Goal: Task Accomplishment & Management: Complete application form

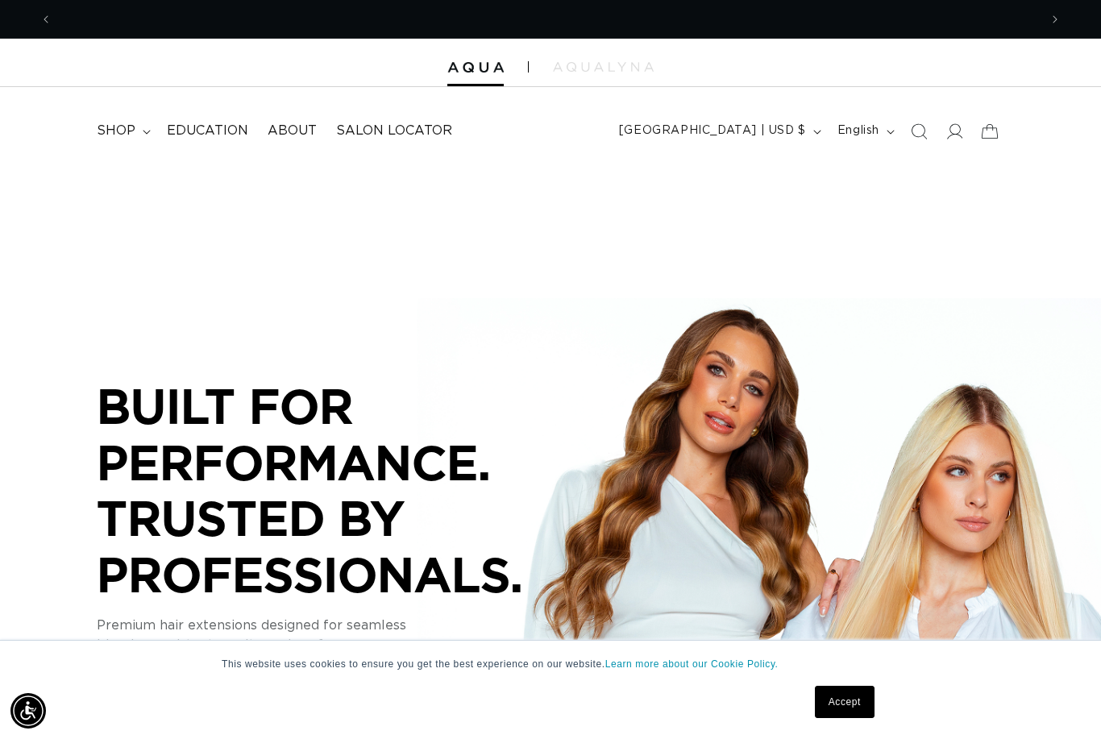
click at [129, 123] on span "shop" at bounding box center [116, 131] width 39 height 17
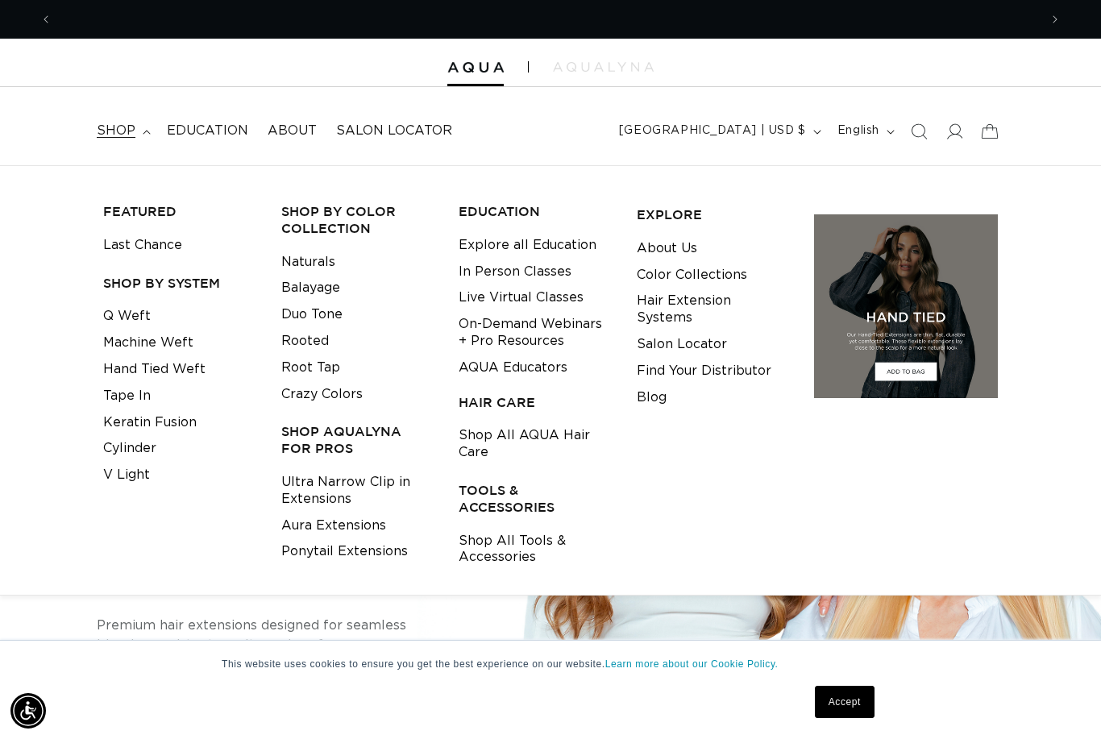
scroll to position [0, 1973]
click at [135, 389] on link "Tape In" at bounding box center [127, 396] width 48 height 27
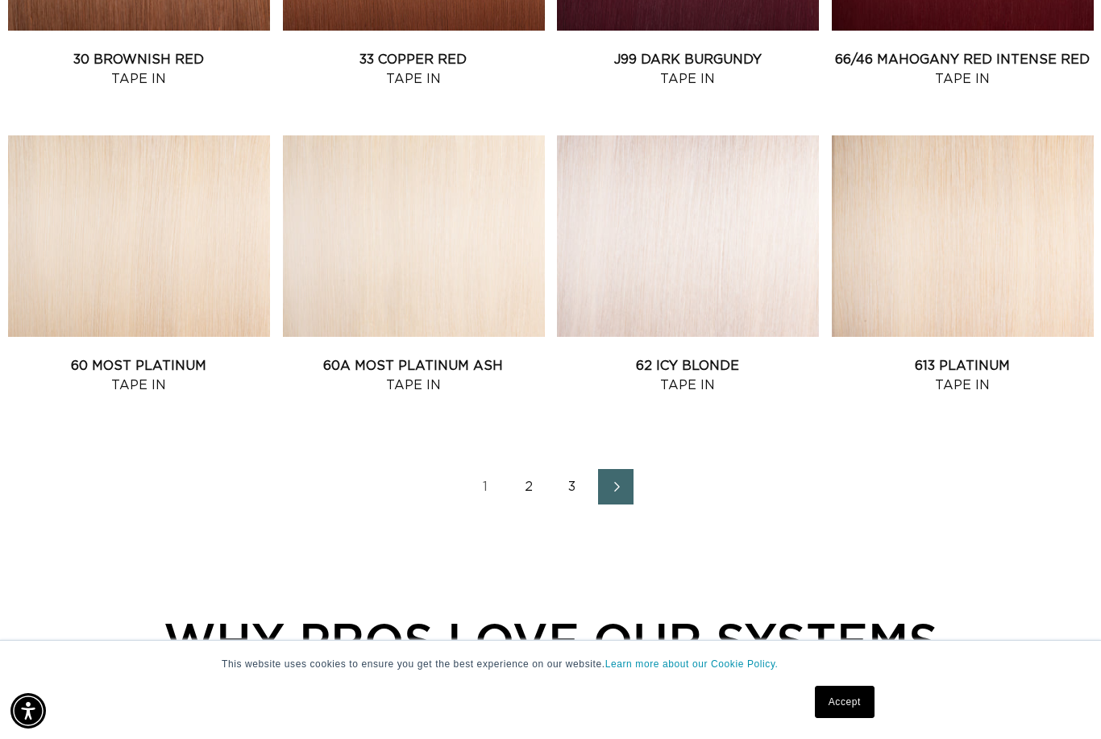
click at [534, 480] on link "2" at bounding box center [528, 486] width 35 height 35
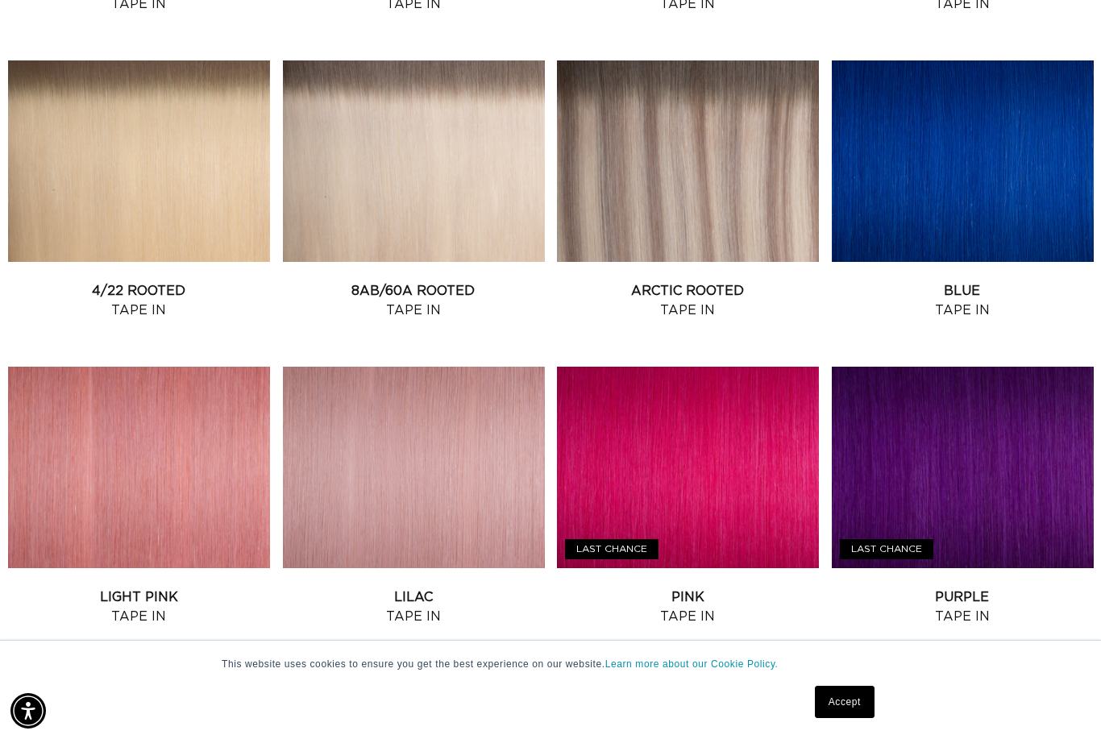
scroll to position [0, 987]
click at [394, 281] on link "8AB/60A Rooted Tape In" at bounding box center [414, 300] width 262 height 39
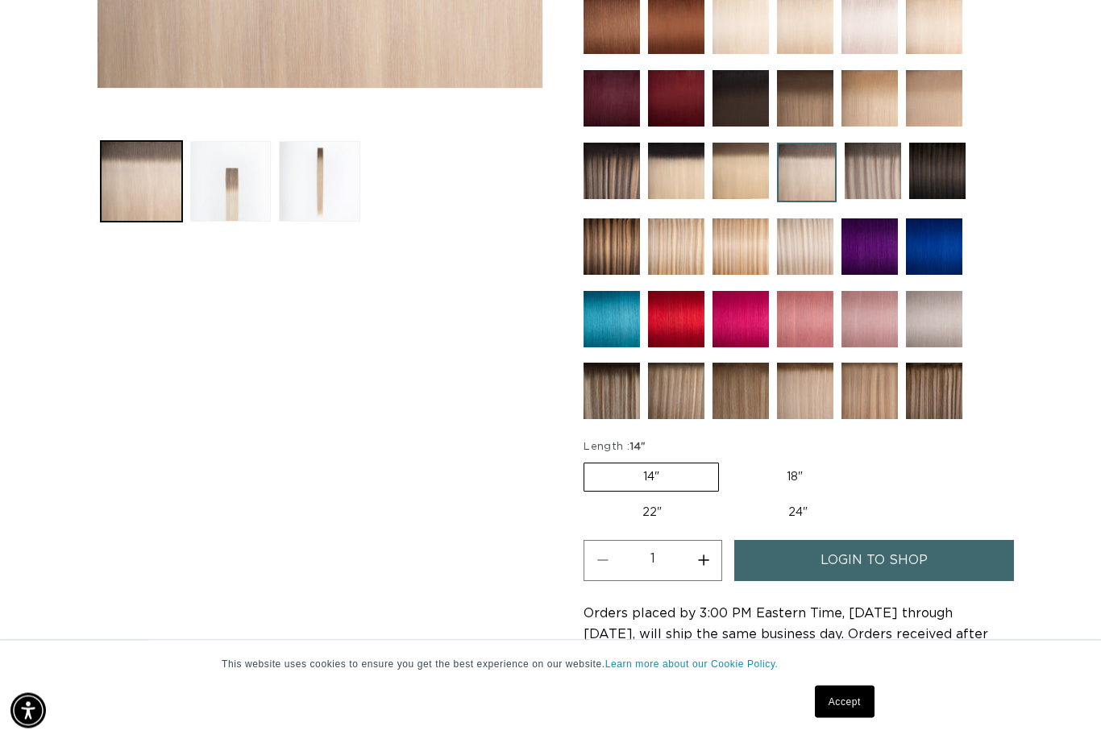
scroll to position [584, 0]
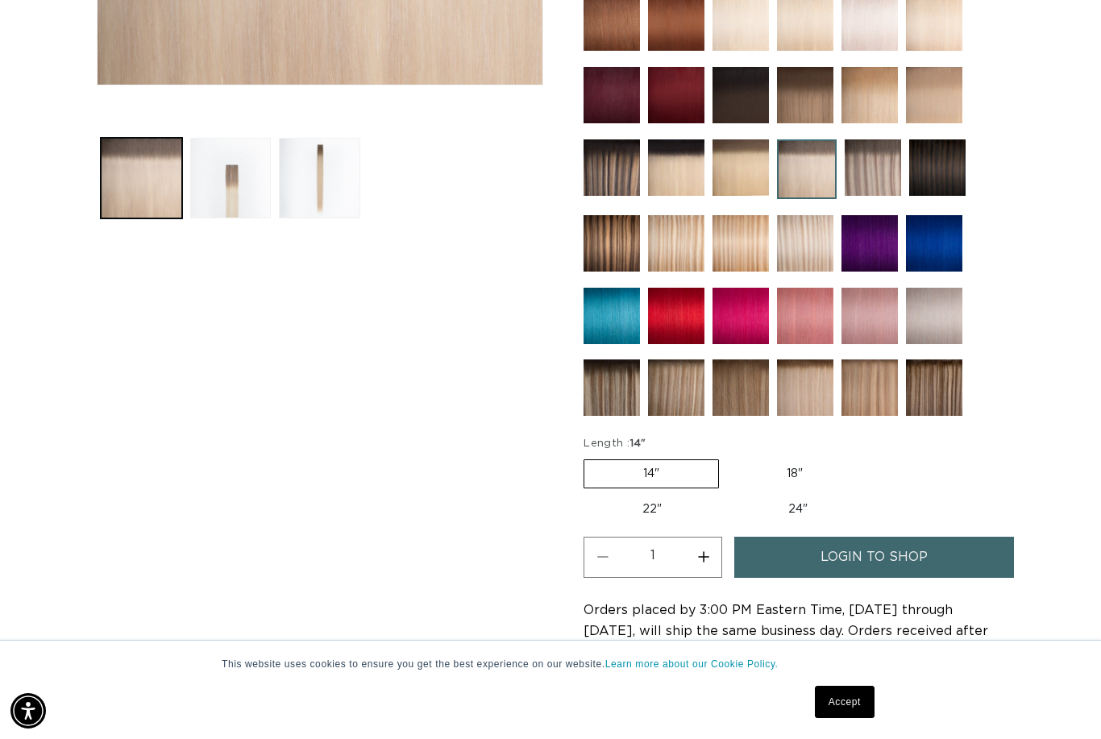
click at [792, 479] on label "18" Variant sold out or unavailable" at bounding box center [795, 473] width 134 height 27
click at [728, 457] on input "18" Variant sold out or unavailable" at bounding box center [727, 456] width 1 height 1
radio input "true"
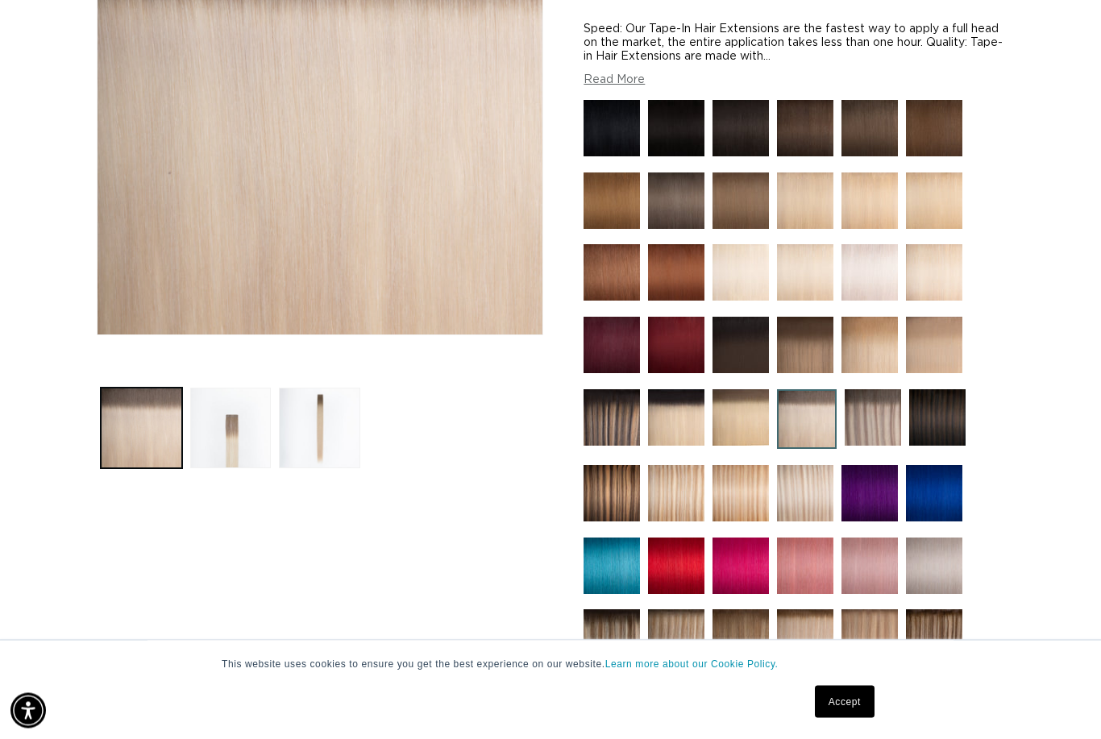
scroll to position [334, 0]
click at [237, 438] on button "Load image 2 in gallery view" at bounding box center [230, 428] width 81 height 81
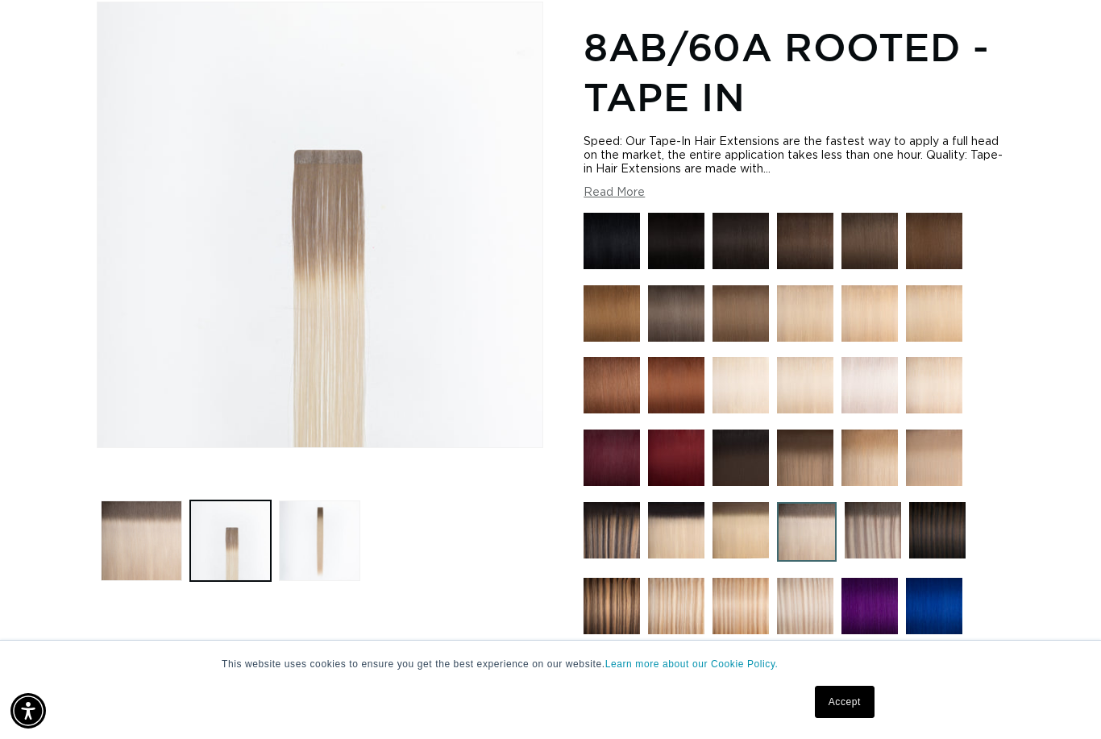
scroll to position [0, 1973]
click at [576, 389] on div "Image 2 is now available in gallery view Skip to product information Open media…" at bounding box center [551, 603] width 908 height 1203
click at [873, 545] on img at bounding box center [873, 530] width 56 height 56
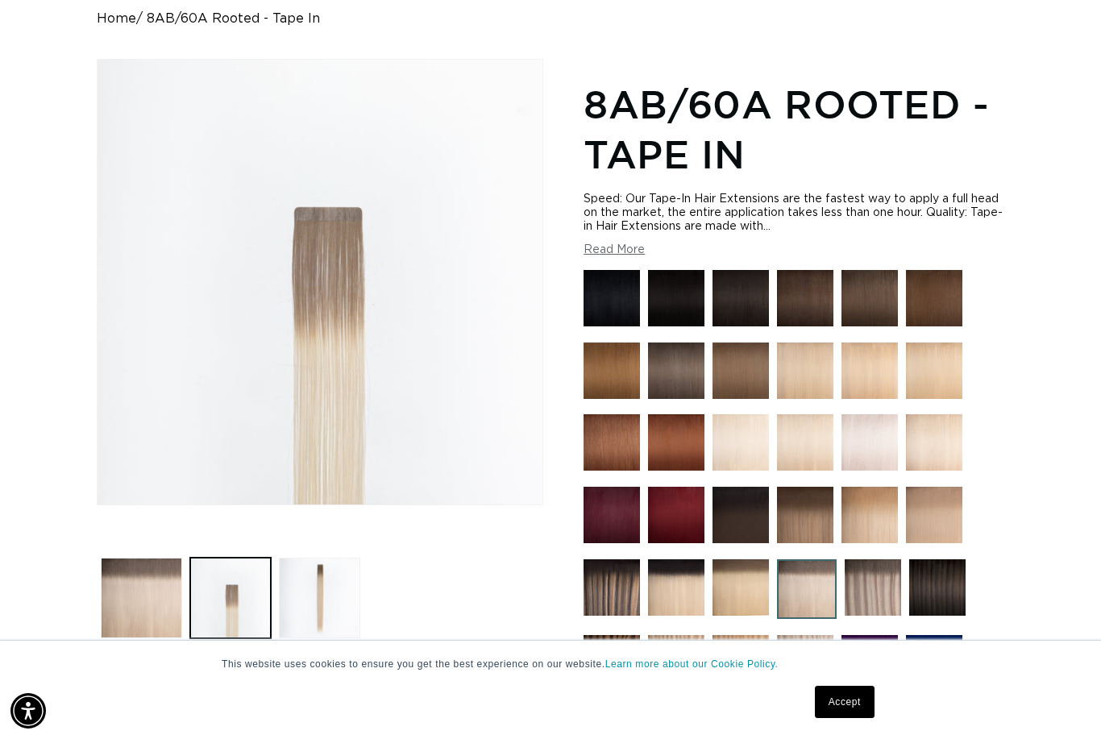
scroll to position [272, 0]
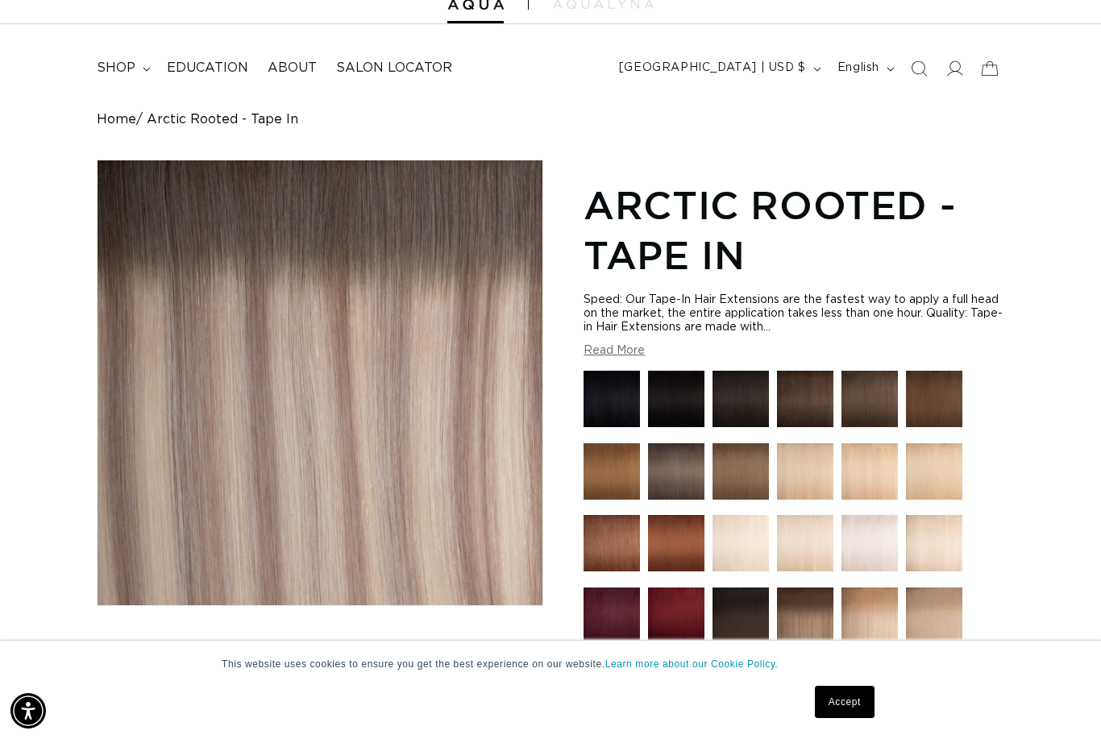
scroll to position [0, 1973]
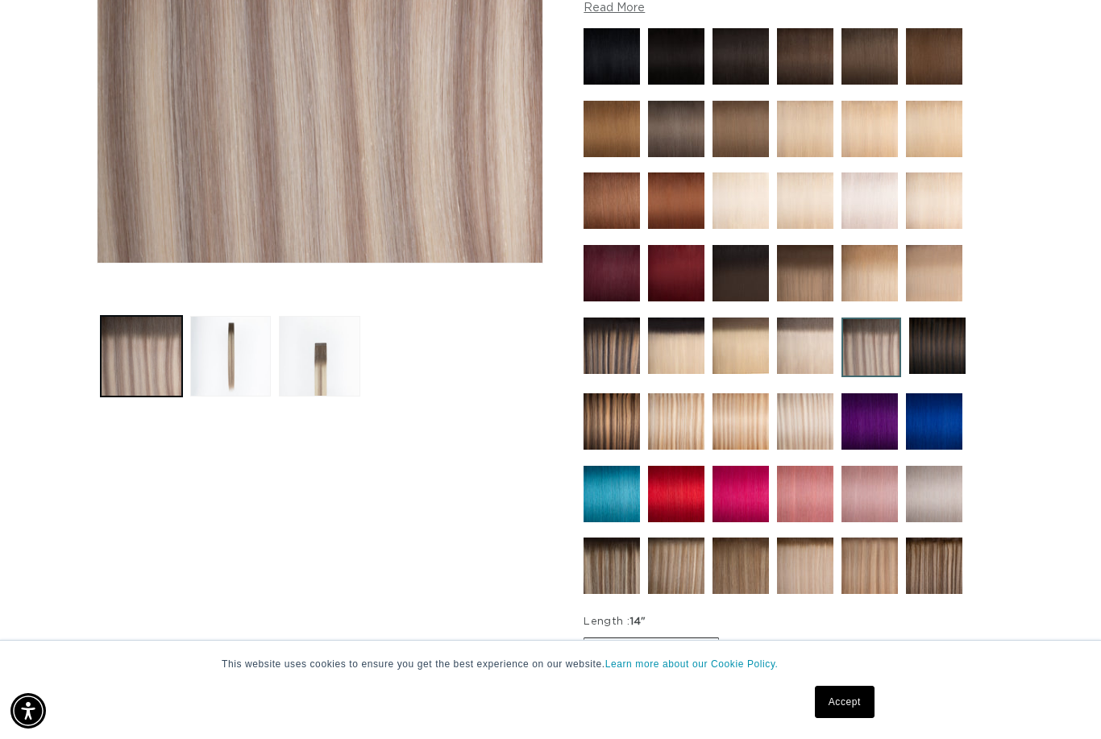
click at [226, 359] on button "Load image 2 in gallery view" at bounding box center [230, 356] width 81 height 81
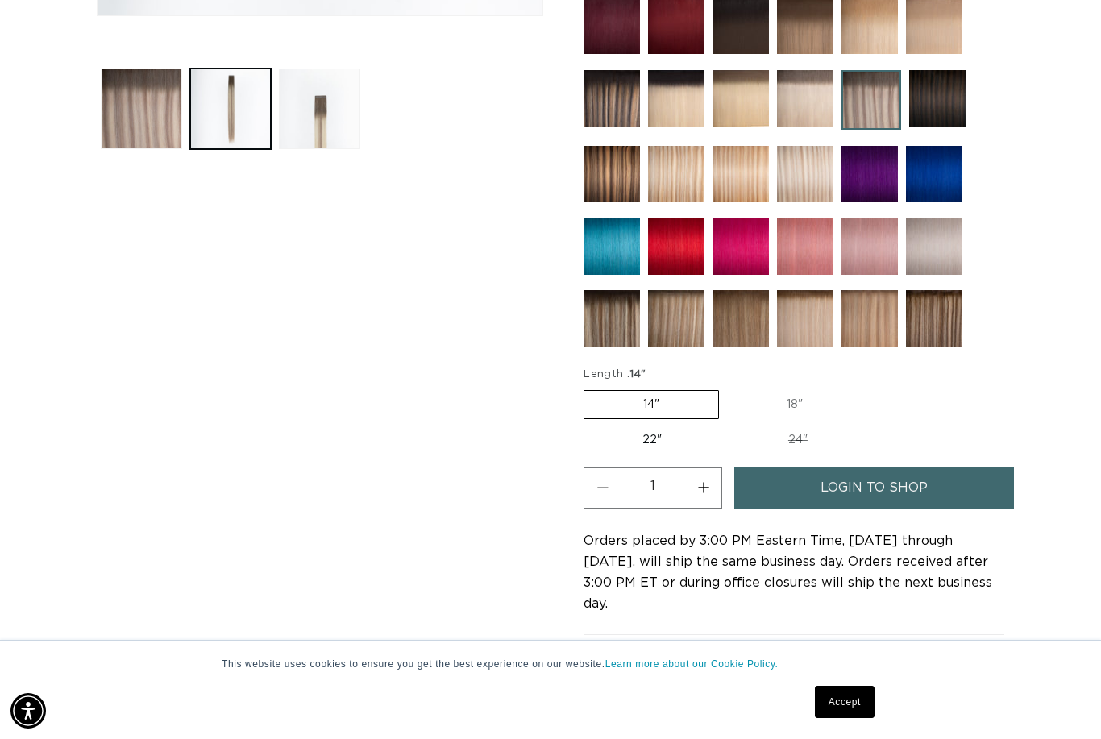
scroll to position [654, 0]
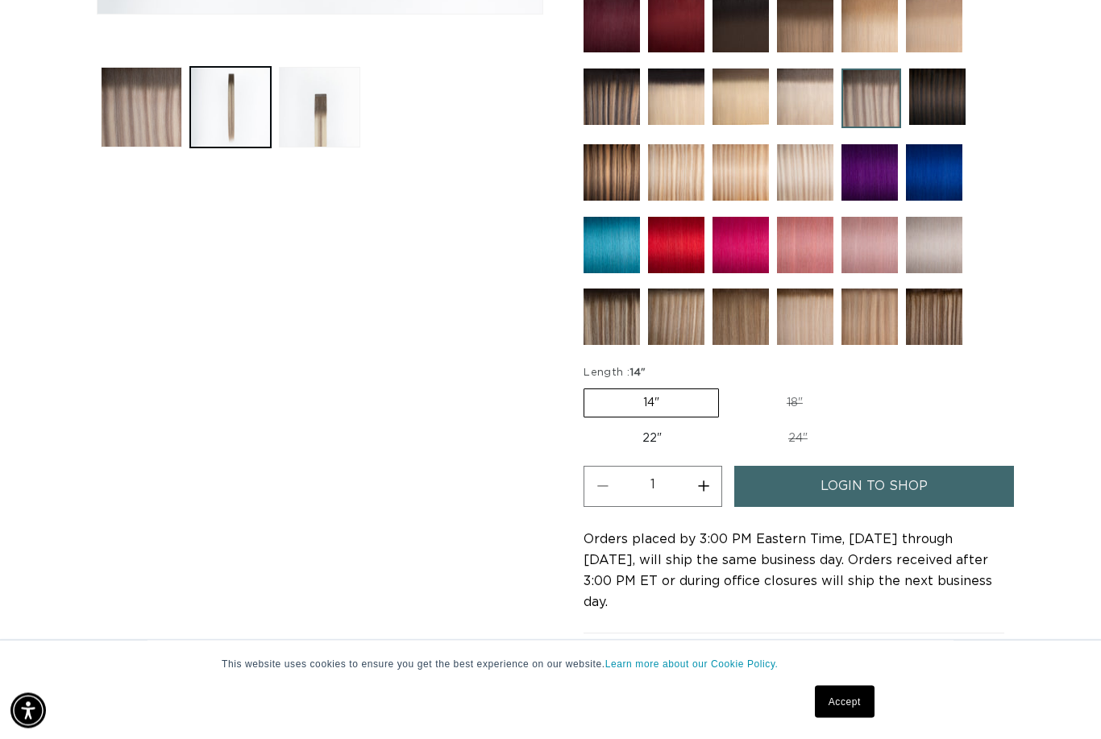
click at [800, 322] on img at bounding box center [805, 317] width 56 height 56
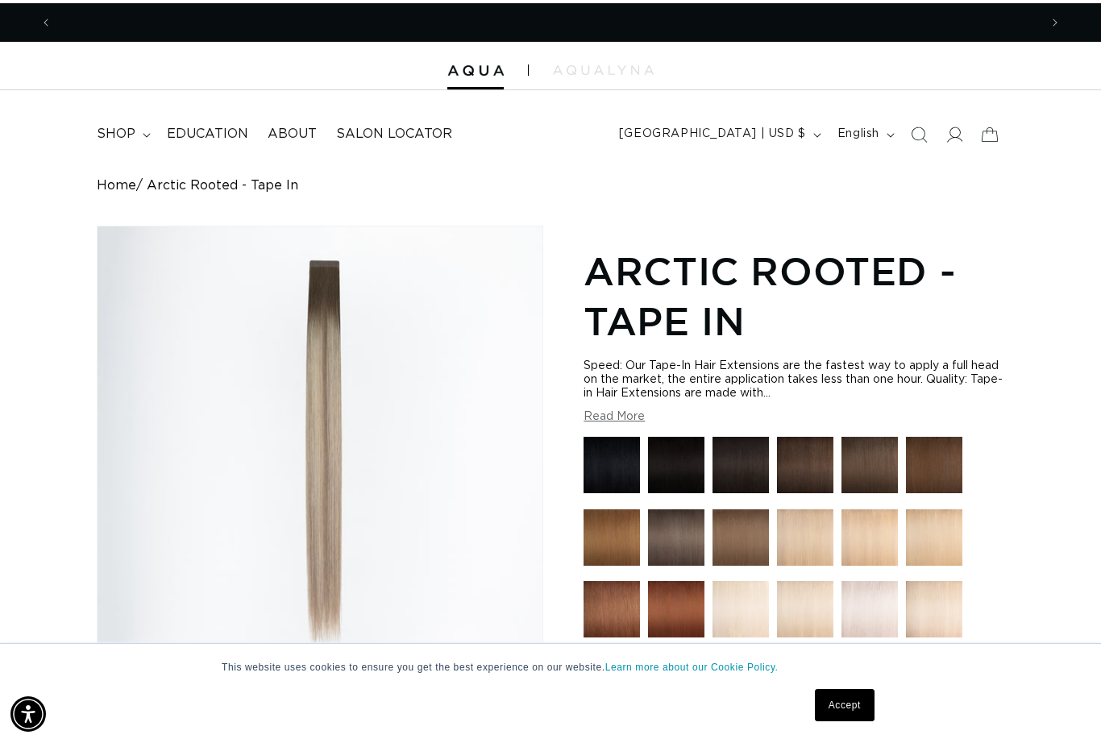
scroll to position [0, 987]
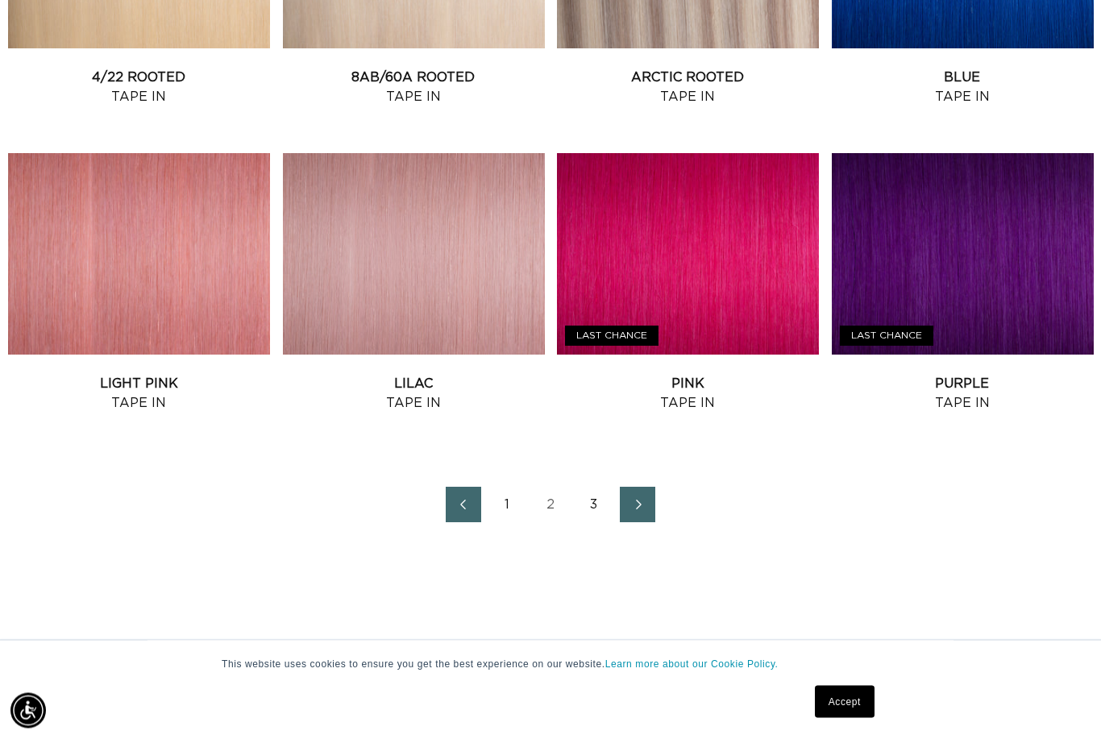
scroll to position [1715, 0]
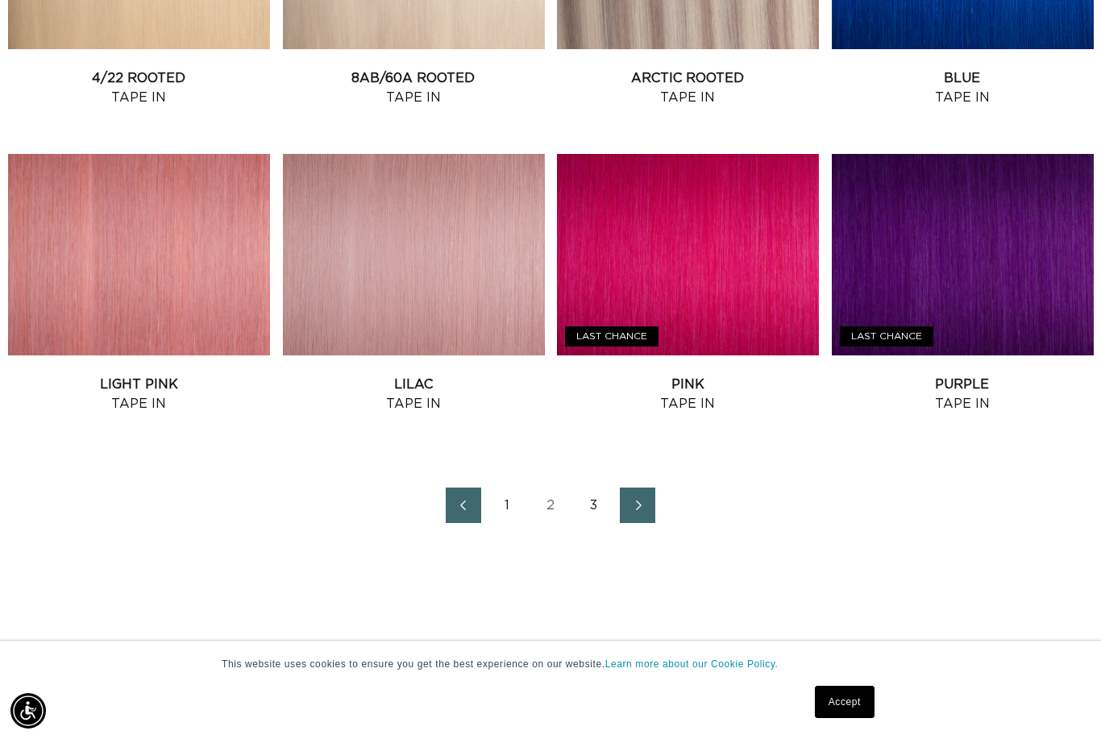
click at [534, 516] on link "2" at bounding box center [550, 505] width 35 height 35
click at [593, 492] on link "3" at bounding box center [593, 505] width 35 height 35
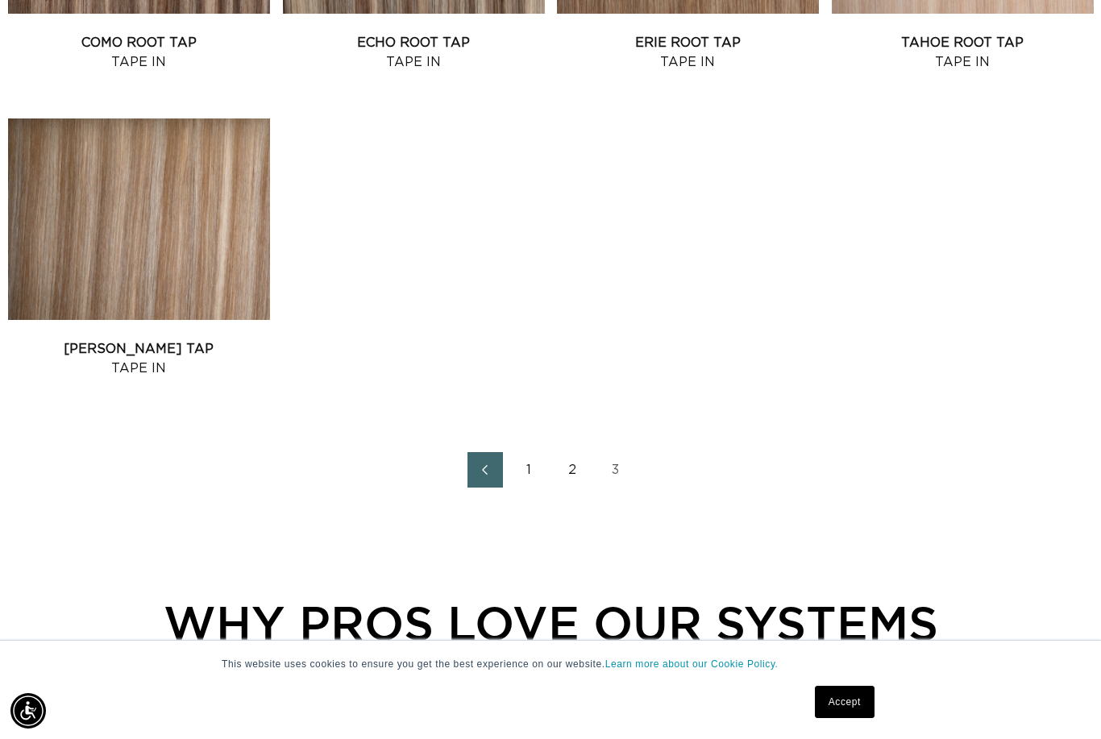
click at [175, 339] on link "Victoria Root Tap Tape In" at bounding box center [139, 358] width 262 height 39
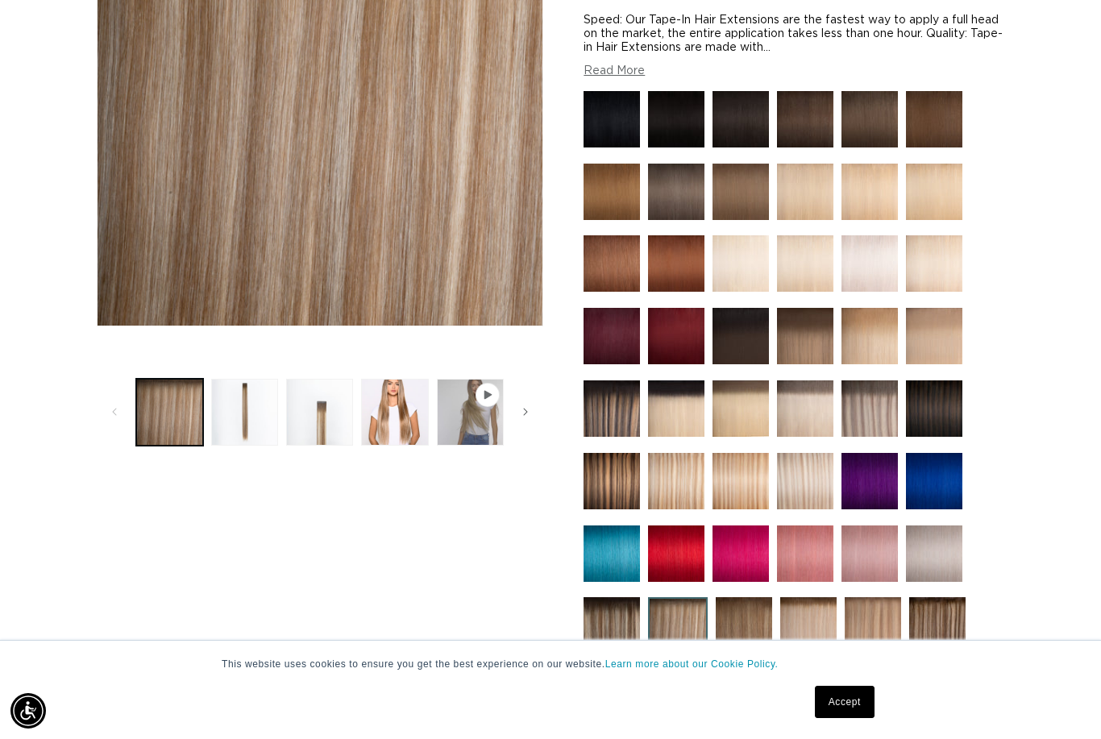
scroll to position [0, 987]
click at [314, 418] on button "Load image 3 in gallery view" at bounding box center [319, 412] width 67 height 67
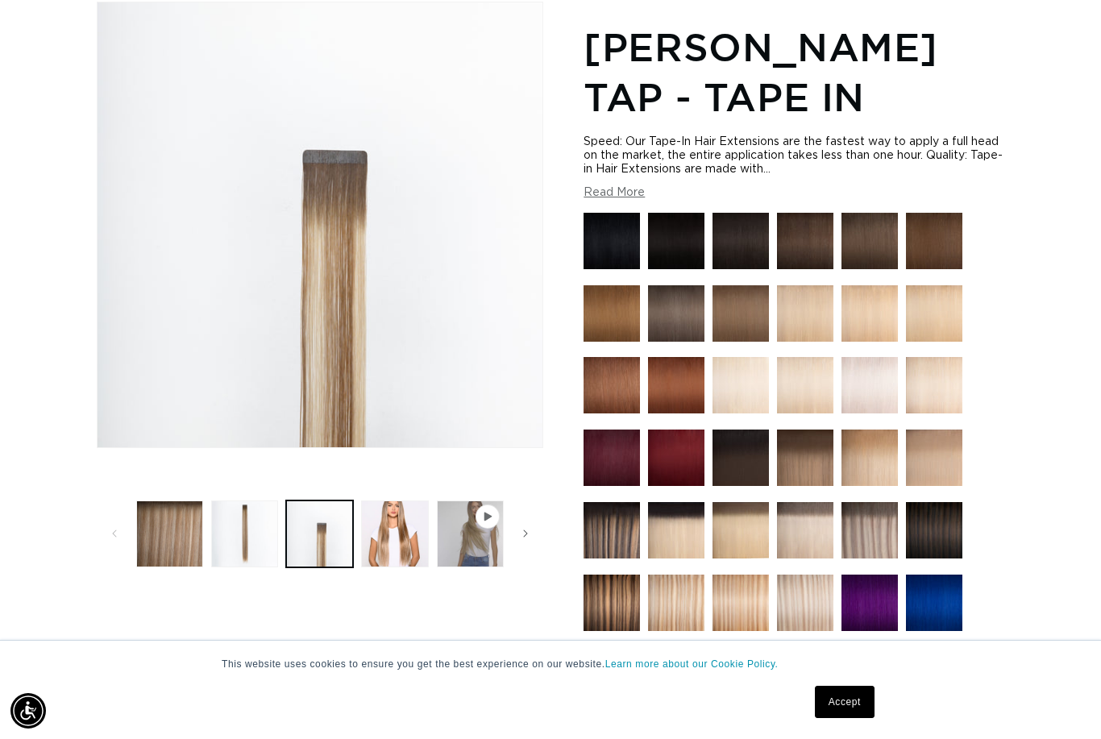
click at [621, 200] on button "Read More" at bounding box center [614, 193] width 61 height 14
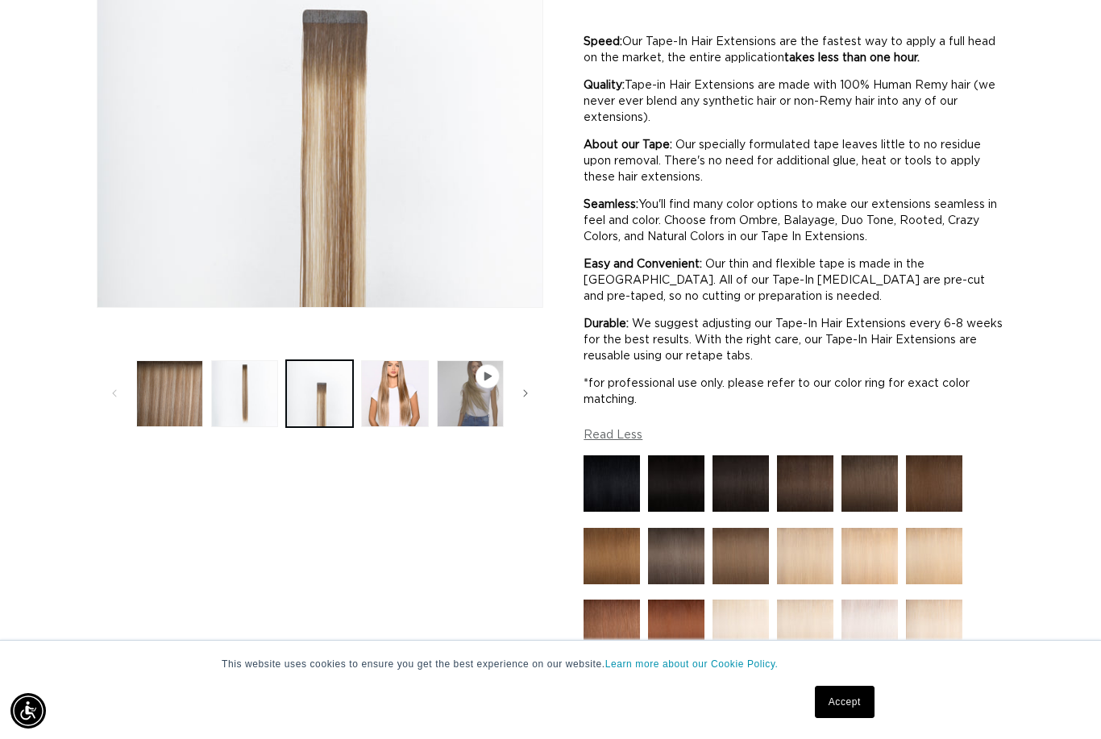
click at [392, 393] on button "Load image 4 in gallery view" at bounding box center [394, 393] width 67 height 67
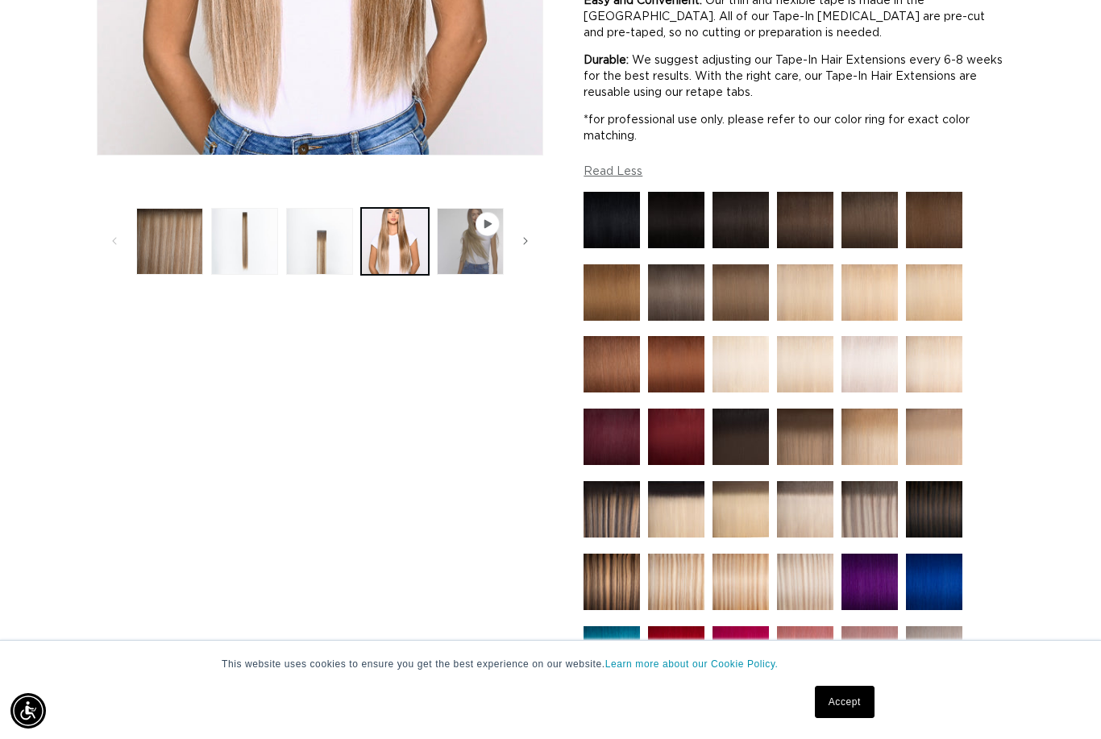
scroll to position [0, 1973]
click at [808, 520] on img at bounding box center [805, 509] width 56 height 56
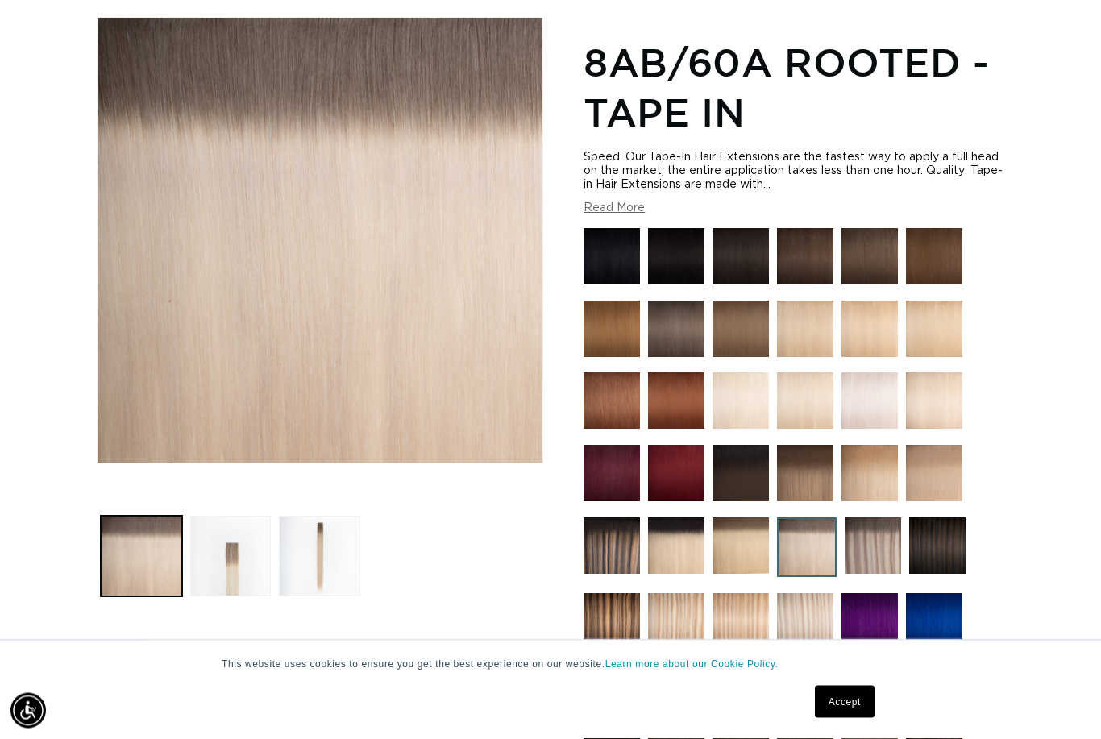
scroll to position [206, 0]
click at [308, 536] on button "Load image 3 in gallery view" at bounding box center [319, 556] width 81 height 81
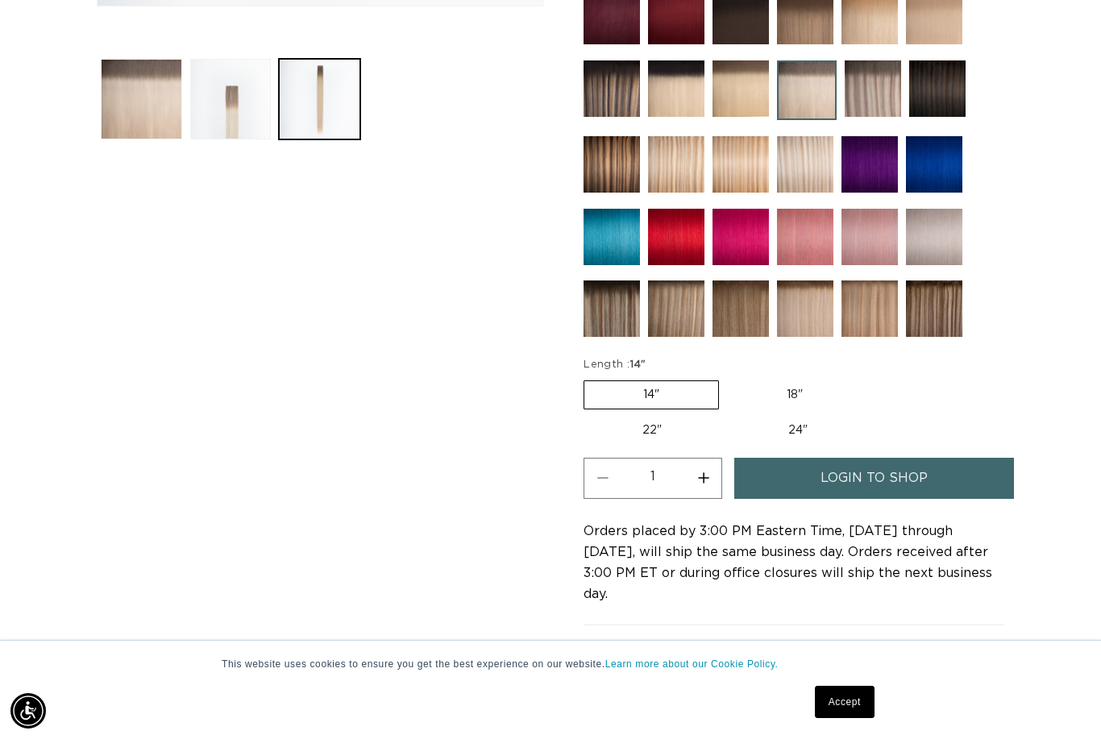
scroll to position [661, 0]
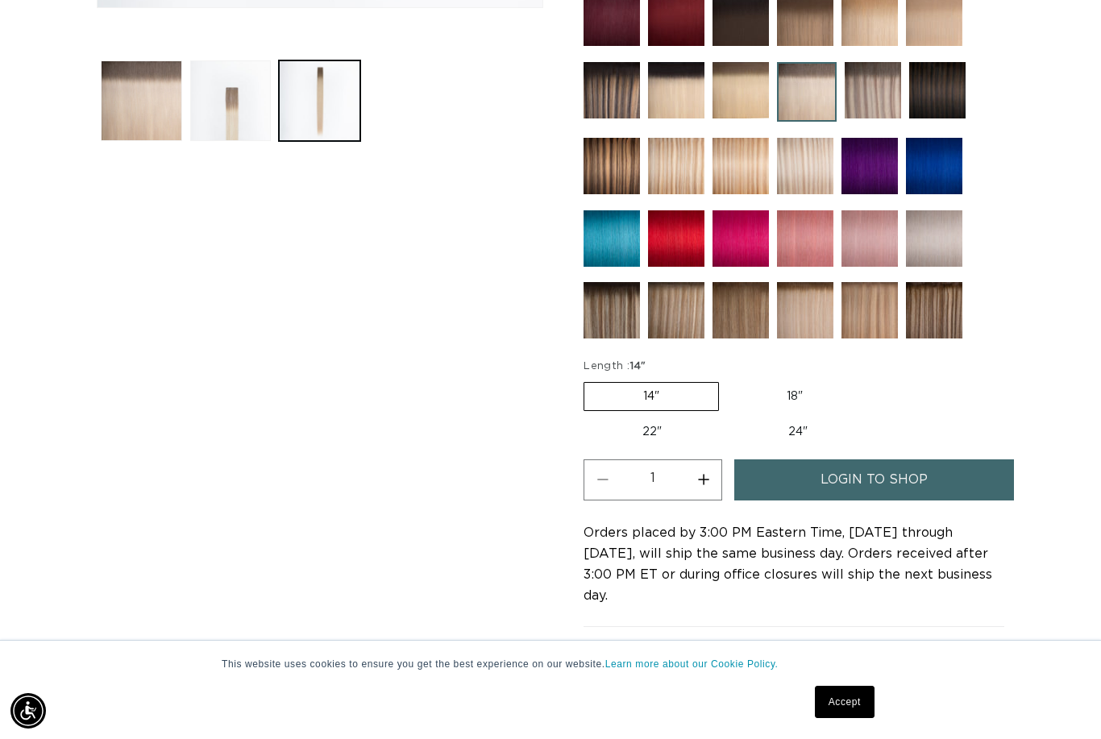
click at [796, 410] on label "18" Variant sold out or unavailable" at bounding box center [795, 396] width 134 height 27
click at [728, 380] on input "18" Variant sold out or unavailable" at bounding box center [727, 379] width 1 height 1
radio input "true"
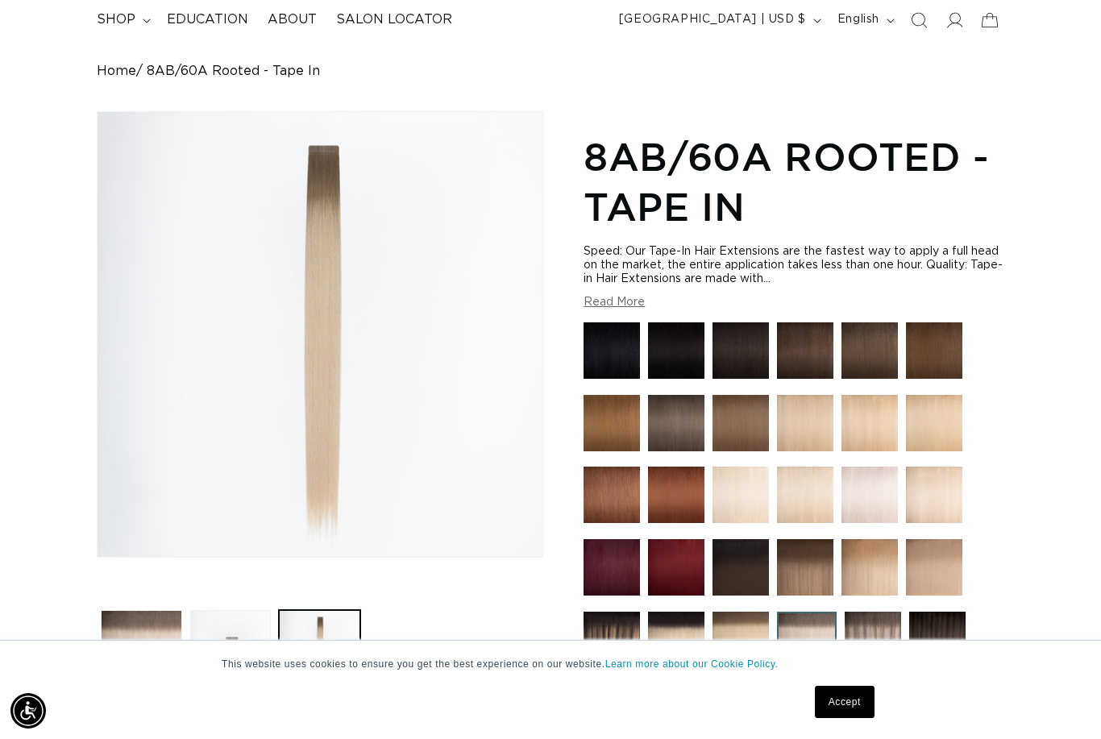
scroll to position [0, 0]
click at [1076, 7] on header "FEATURED Last Chance SHOP BY SYSTEM Q Weft Hand Tied Weft Machine Weft Tape In …" at bounding box center [550, 15] width 1101 height 78
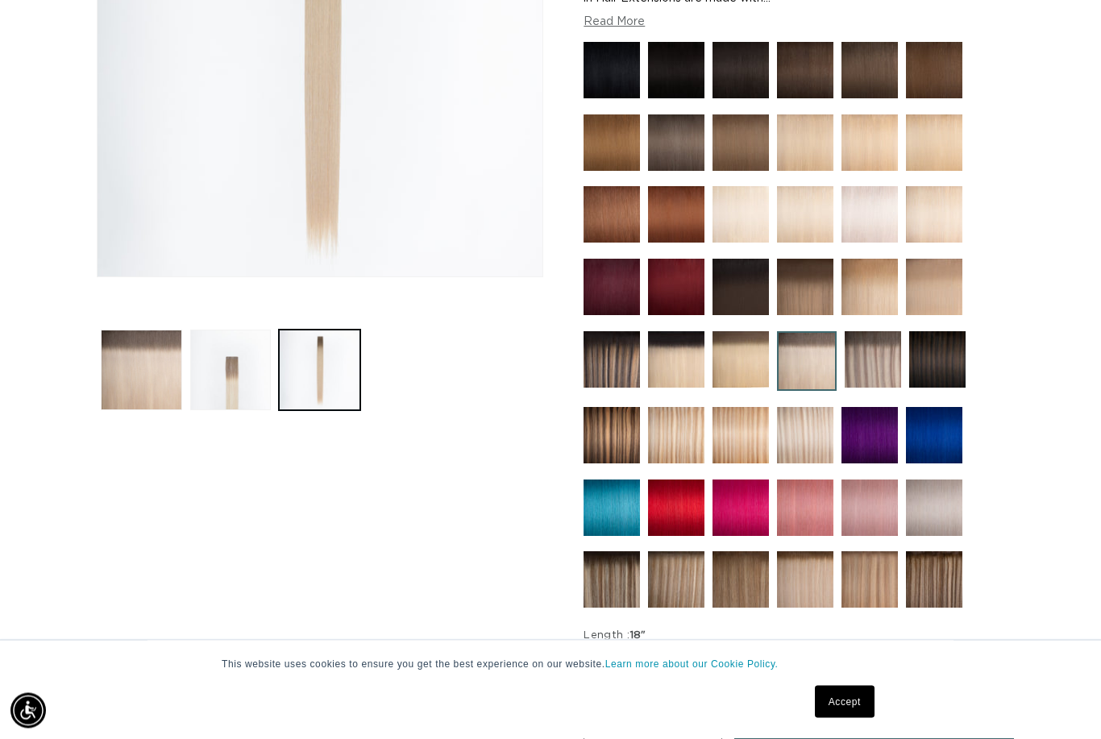
scroll to position [0, 1973]
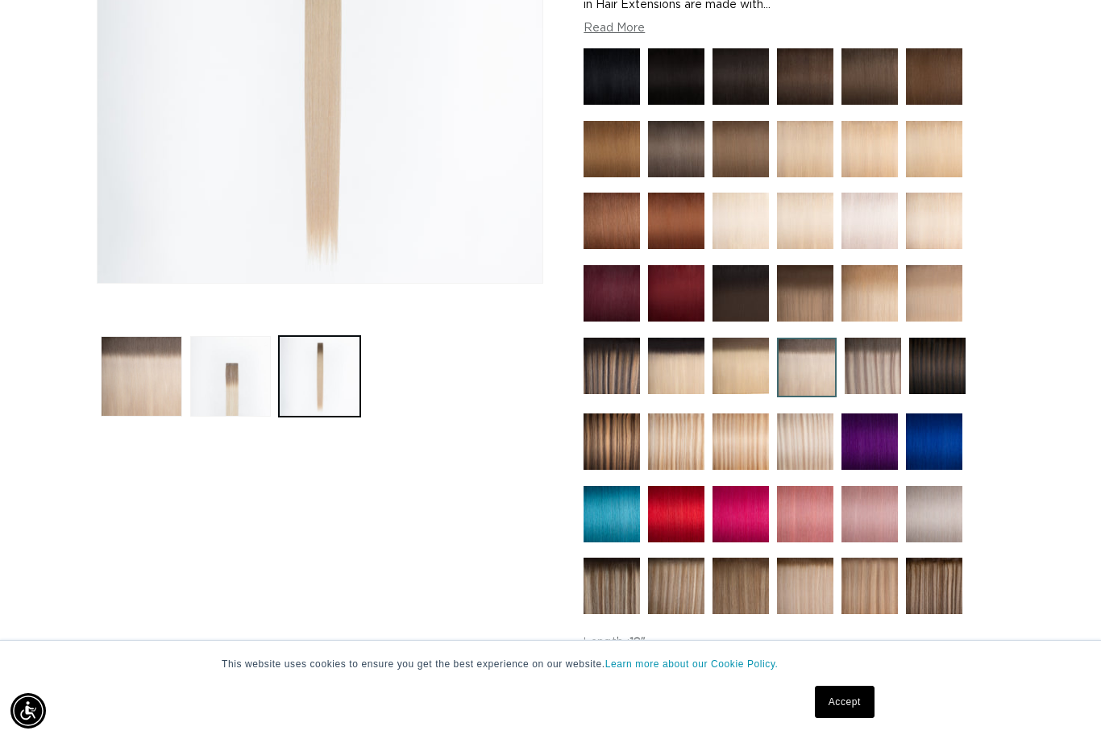
click at [788, 444] on img at bounding box center [805, 442] width 56 height 56
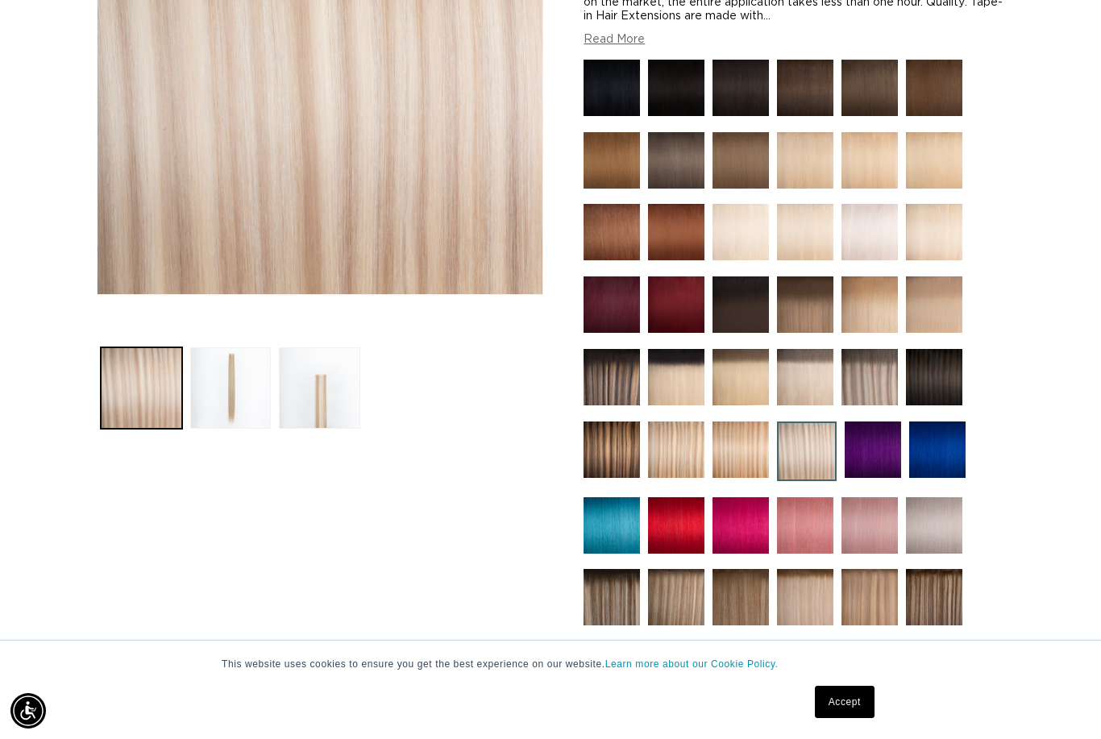
click at [235, 395] on button "Load image 2 in gallery view" at bounding box center [230, 387] width 81 height 81
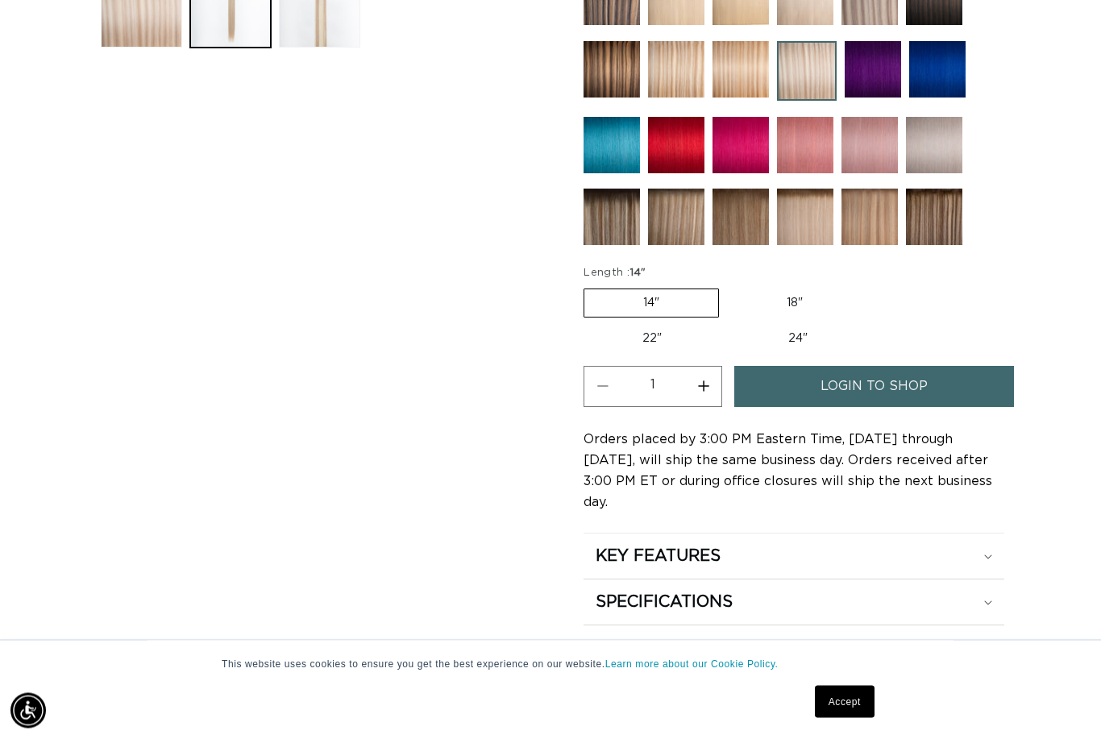
scroll to position [754, 0]
click at [784, 309] on label "18" Variant sold out or unavailable" at bounding box center [795, 302] width 134 height 27
click at [728, 286] on input "18" Variant sold out or unavailable" at bounding box center [727, 285] width 1 height 1
radio input "true"
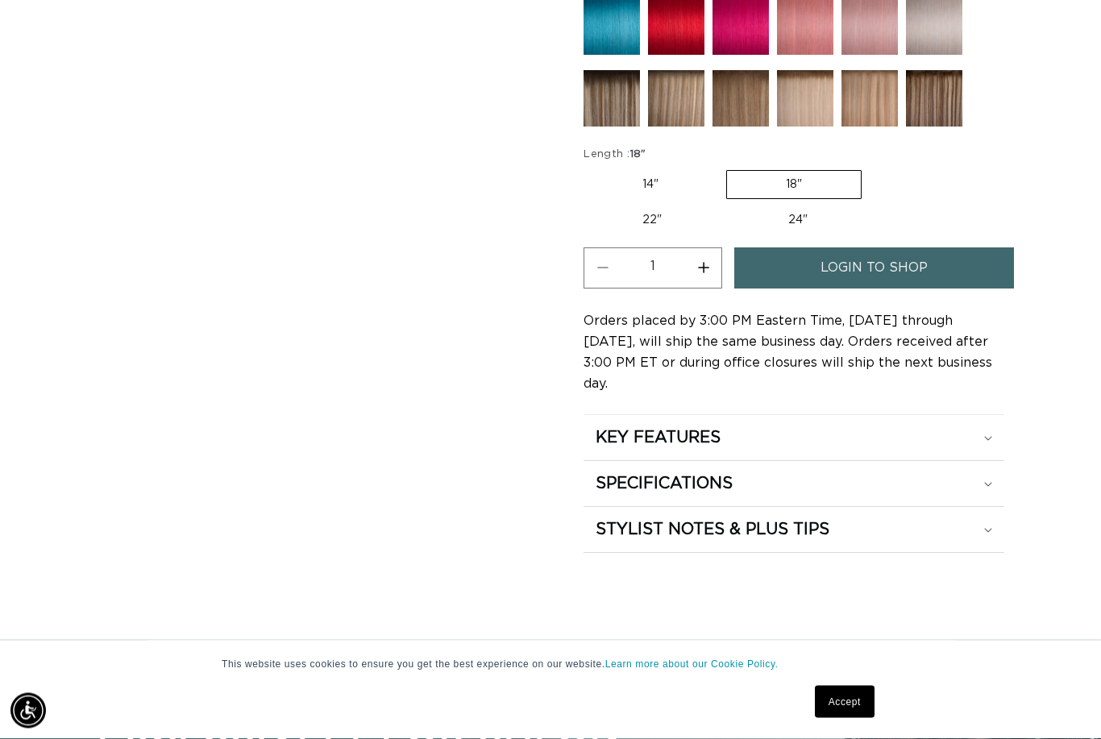
scroll to position [0, 1973]
click at [983, 427] on div "KEY FEATURES" at bounding box center [794, 437] width 397 height 21
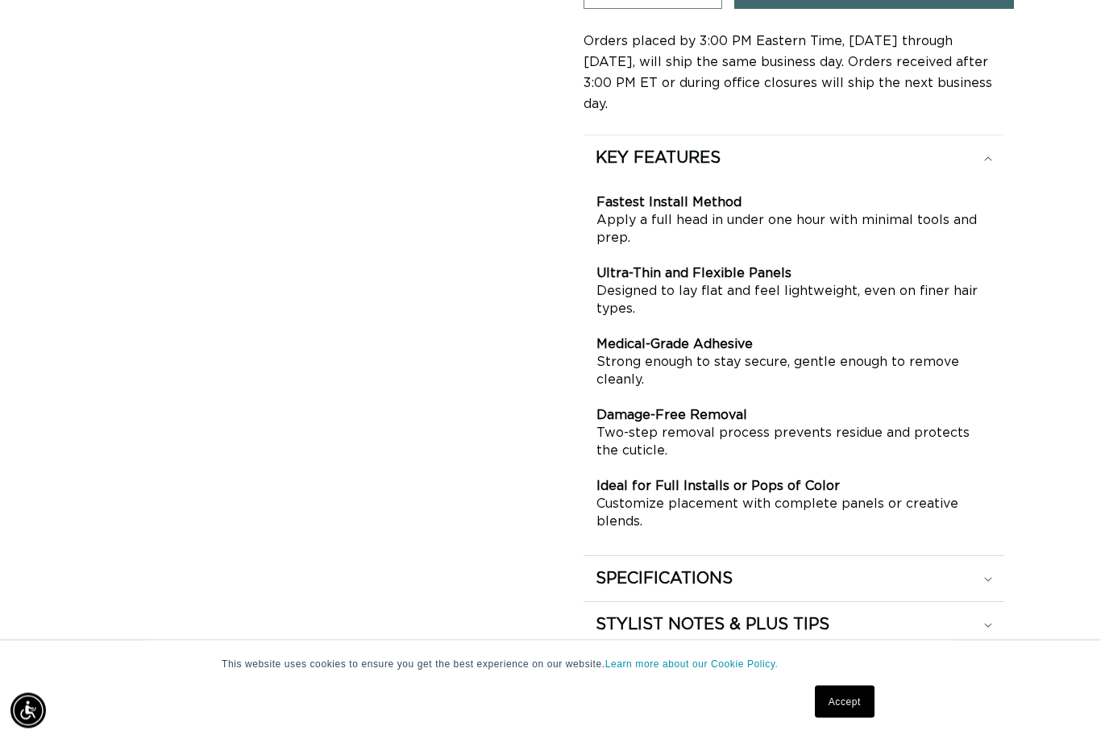
scroll to position [1153, 0]
click at [785, 568] on div "SPECIFICATIONS" at bounding box center [794, 578] width 397 height 21
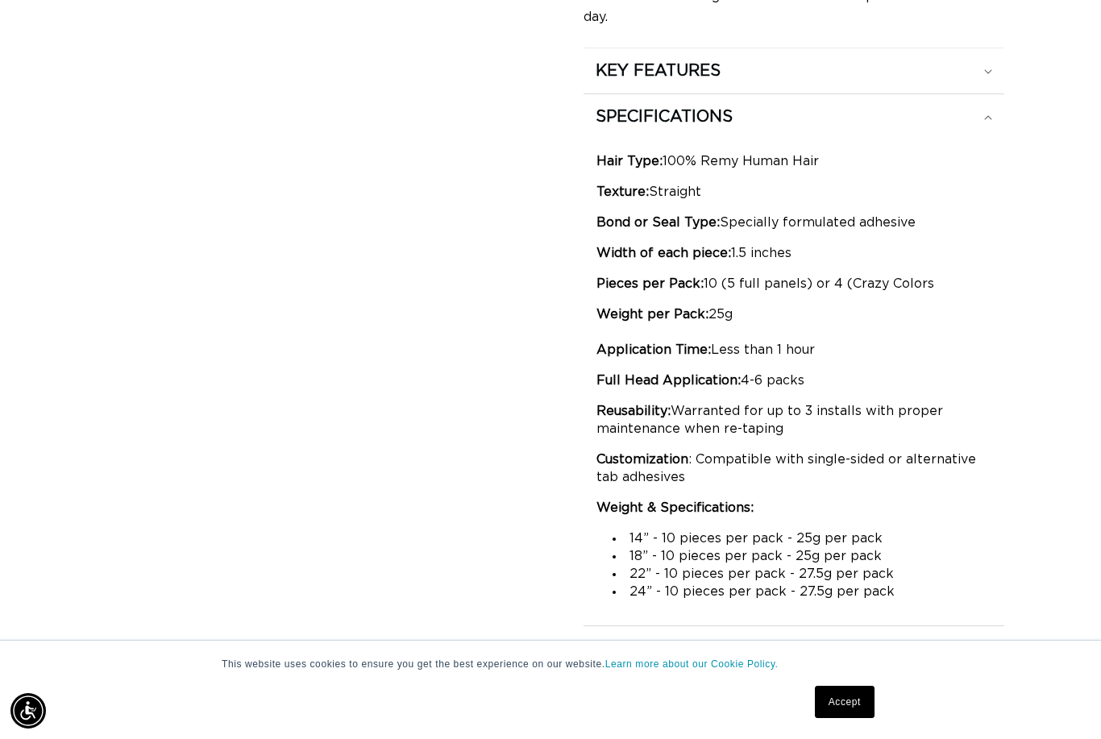
scroll to position [0, 0]
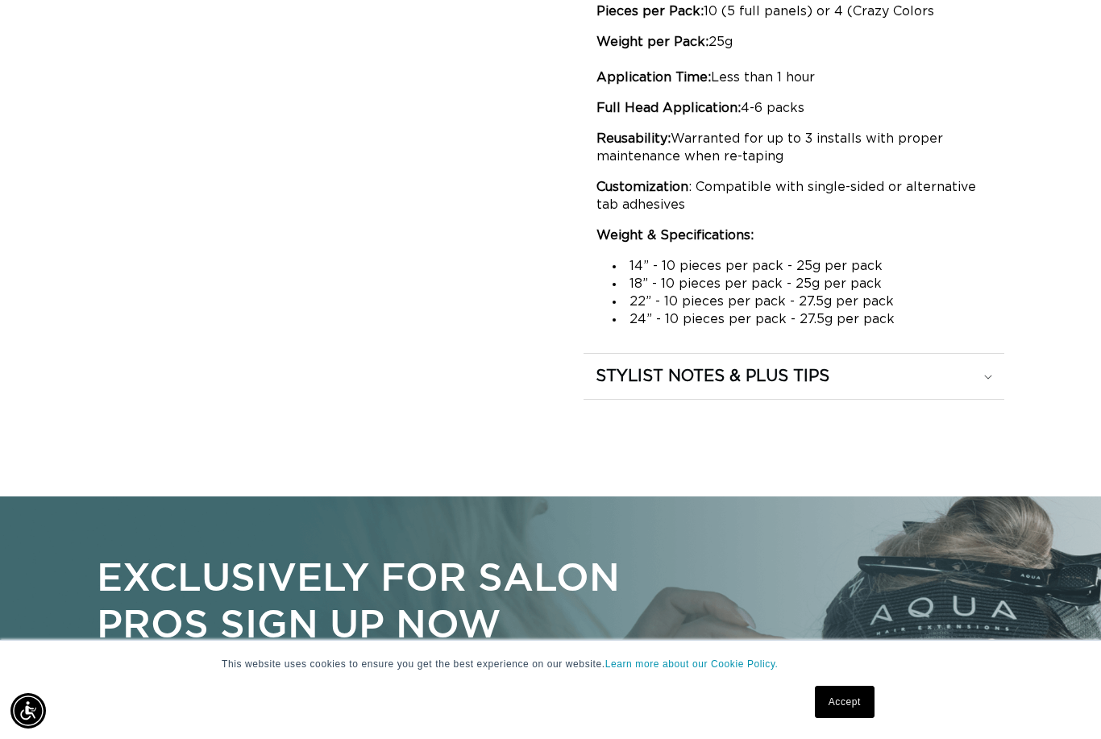
click at [929, 366] on div "STYLIST NOTES & PLUS TIPS" at bounding box center [794, 376] width 397 height 21
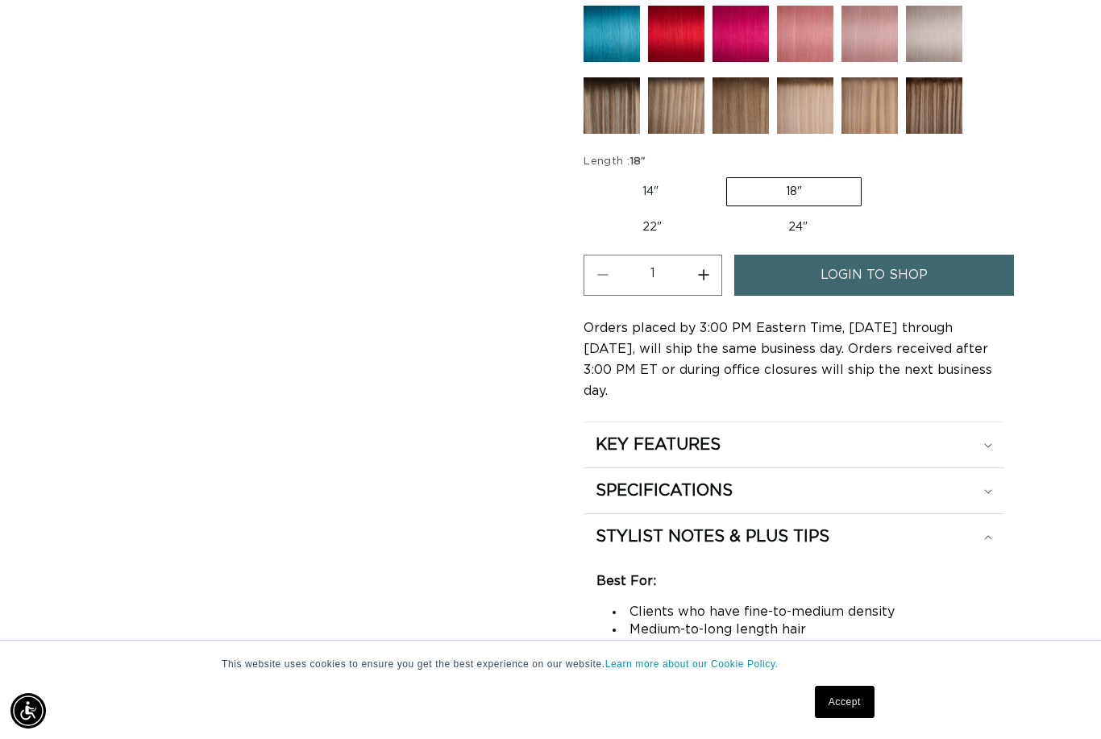
click at [870, 279] on span "login to shop" at bounding box center [874, 275] width 107 height 41
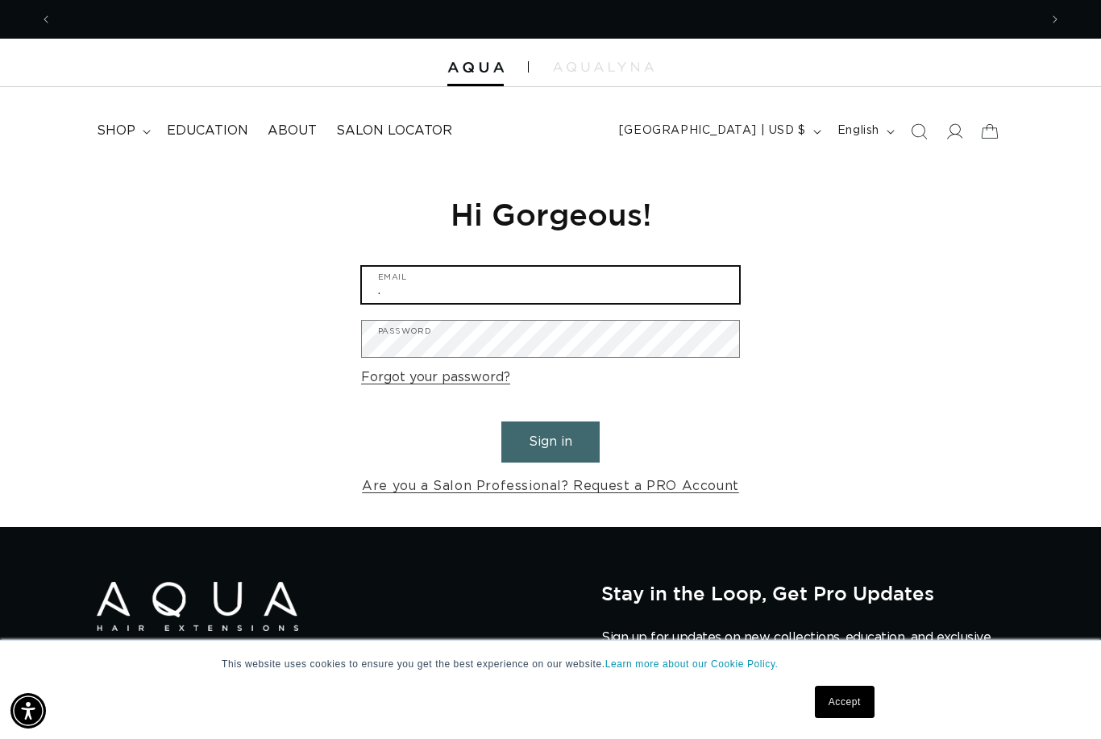
scroll to position [0, 987]
type input "."
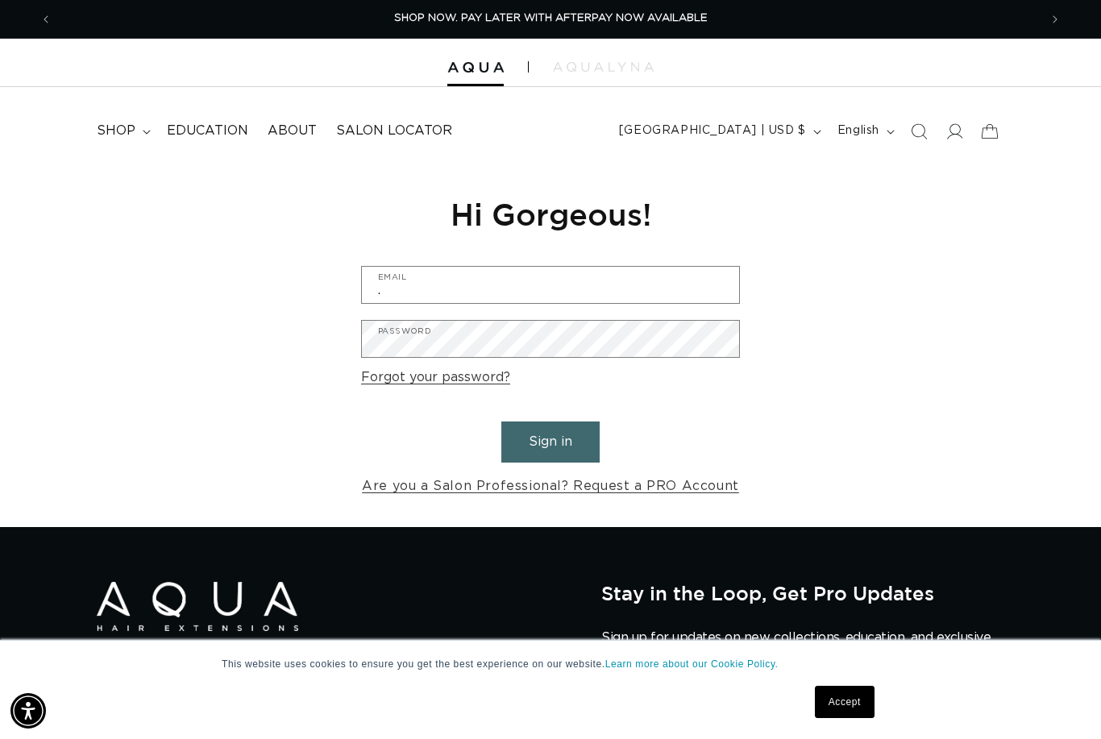
click at [621, 476] on link "Are you a Salon Professional? Request a PRO Account" at bounding box center [550, 486] width 377 height 23
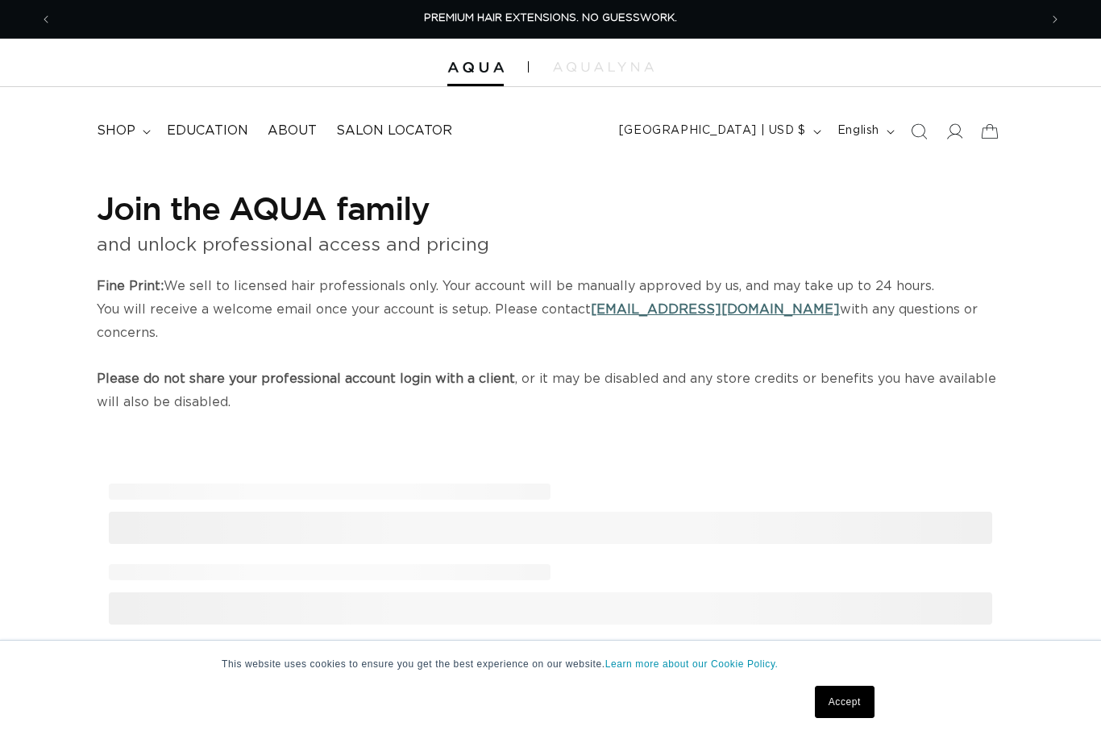
select select "US"
select select "[GEOGRAPHIC_DATA]"
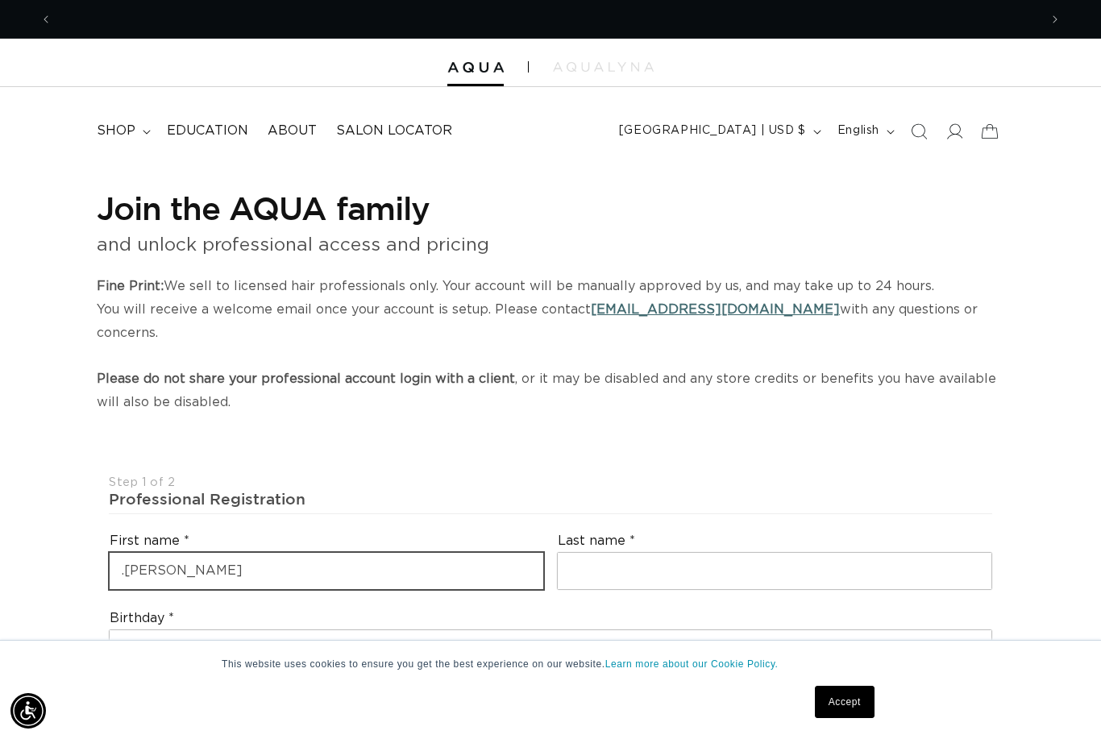
scroll to position [0, 1973]
type input ".[PERSON_NAME]"
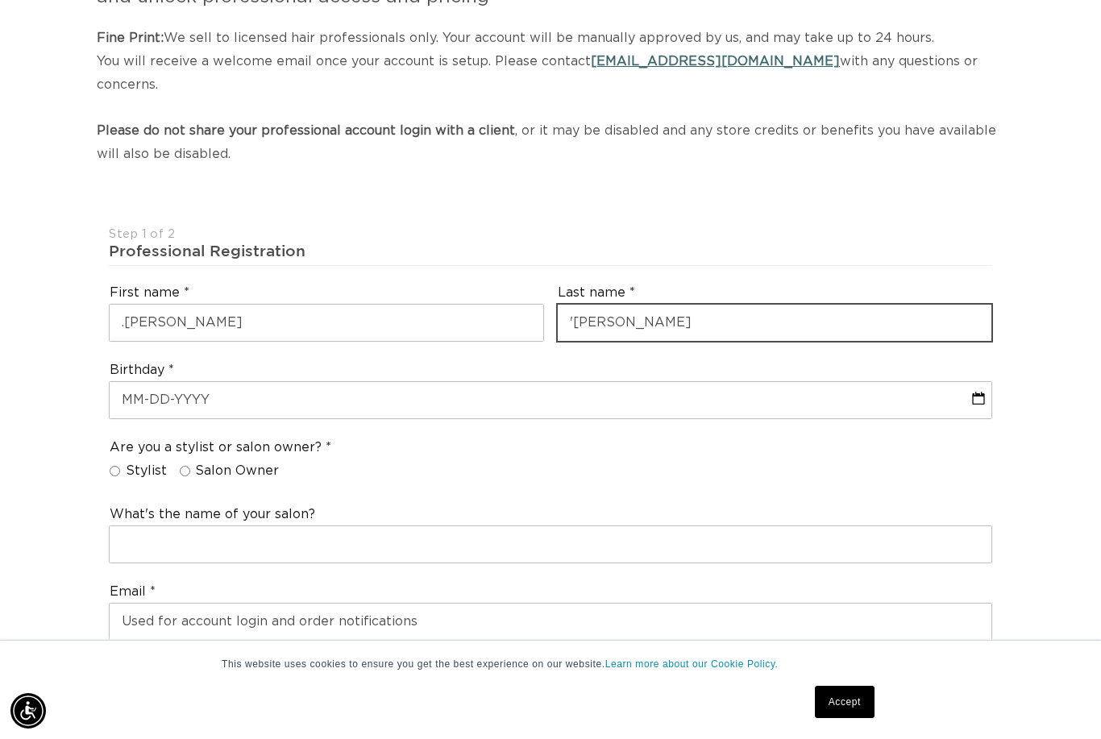
scroll to position [0, 987]
type input "[PERSON_NAME]"
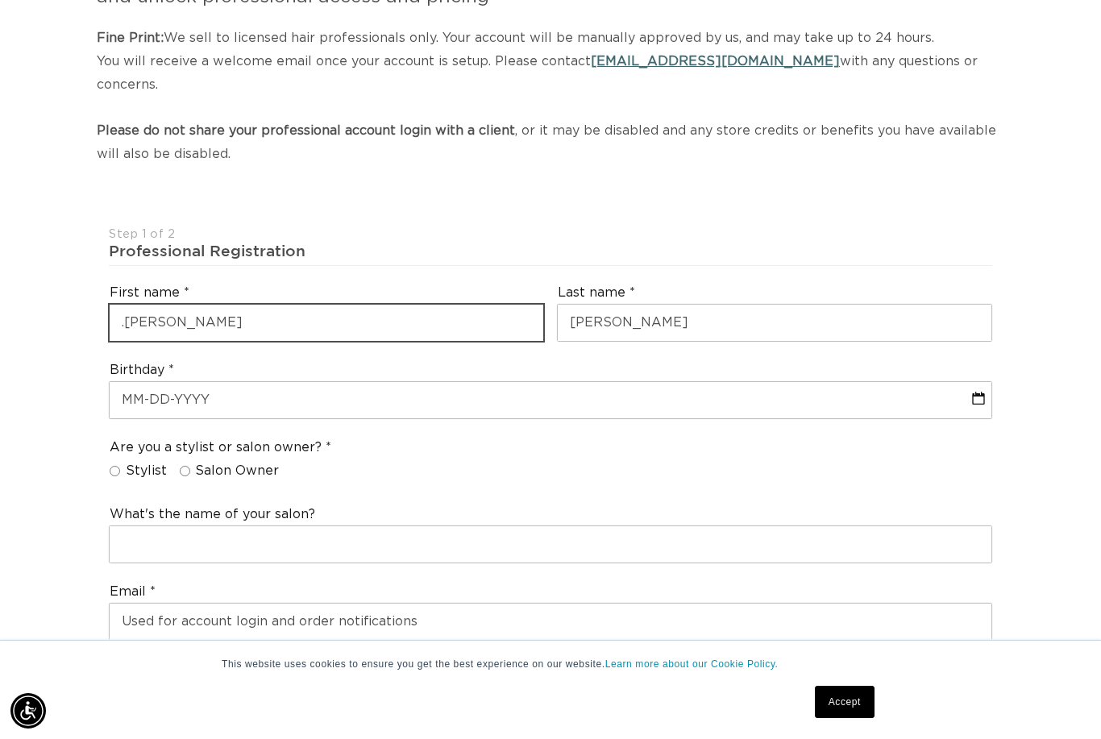
scroll to position [0, 0]
type input "[PERSON_NAME]"
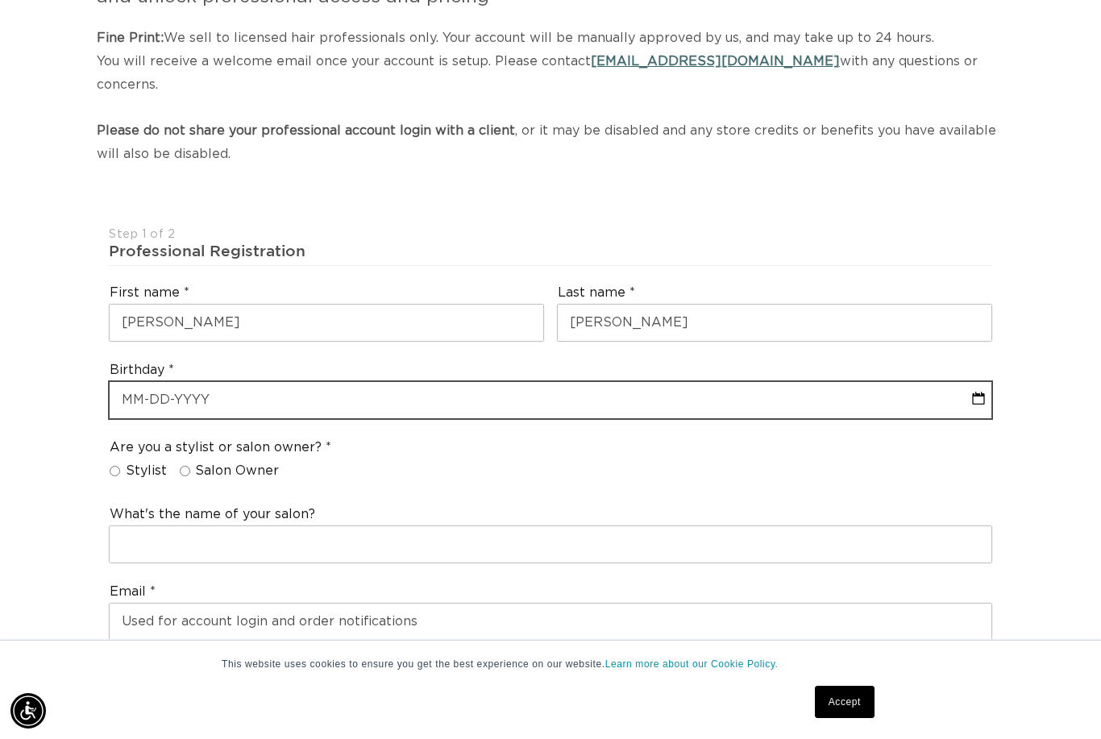
select select "8"
select select "2025"
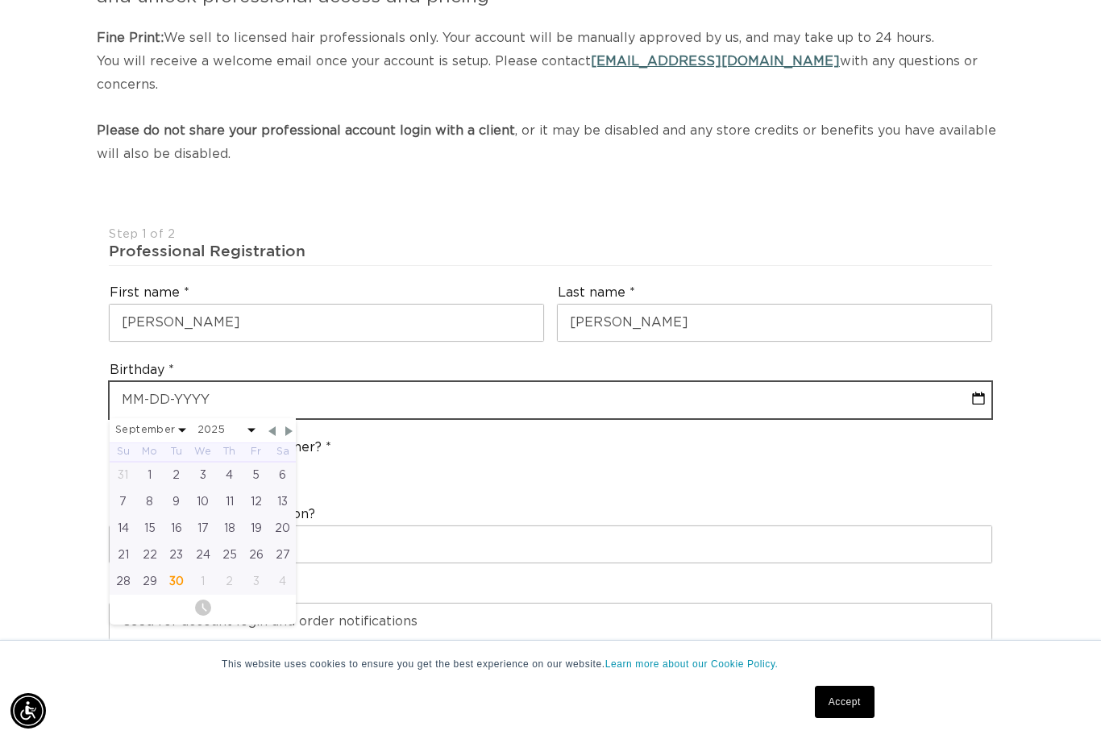
type input "-"
select select "8"
select select "2025"
type input "-"
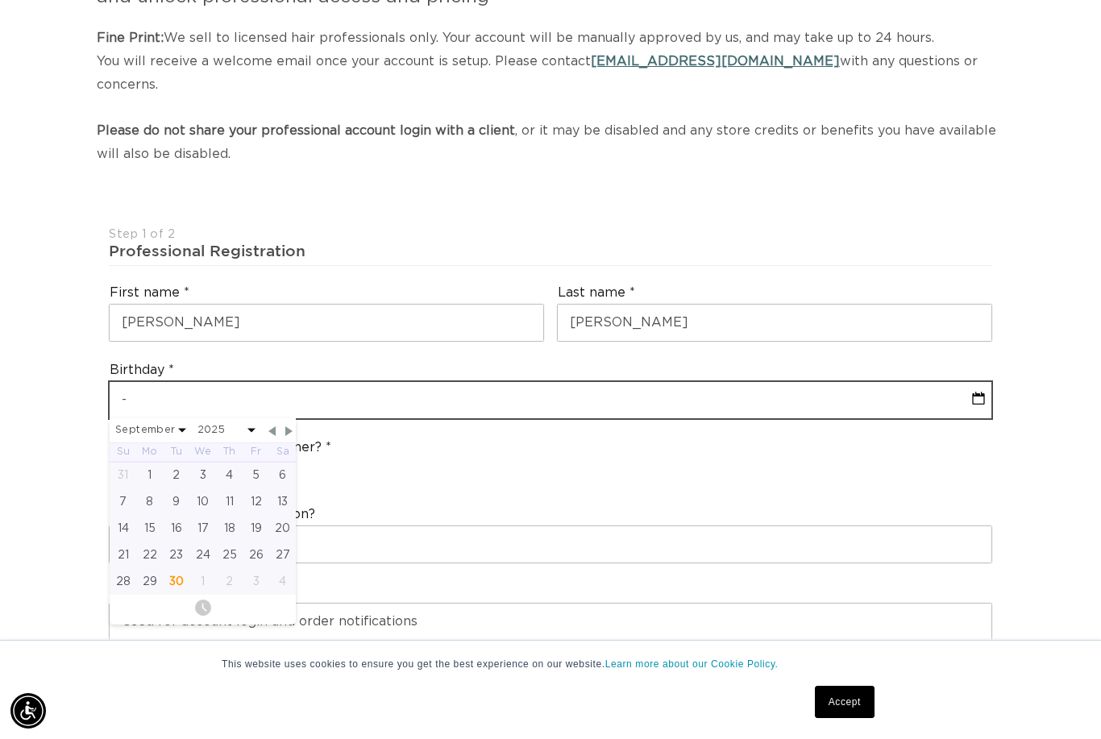
select select "8"
select select "2025"
type input "-0"
select select "8"
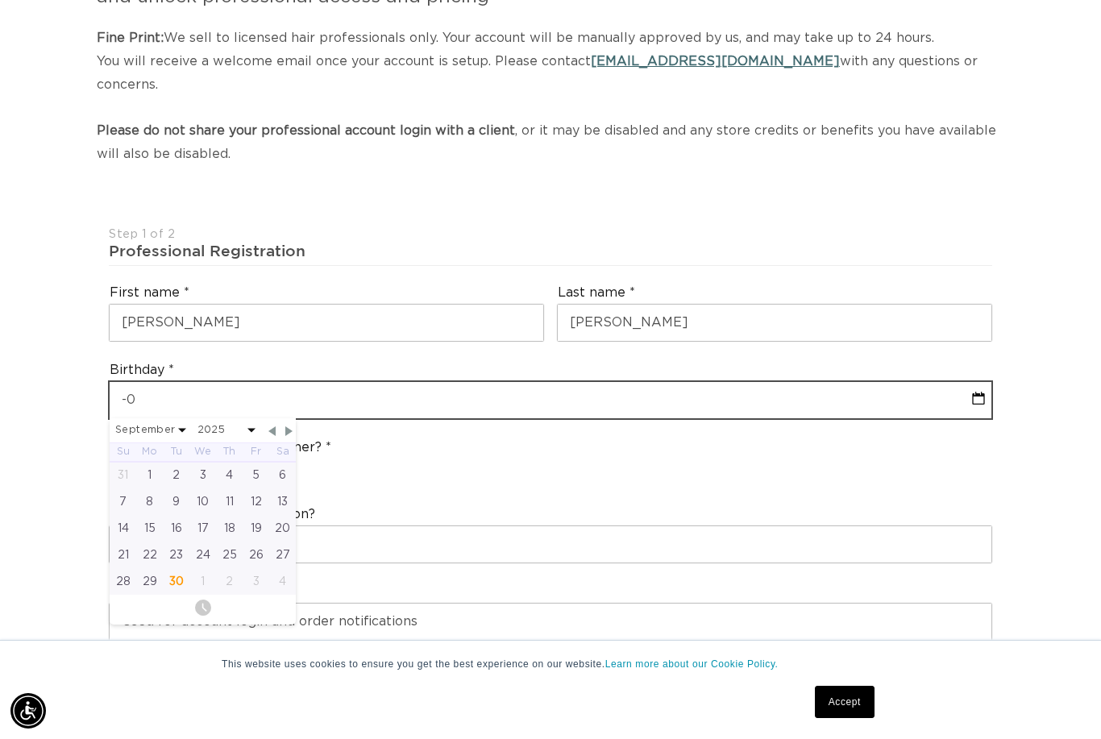
select select "2025"
type input "-07"
select select "8"
select select "2025"
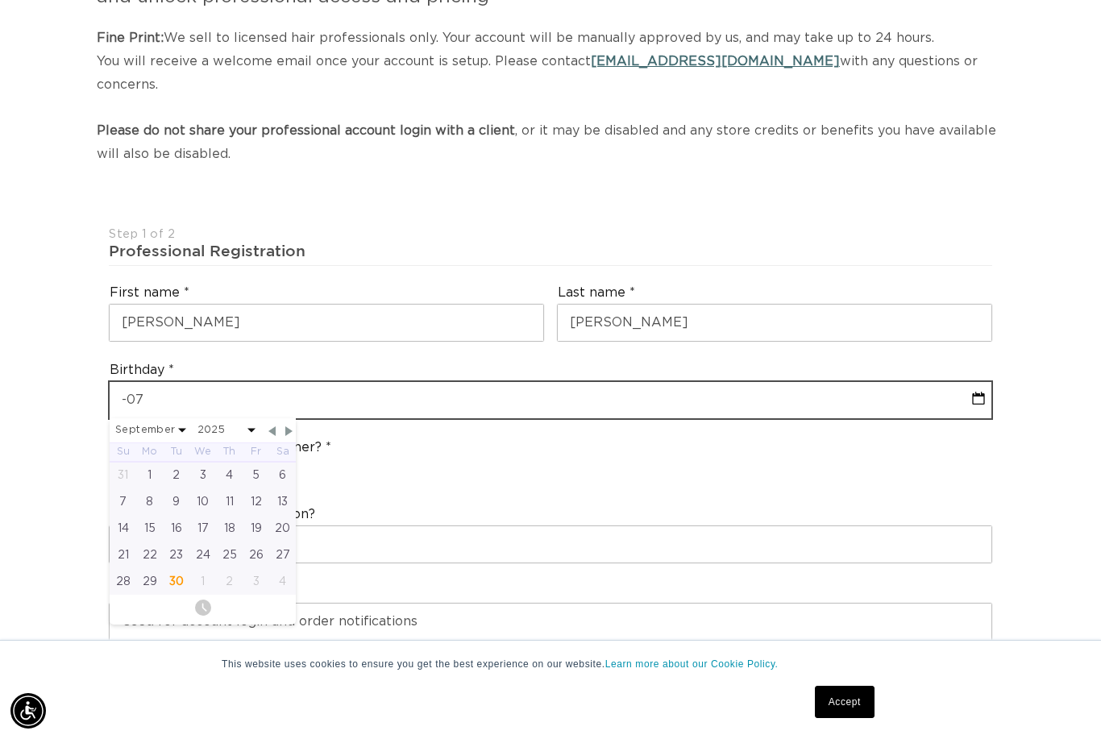
type input "-072"
select select "8"
select select "2025"
type input "-0723"
select select "8"
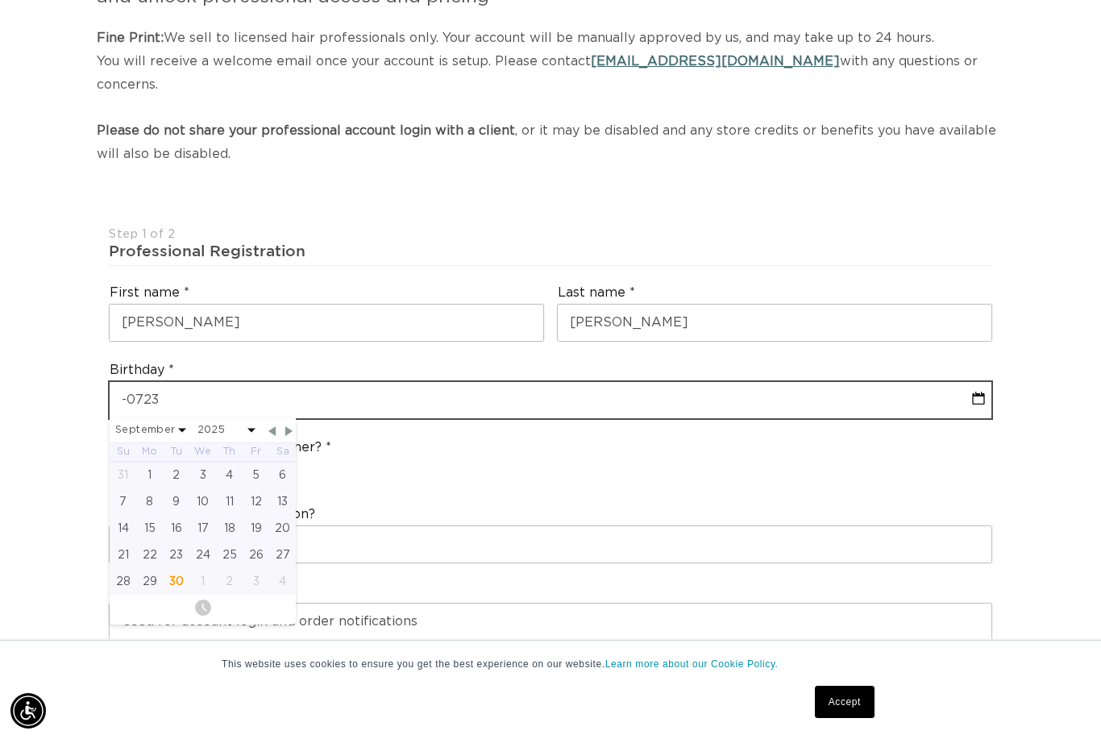
select select "2025"
type input "-07231"
select select "8"
select select "2025"
type input "-072319"
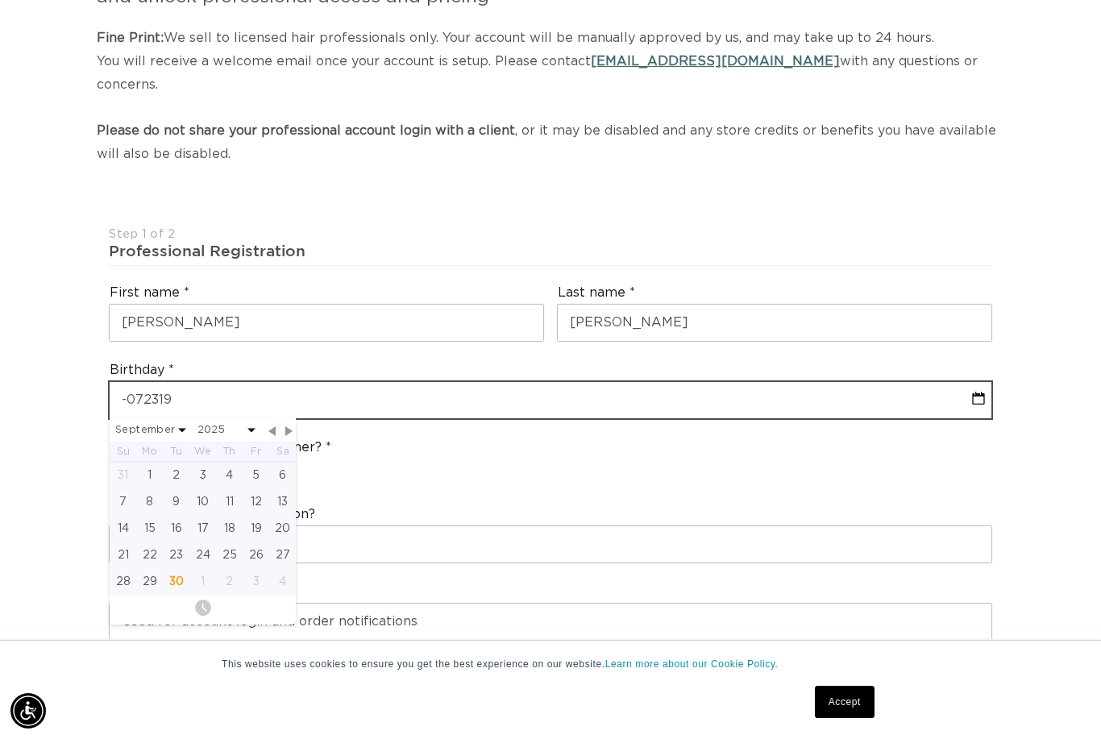
select select "8"
select select "2025"
type input "-0723197"
select select "8"
select select "2025"
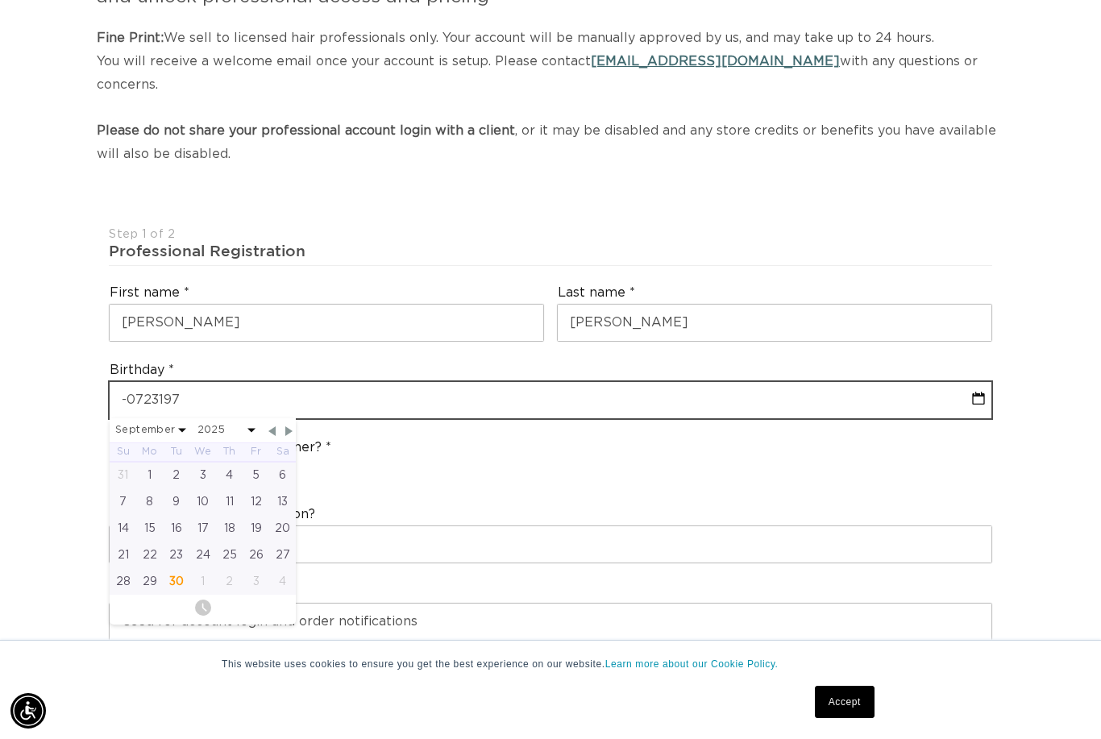
type input "-07231973"
select select "8"
select select "2025"
type input "-0723197"
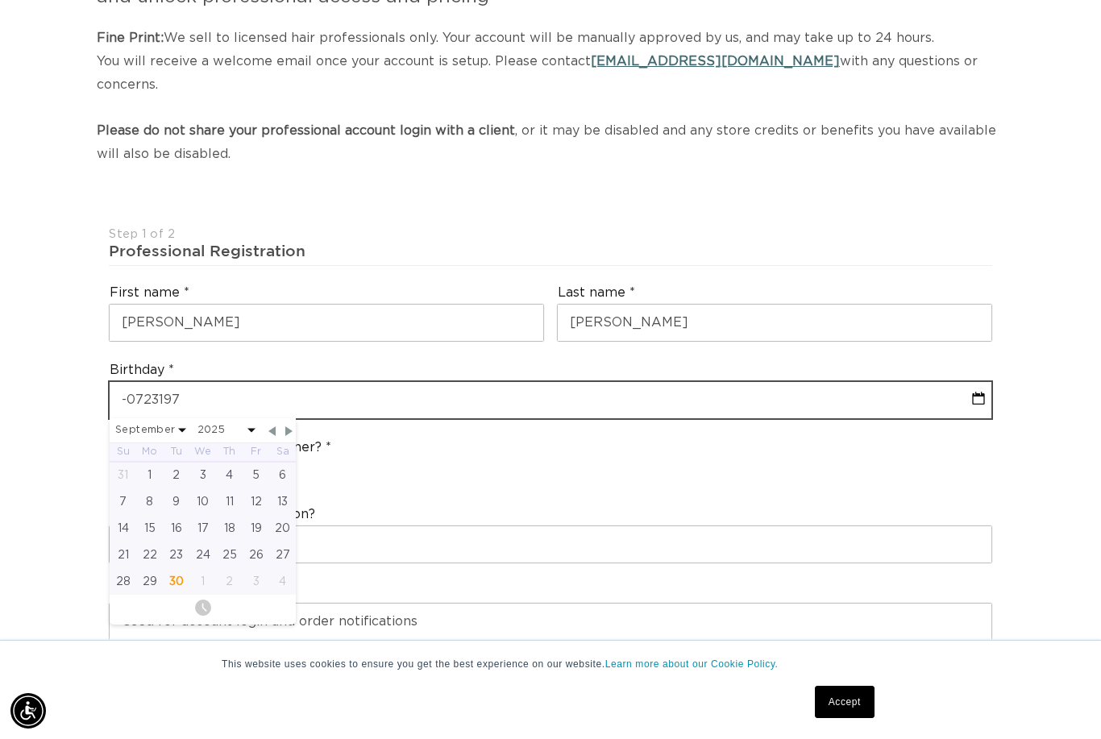
select select "8"
select select "2025"
type input "-07231972"
select select "8"
select select "2025"
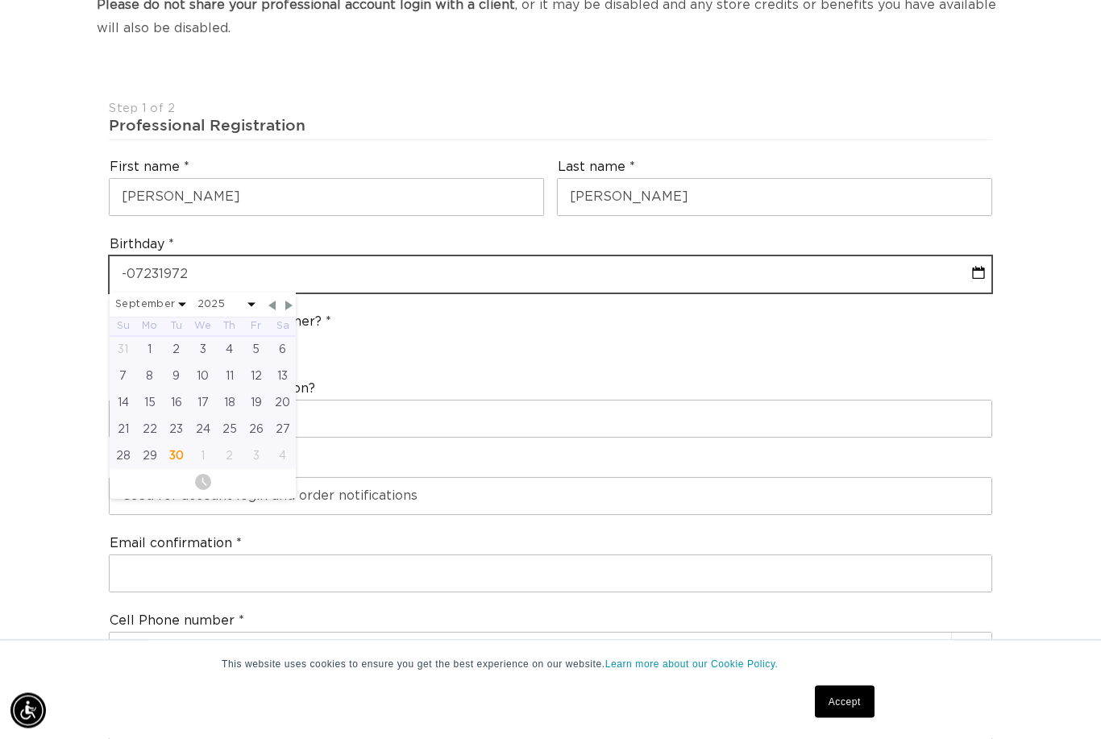
scroll to position [370, 0]
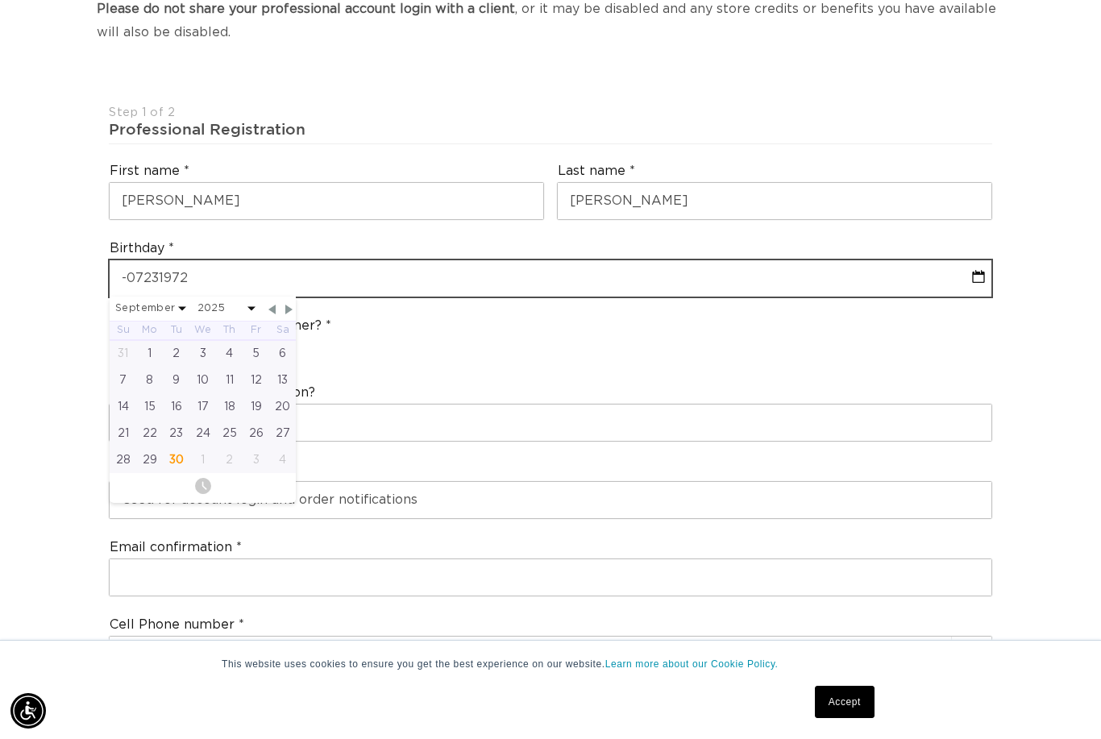
type input "-07231972"
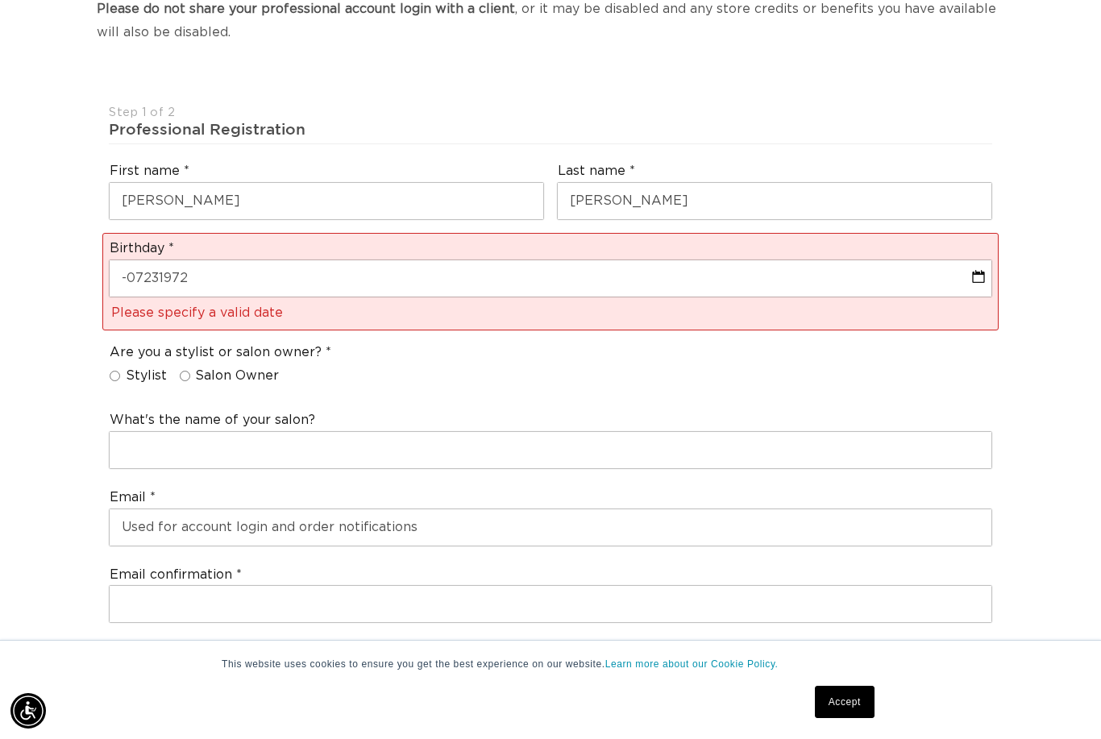
scroll to position [0, 1973]
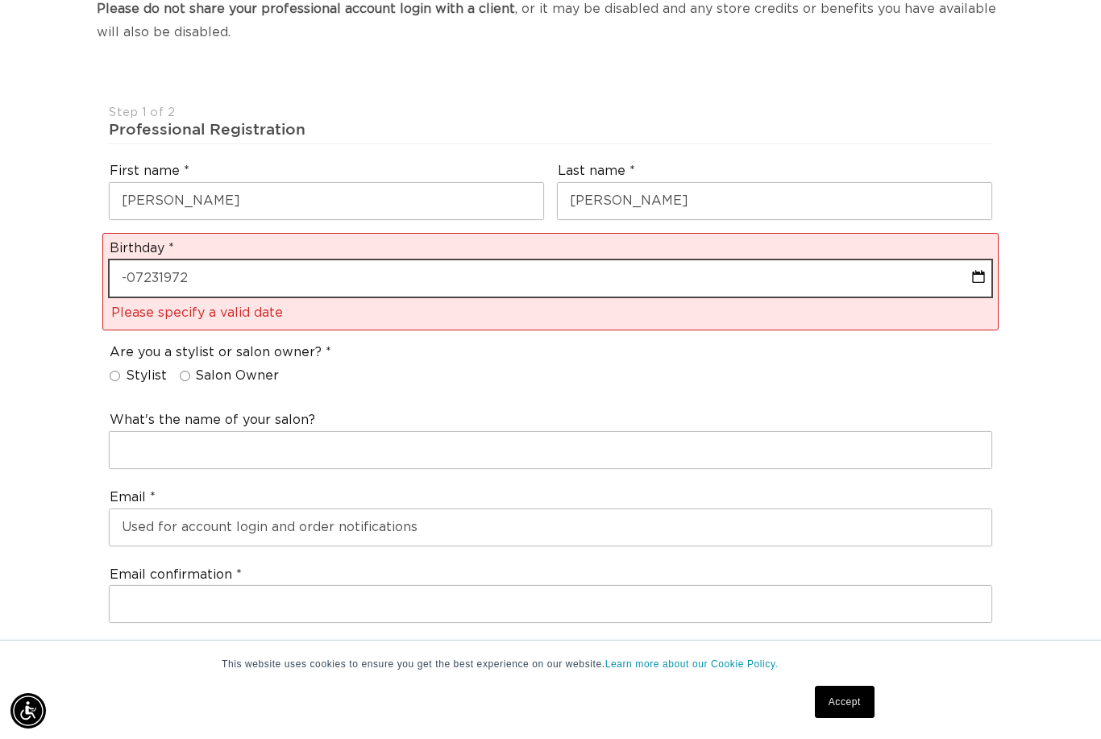
select select "8"
select select "2025"
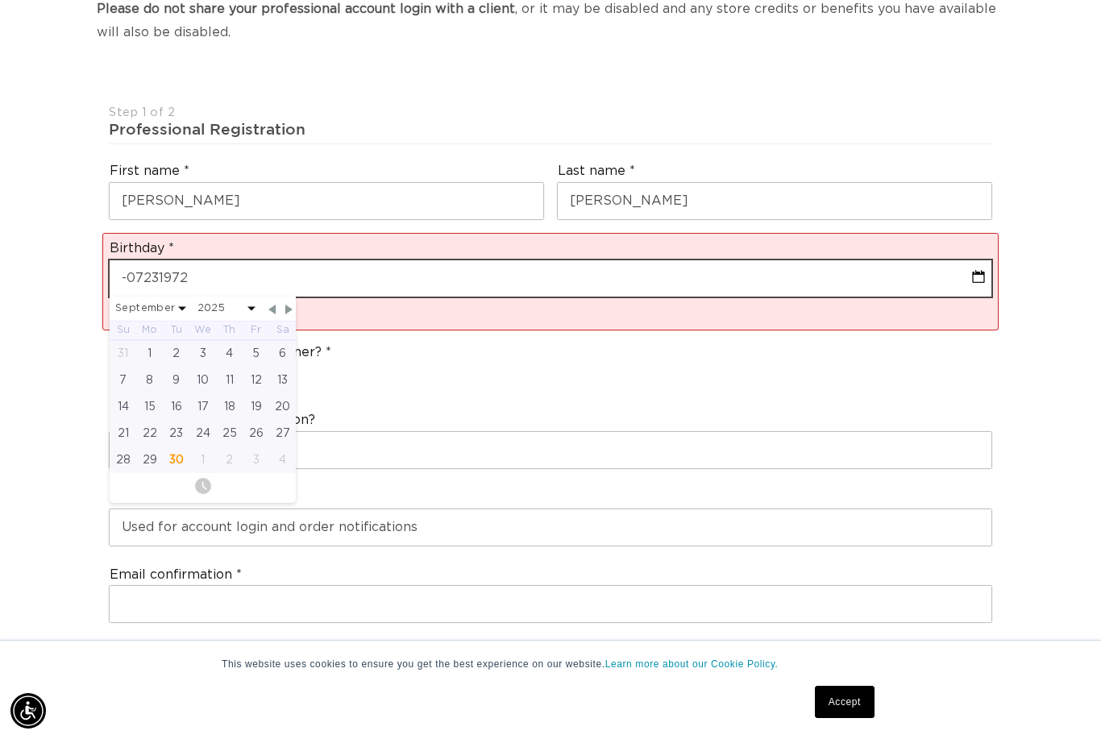
scroll to position [0, 0]
type input "[DATE]"
select select "8"
select select "2025"
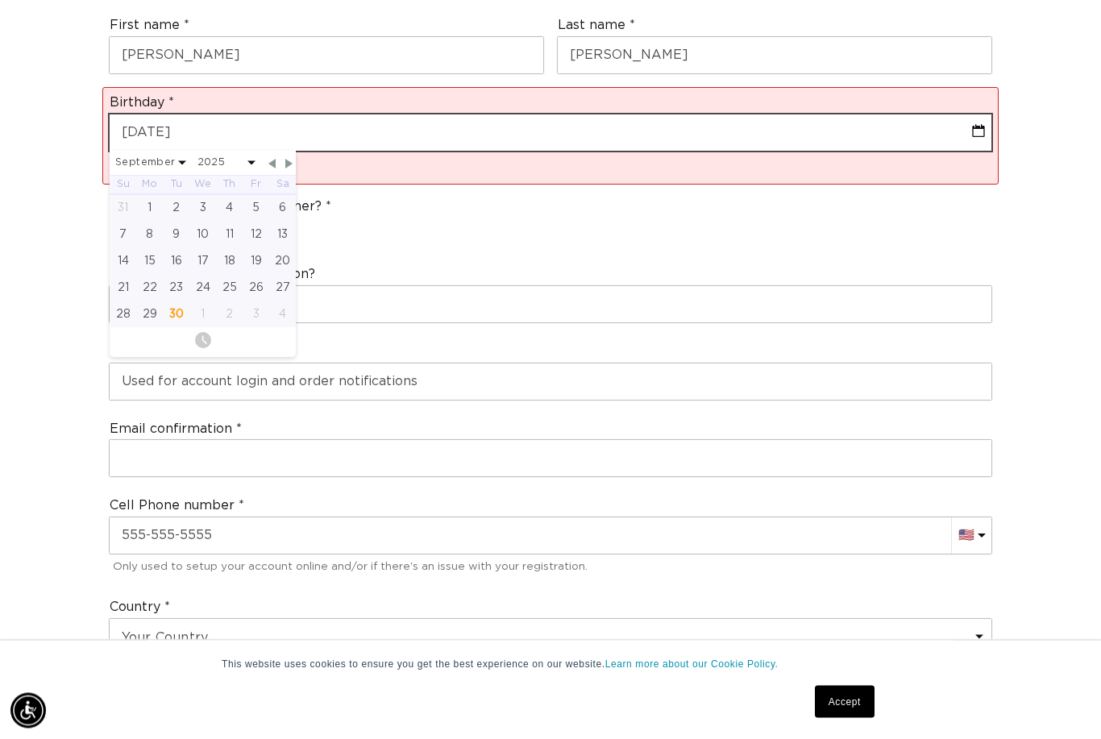
scroll to position [512, 0]
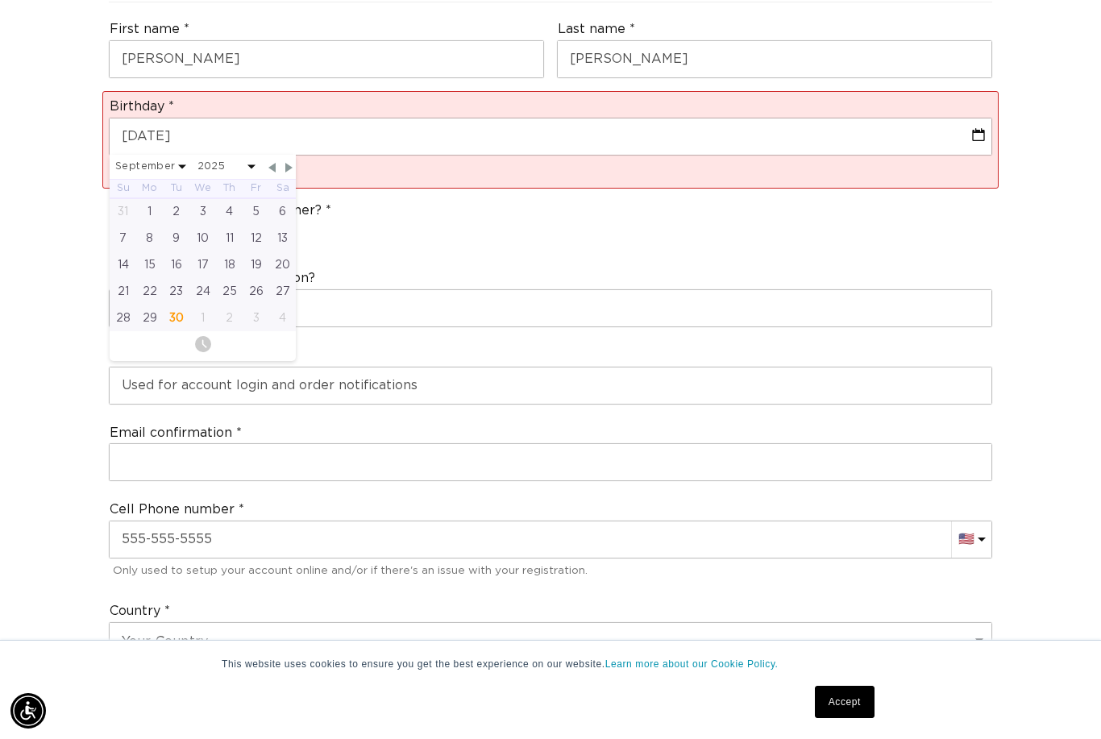
click at [538, 195] on div "Are you a stylist or salon owner? Stylist Salon Owner" at bounding box center [550, 225] width 896 height 61
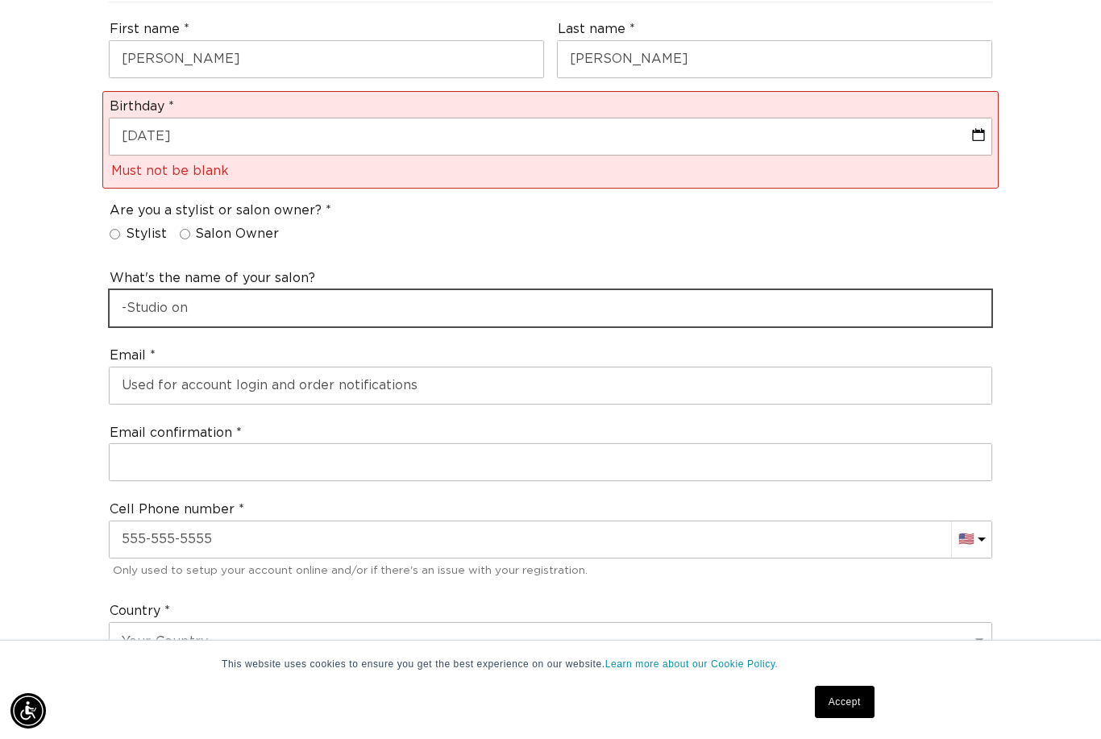
scroll to position [0, 987]
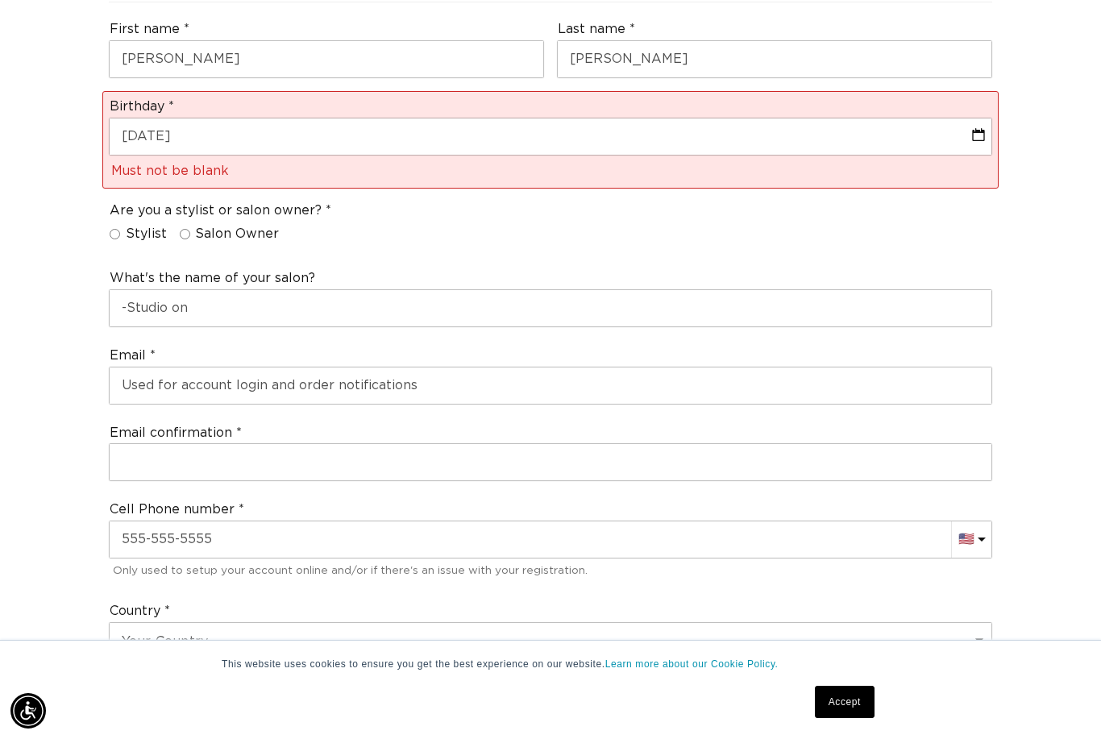
click at [290, 596] on div "Country Your Country [GEOGRAPHIC_DATA] [GEOGRAPHIC_DATA] [GEOGRAPHIC_DATA] [GEO…" at bounding box center [550, 631] width 896 height 71
click at [52, 622] on div "Join the AQUA family and unlock professional access and pricing Fine Print: We …" at bounding box center [550, 615] width 1101 height 1924
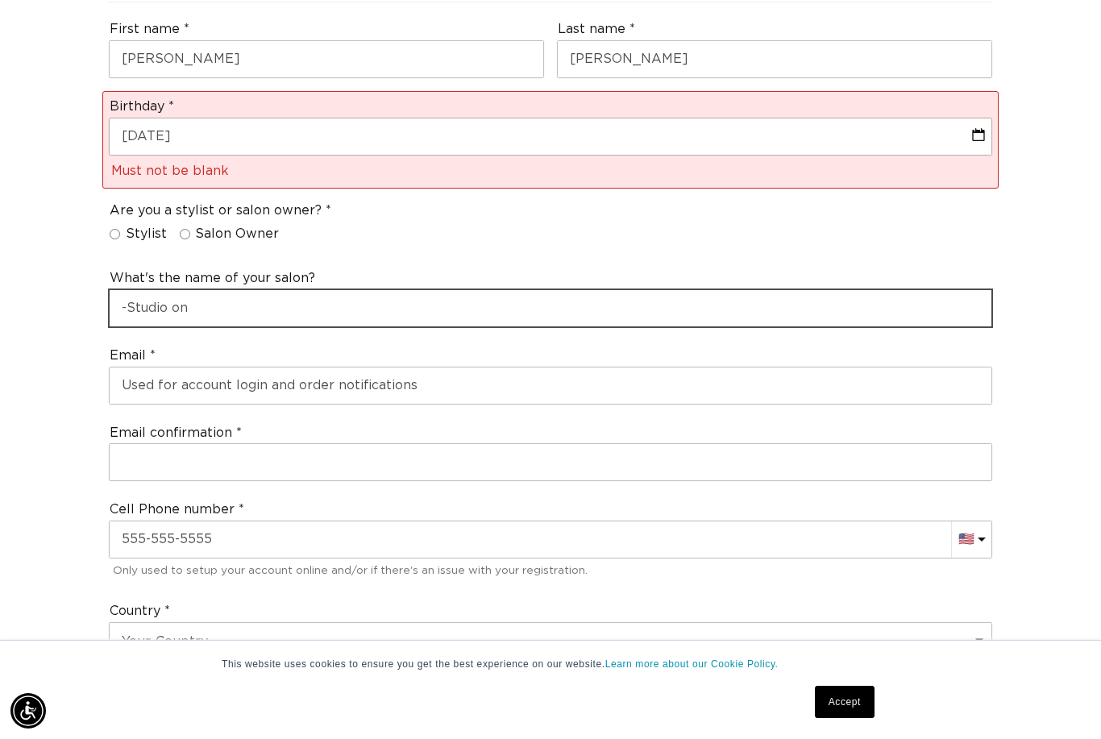
click at [234, 290] on input "-Studio on" at bounding box center [551, 308] width 882 height 36
type input "-Studio on Park"
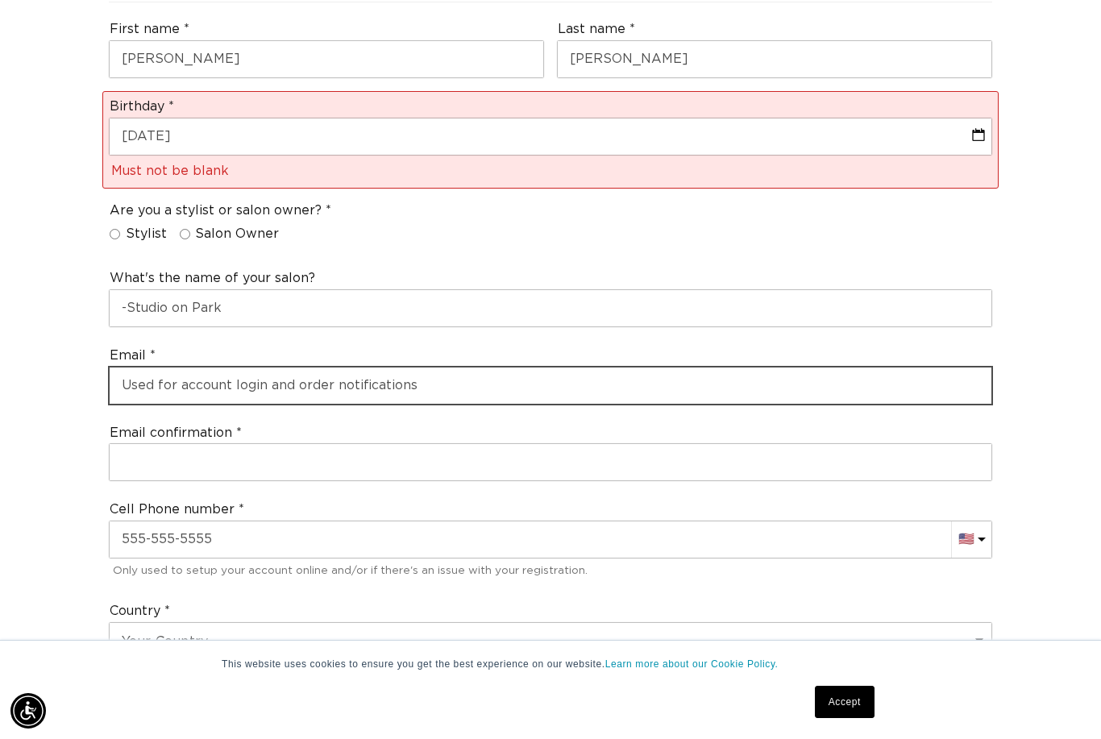
click at [254, 368] on input "email" at bounding box center [551, 386] width 882 height 36
type input "[EMAIL_ADDRESS][DOMAIN_NAME]"
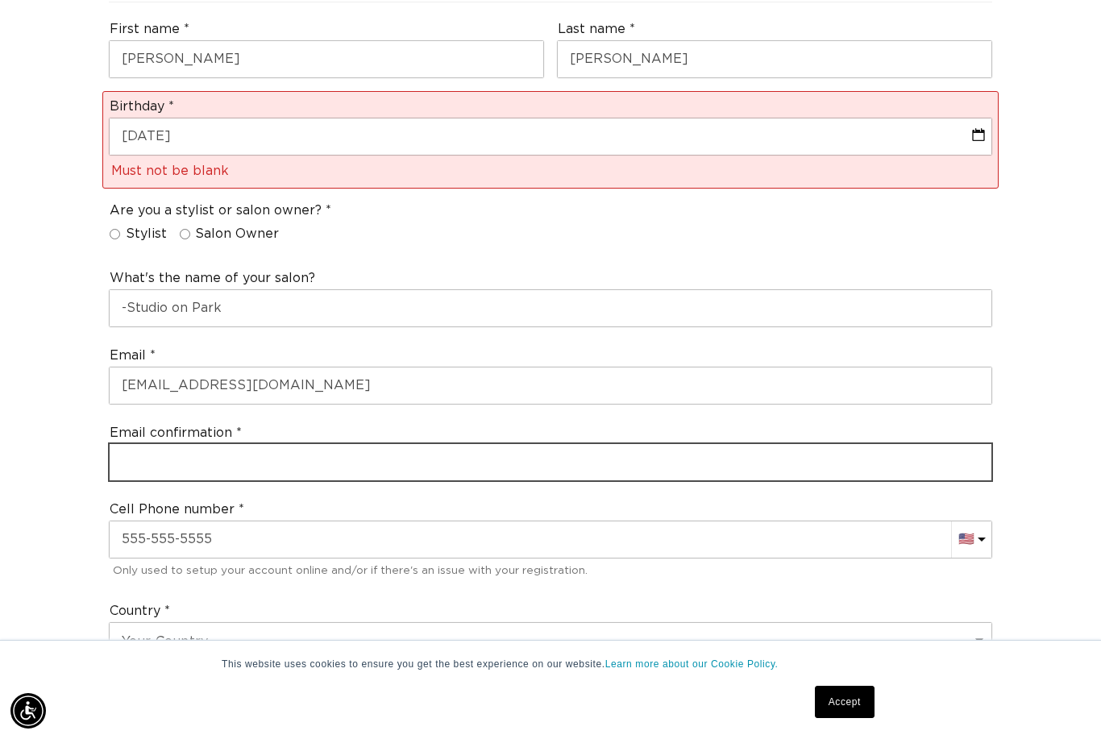
click at [218, 444] on input "email" at bounding box center [551, 462] width 882 height 36
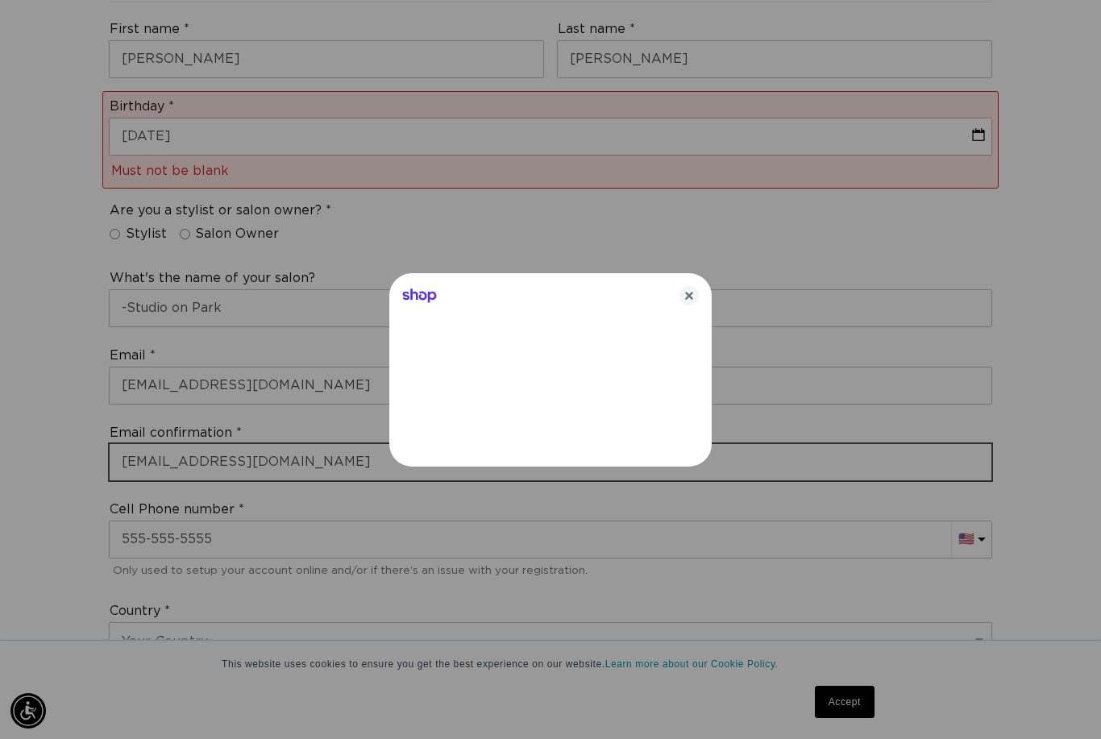
type input "[EMAIL_ADDRESS][DOMAIN_NAME]"
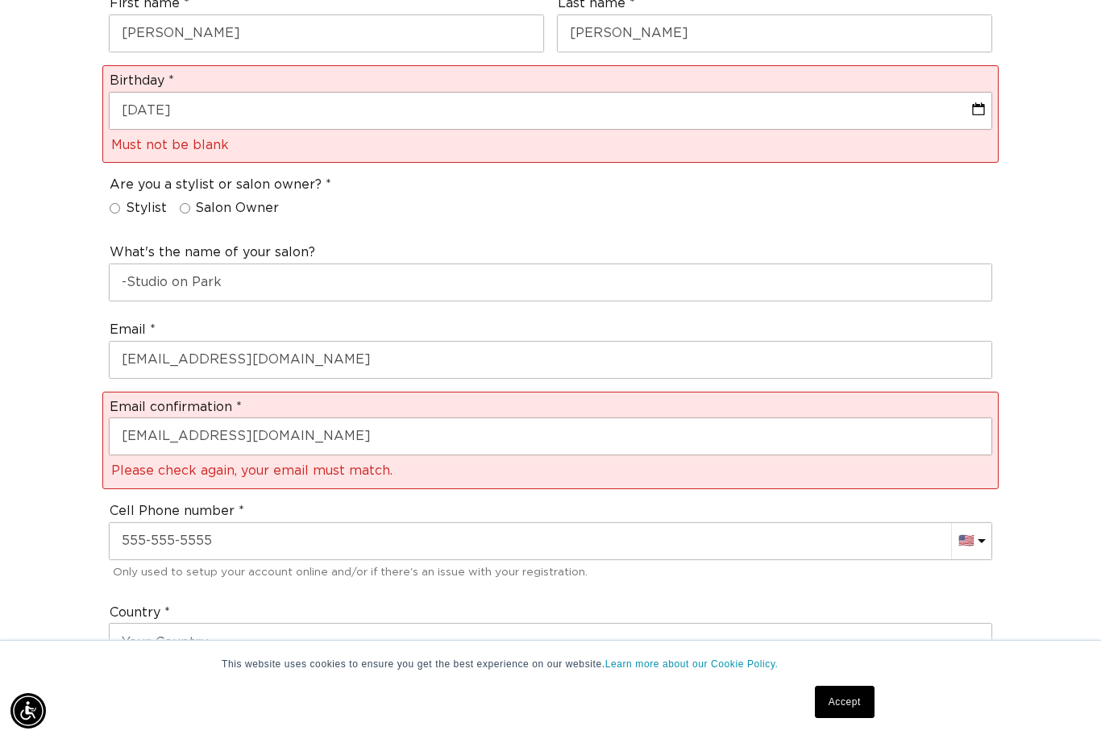
scroll to position [535, 0]
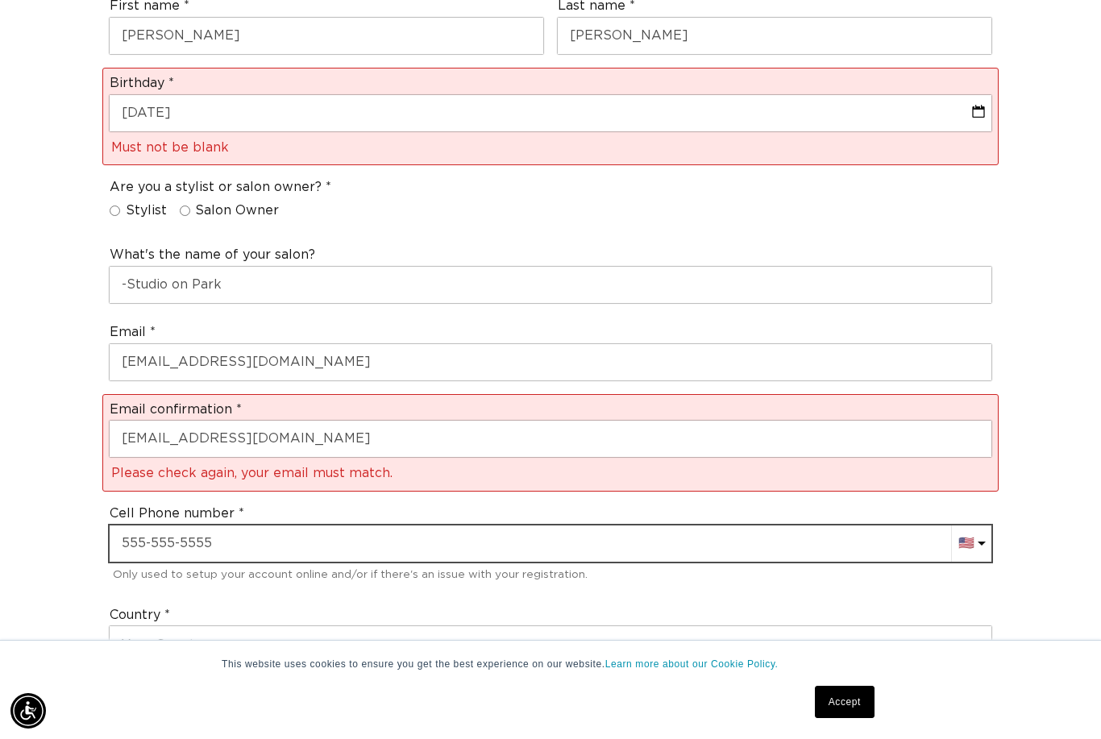
click at [286, 526] on input "text" at bounding box center [551, 544] width 882 height 36
type input "+1"
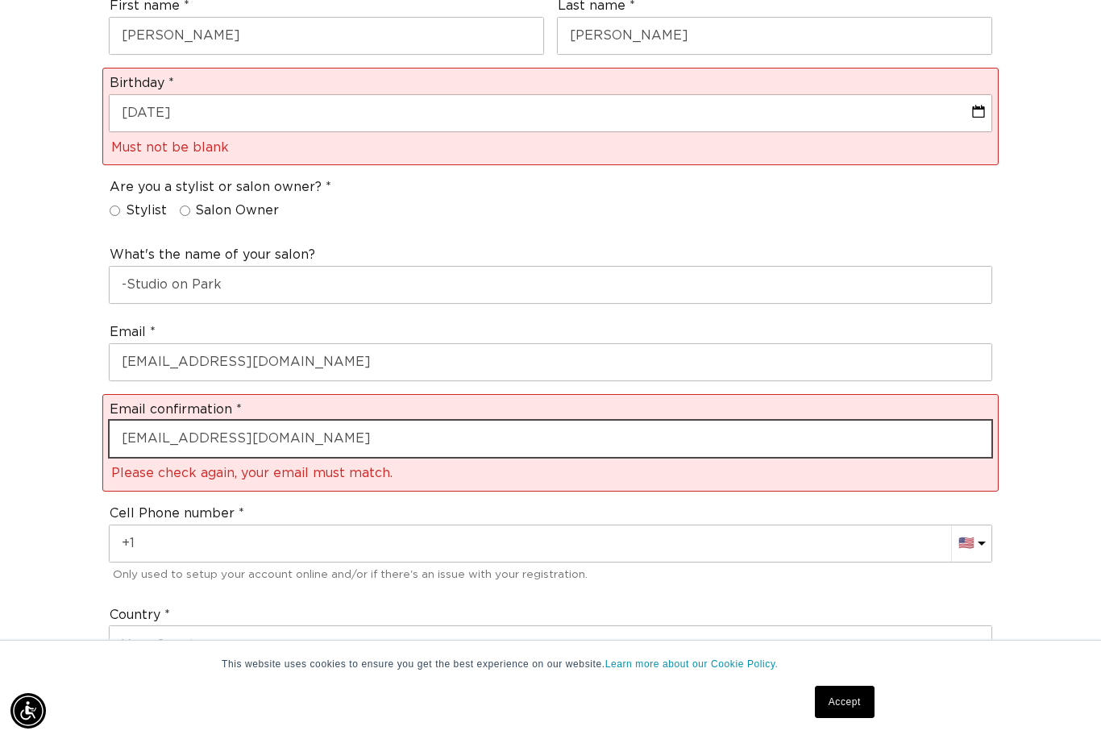
click at [130, 421] on input "[EMAIL_ADDRESS][DOMAIN_NAME]" at bounding box center [551, 439] width 882 height 36
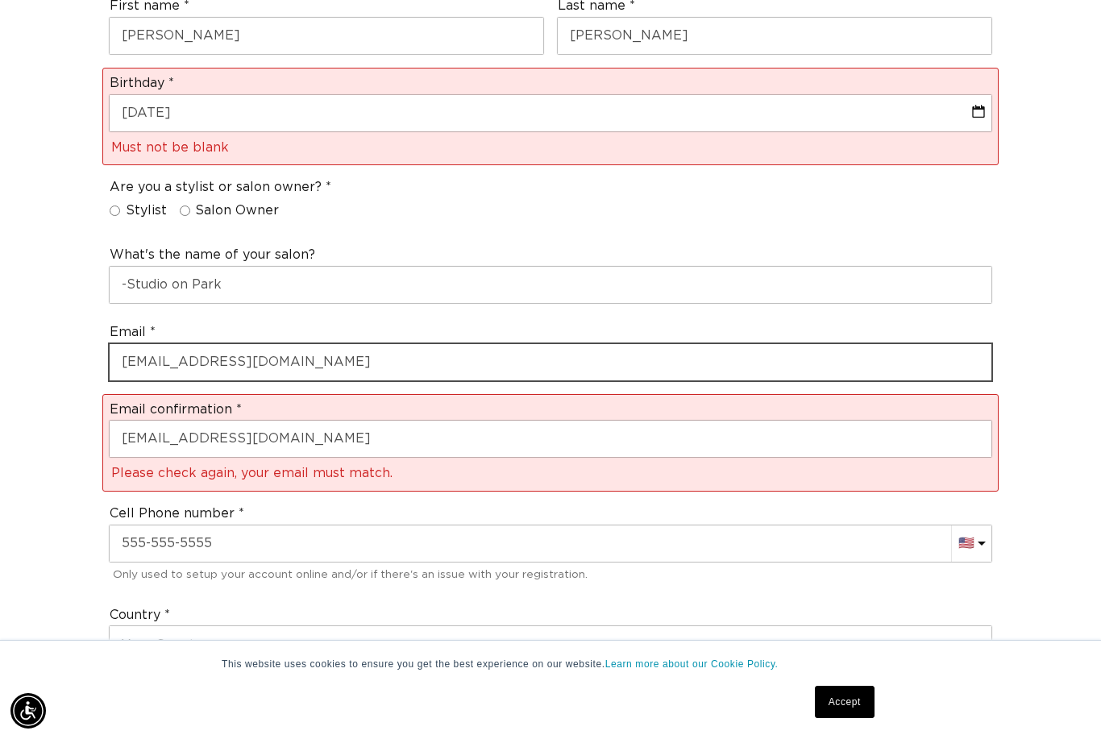
click at [321, 344] on input "[EMAIL_ADDRESS][DOMAIN_NAME]" at bounding box center [551, 362] width 882 height 36
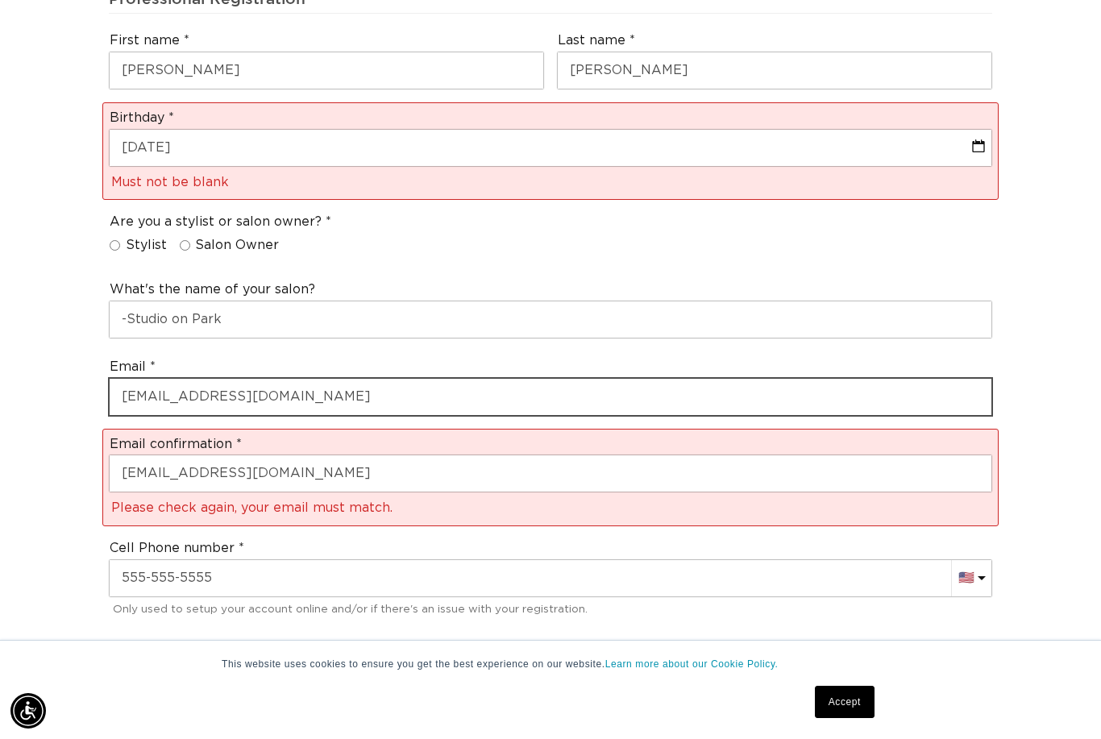
scroll to position [0, 1973]
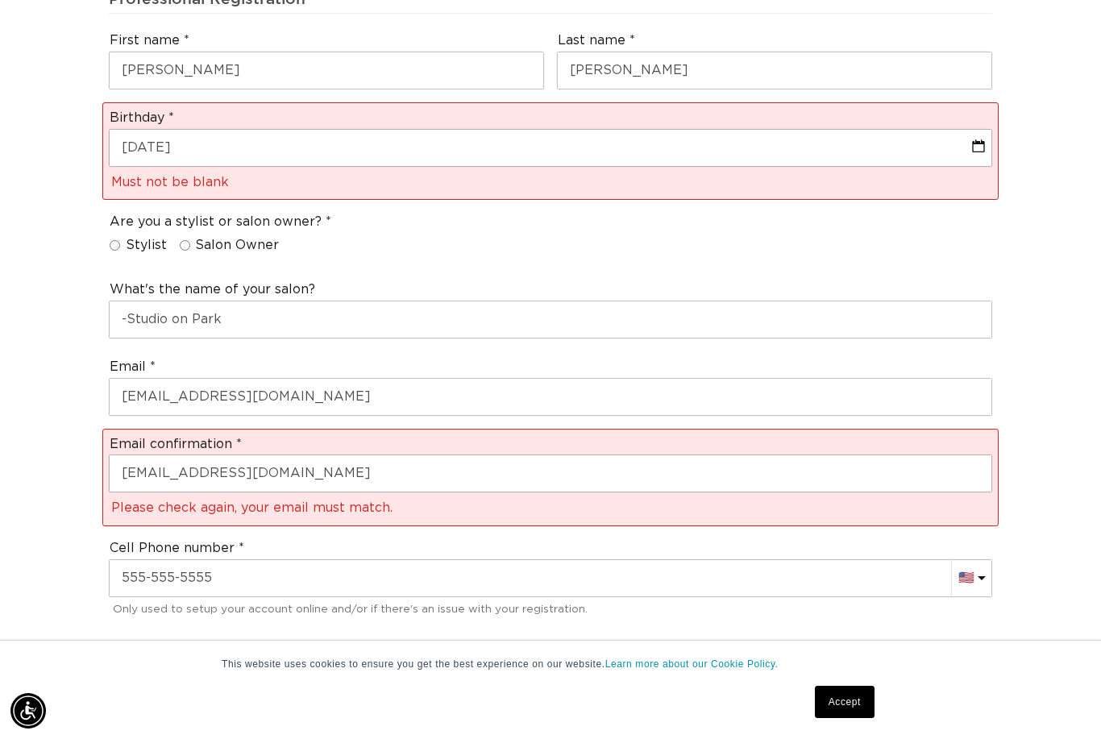
click at [356, 533] on div "Cell Phone number AC (+247) [GEOGRAPHIC_DATA] (+93) 🇦🇫 [GEOGRAPHIC_DATA] (+355)…" at bounding box center [550, 580] width 896 height 94
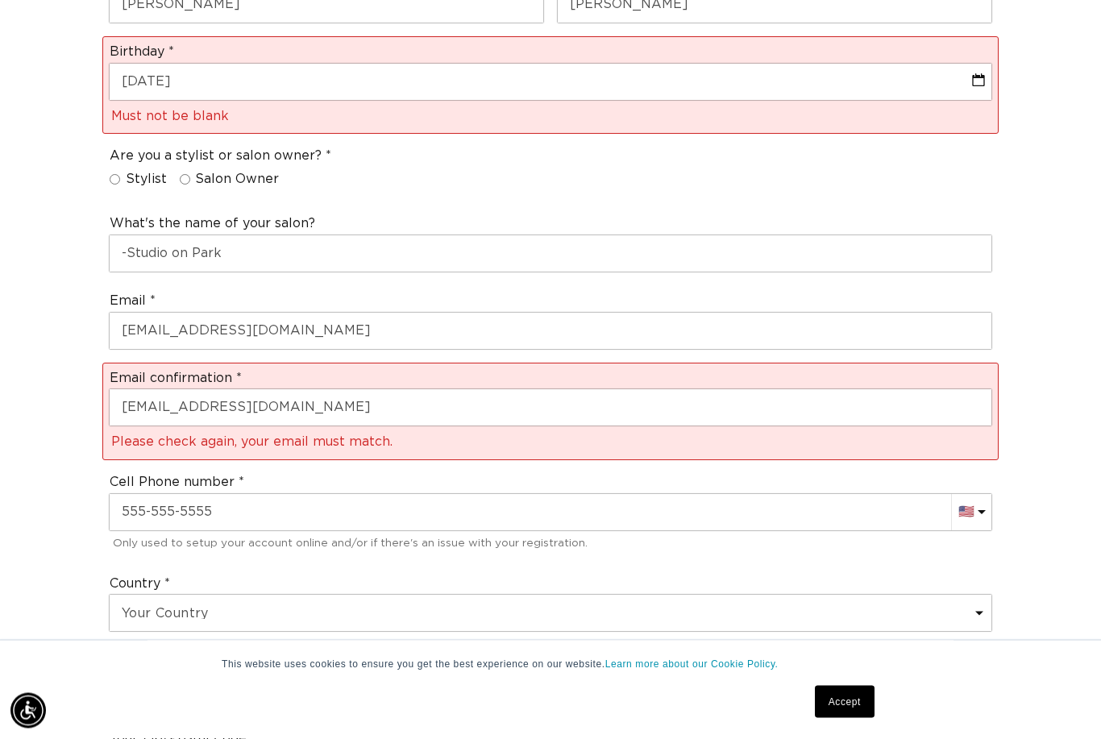
scroll to position [564, 0]
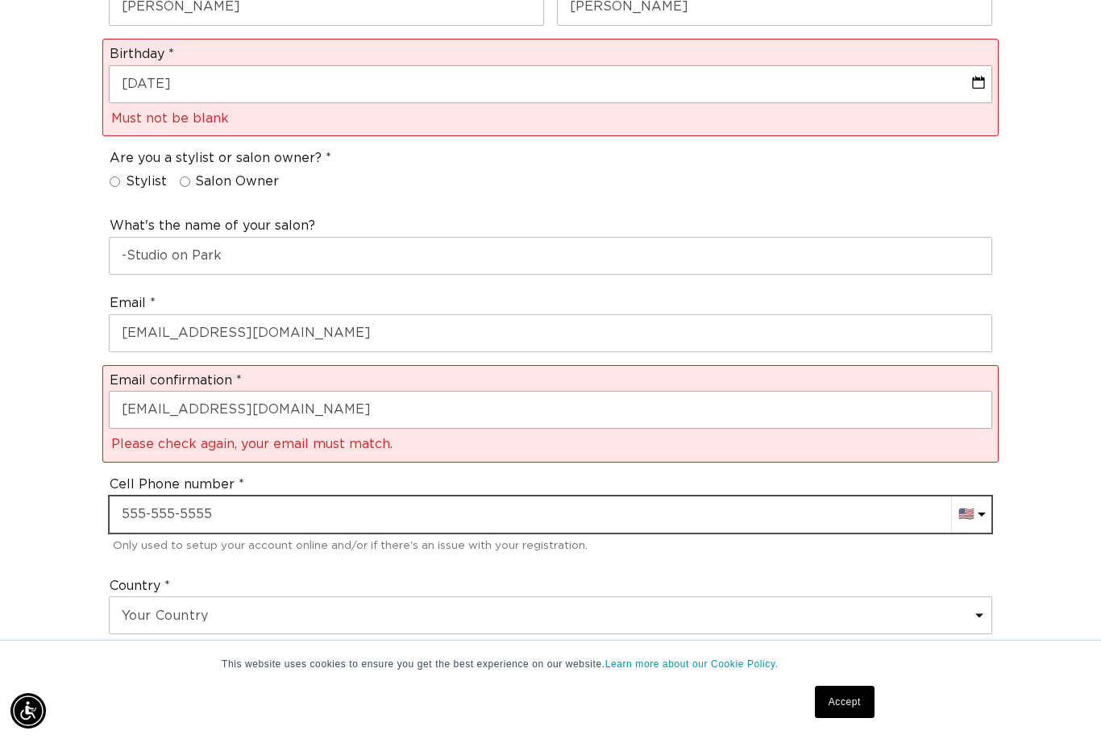
click at [185, 497] on input "text" at bounding box center [551, 515] width 882 height 36
type input "[PHONE_NUMBER]"
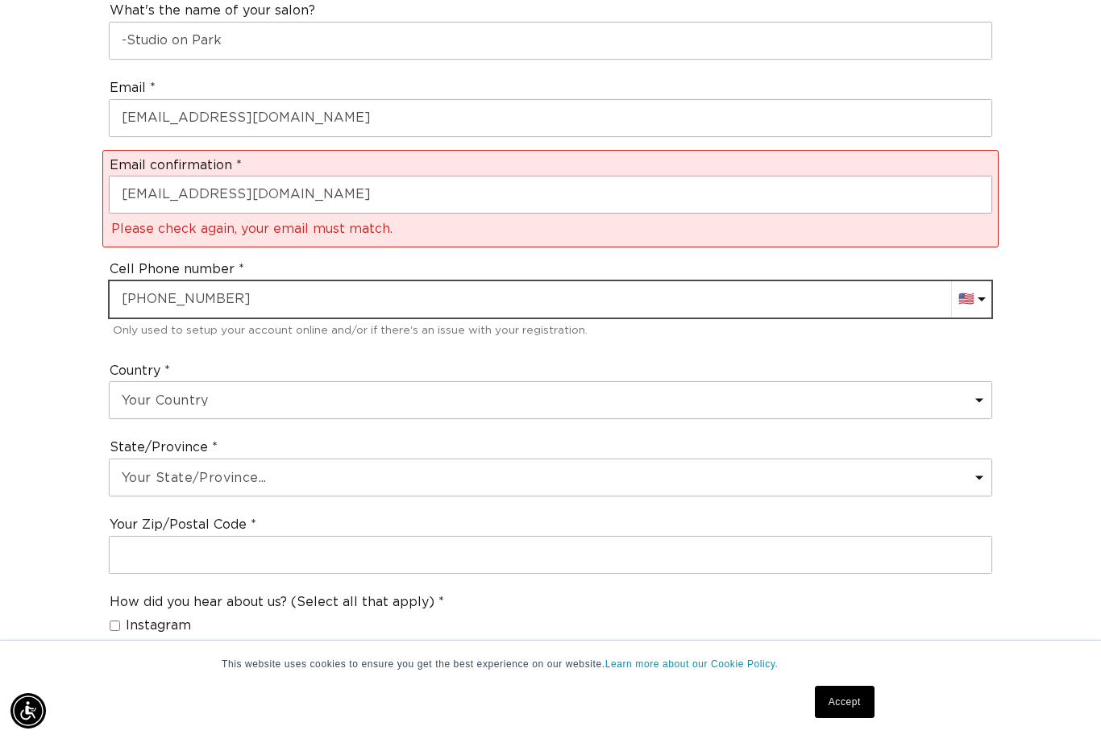
scroll to position [0, 0]
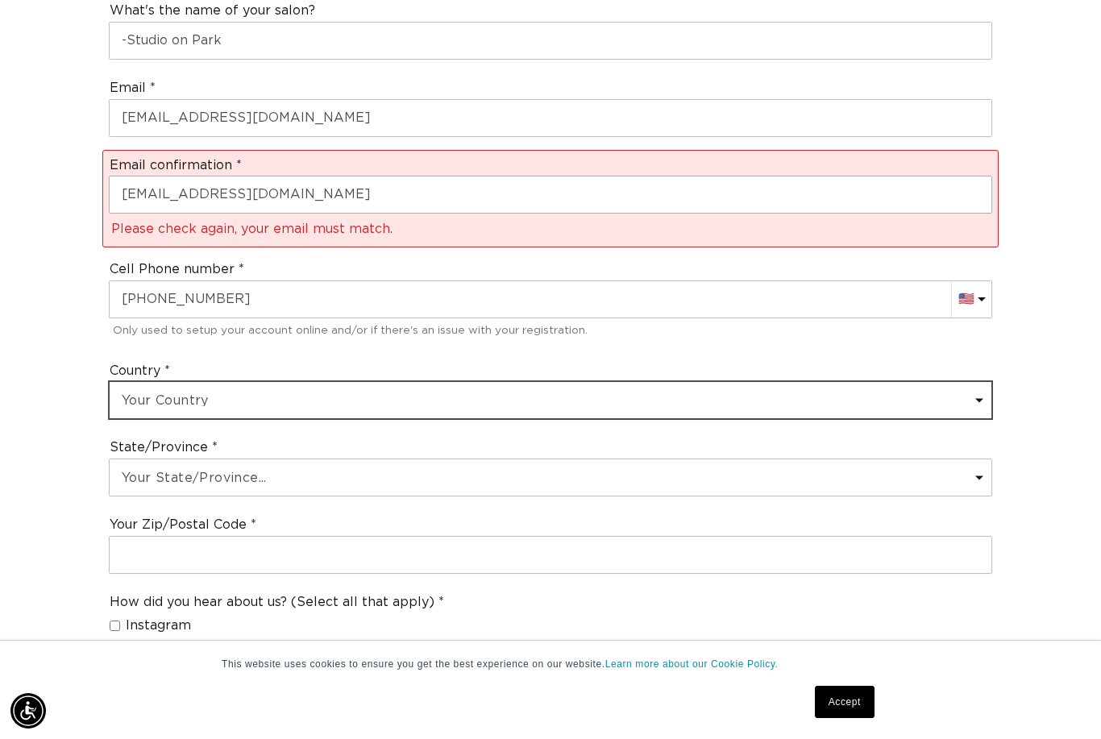
click at [334, 382] on select "Your Country [GEOGRAPHIC_DATA] [GEOGRAPHIC_DATA] [GEOGRAPHIC_DATA] [GEOGRAPHIC_…" at bounding box center [551, 400] width 882 height 36
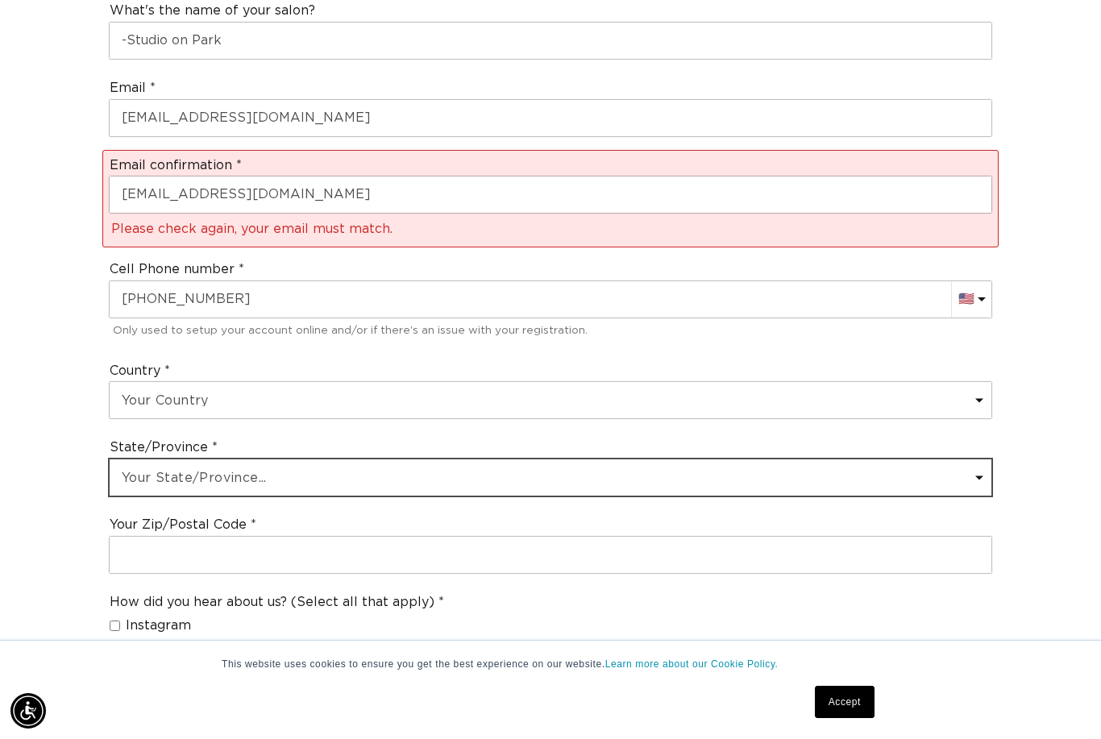
click at [297, 459] on select "Your State/Province... [US_STATE] [US_STATE] [US_STATE] [US_STATE] [US_STATE] […" at bounding box center [551, 477] width 882 height 36
select select "[US_STATE]"
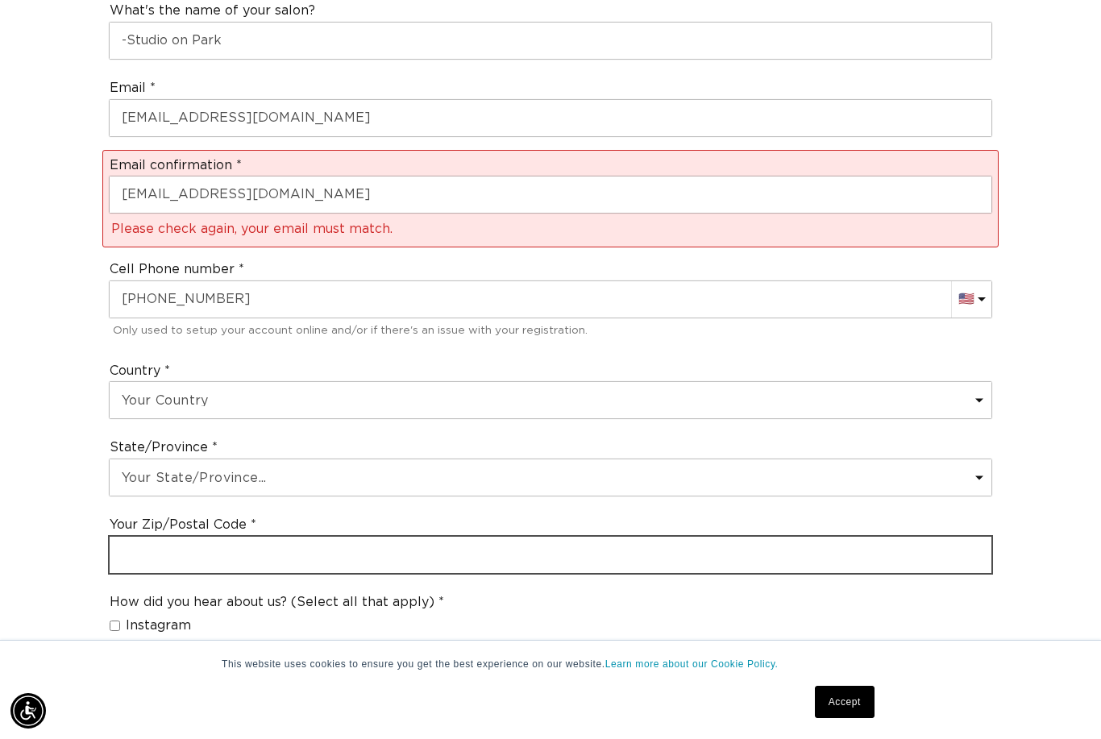
click at [192, 537] on input "text" at bounding box center [551, 555] width 882 height 36
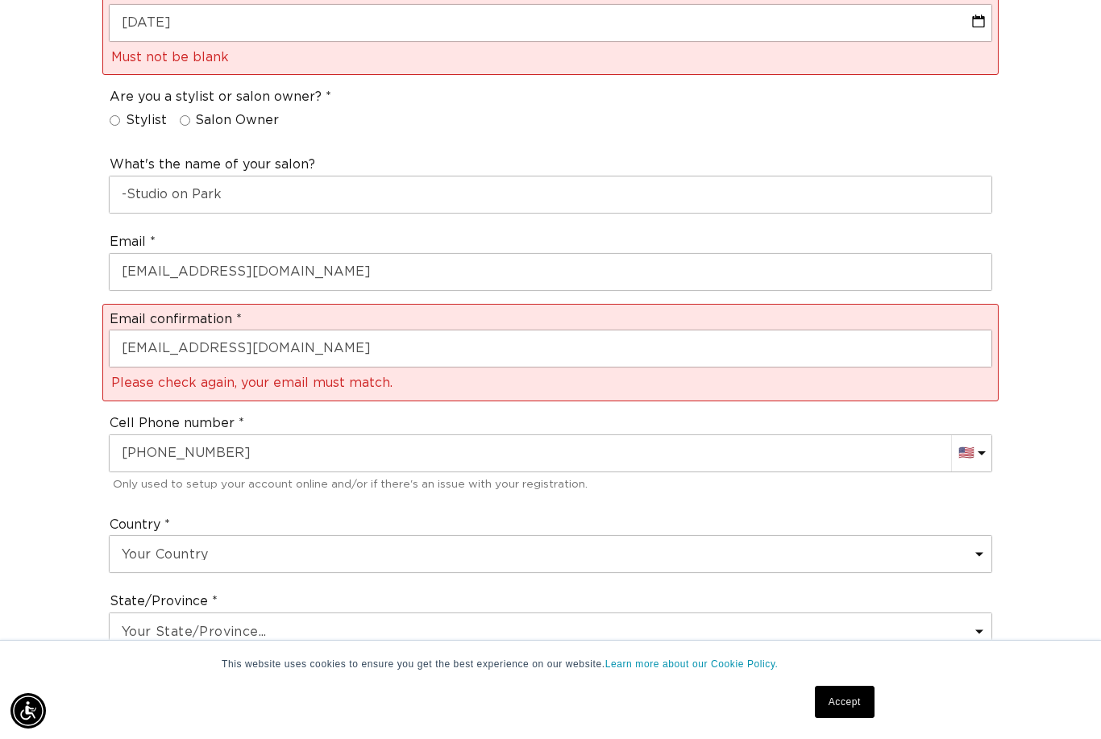
scroll to position [0, 0]
type input "43123"
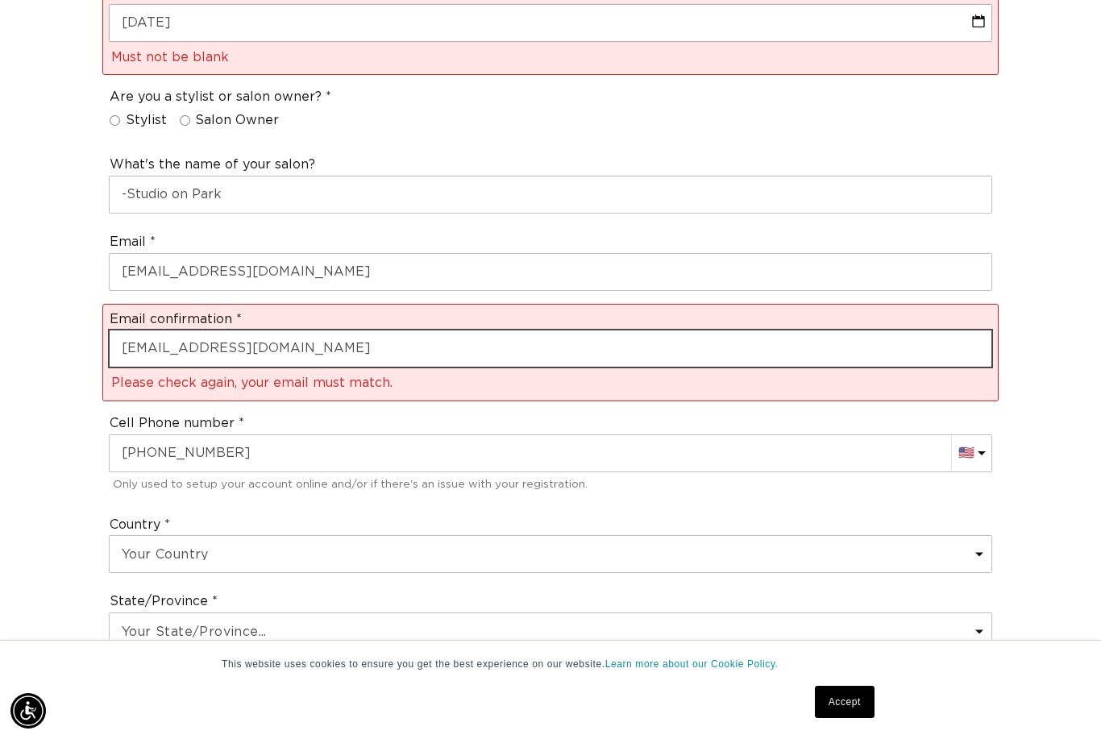
click at [340, 330] on input "[EMAIL_ADDRESS][DOMAIN_NAME]" at bounding box center [551, 348] width 882 height 36
type input "s"
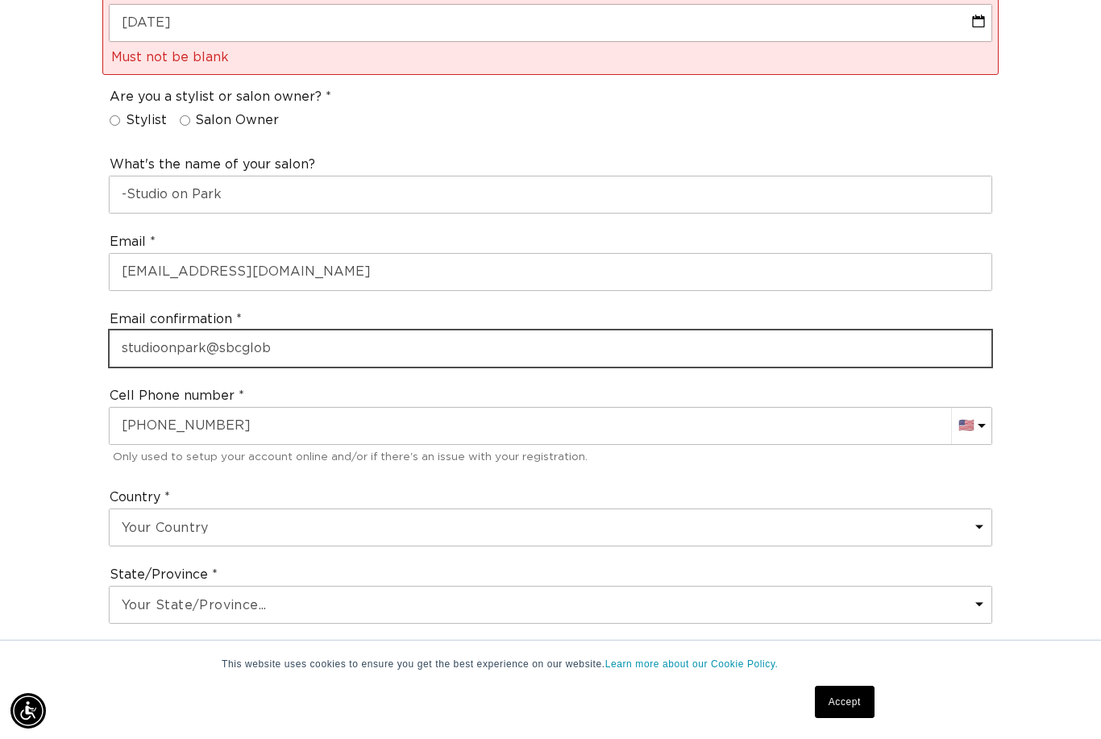
scroll to position [0, 987]
type input "[EMAIL_ADDRESS][DOMAIN_NAME]"
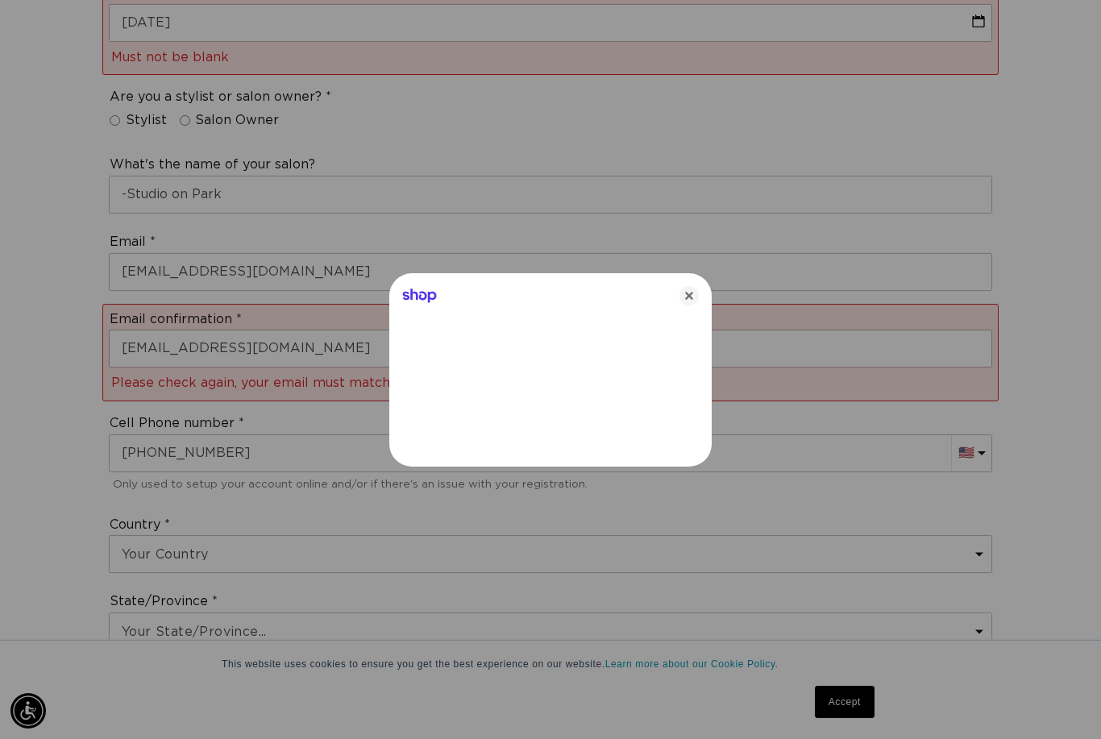
click at [680, 299] on icon "Close" at bounding box center [688, 295] width 19 height 19
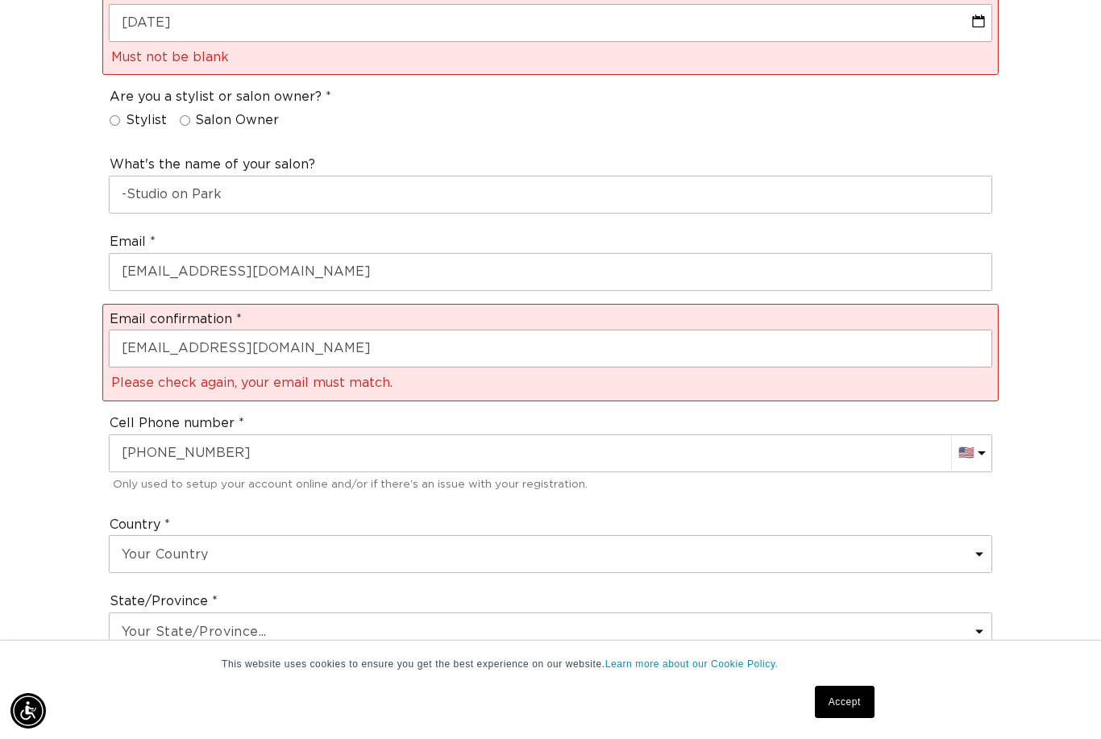
scroll to position [0, 0]
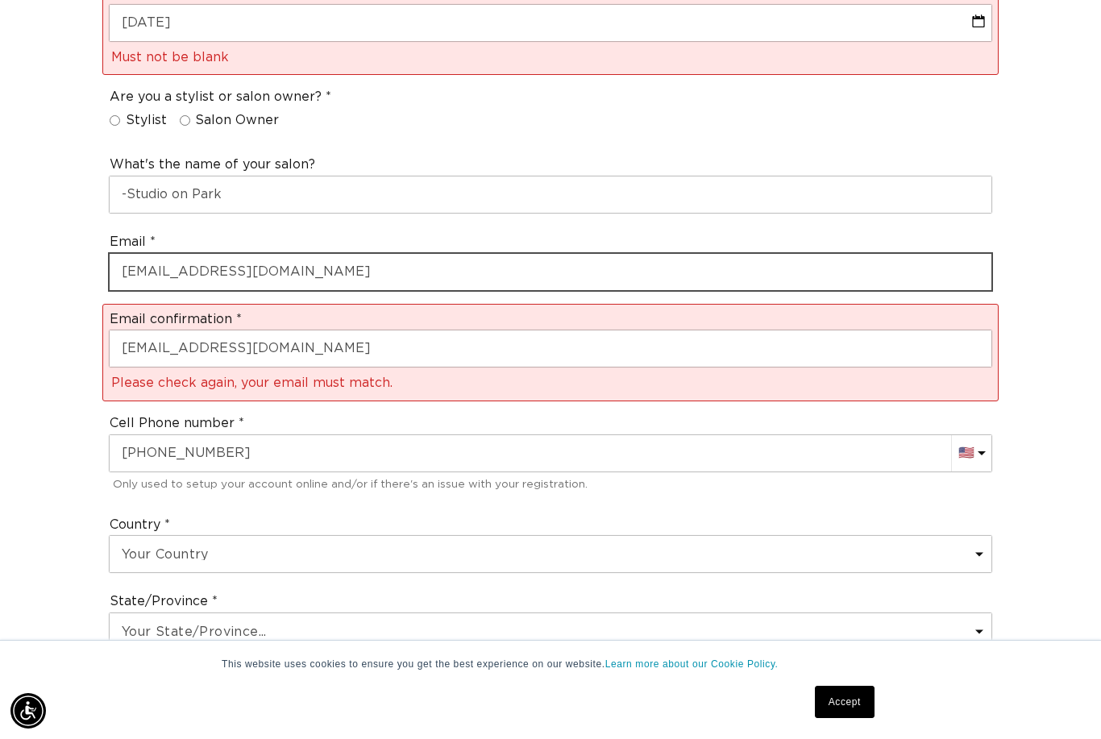
click at [266, 254] on input "[EMAIL_ADDRESS][DOMAIN_NAME]" at bounding box center [551, 272] width 882 height 36
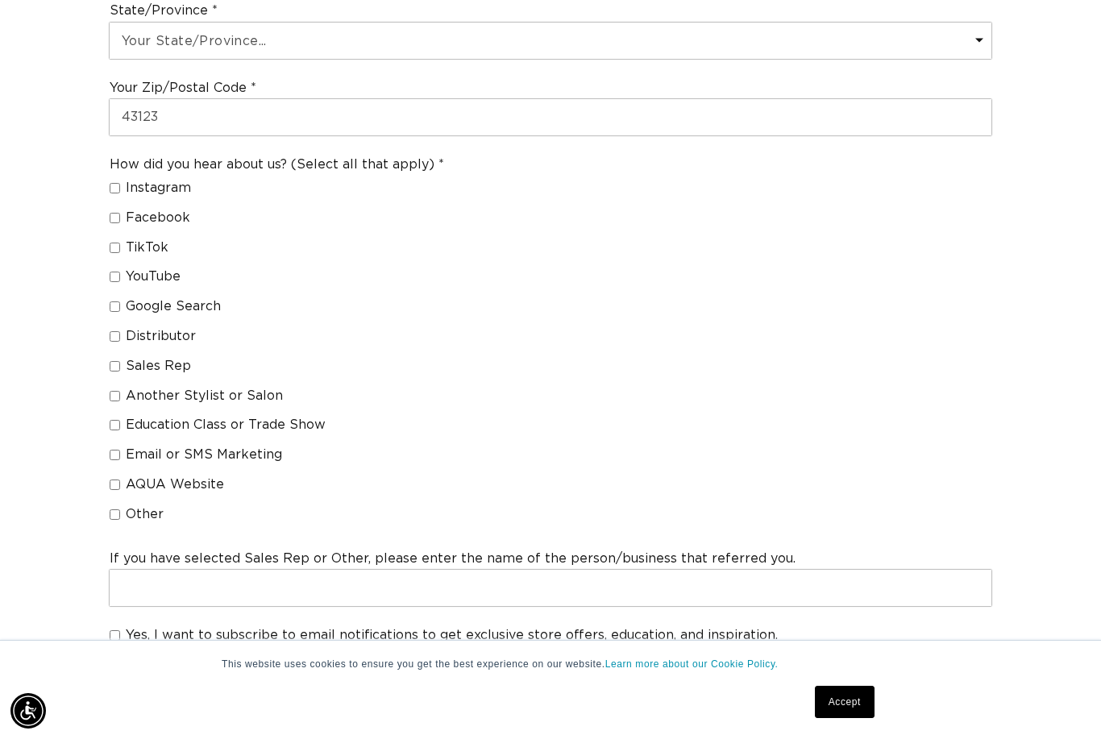
scroll to position [0, 987]
type input "[EMAIL_ADDRESS][DOMAIN_NAME]"
click at [118, 391] on input "Another Stylist or Salon" at bounding box center [115, 396] width 10 height 10
checkbox input "true"
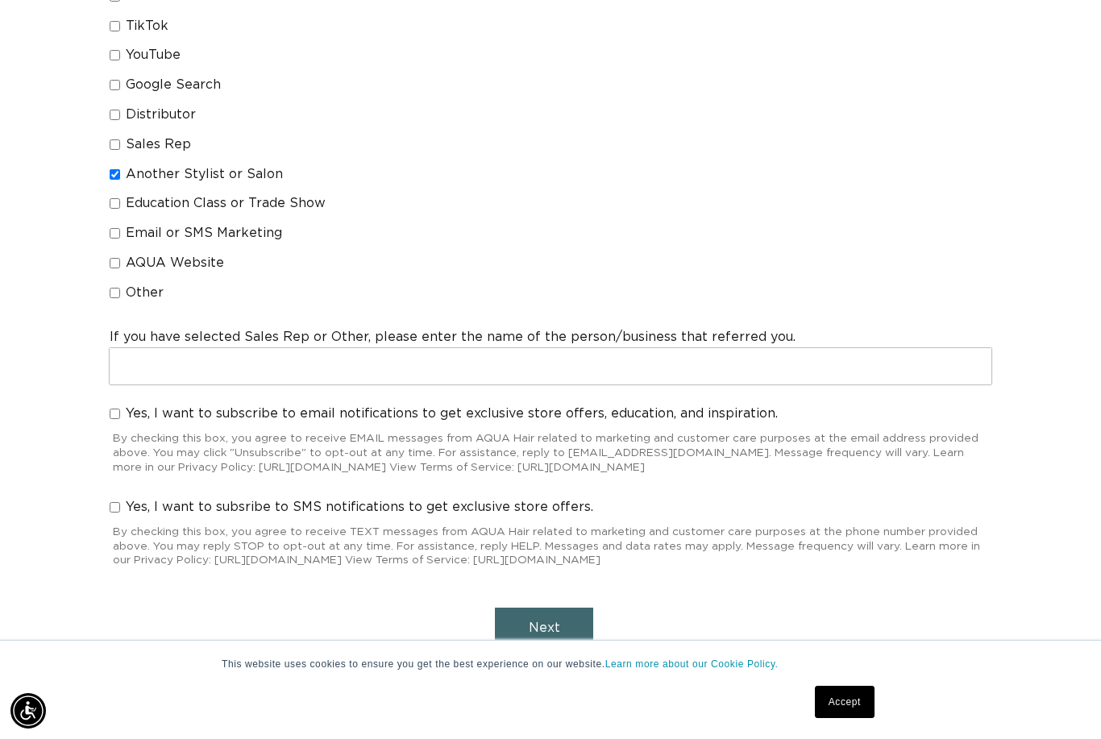
scroll to position [0, 1973]
click at [552, 621] on span "Next" at bounding box center [544, 627] width 31 height 13
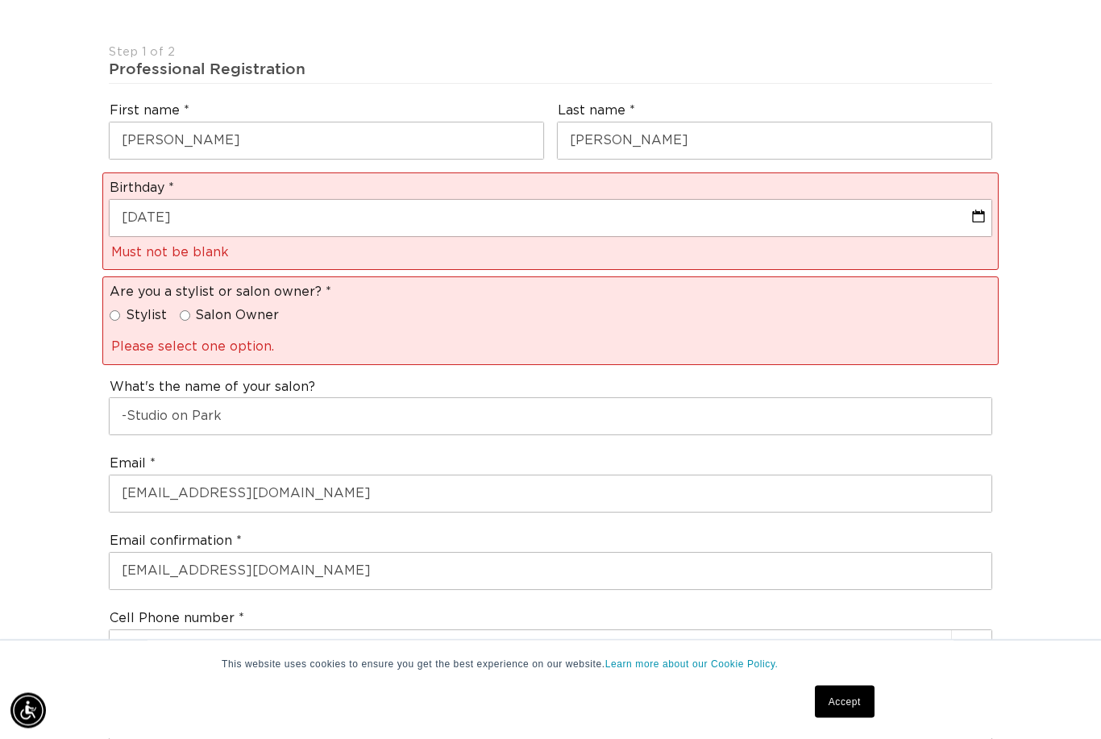
scroll to position [0, 0]
click at [180, 307] on label "Salon Owner" at bounding box center [230, 315] width 100 height 17
click at [180, 310] on input "Salon Owner" at bounding box center [185, 315] width 10 height 10
radio input "true"
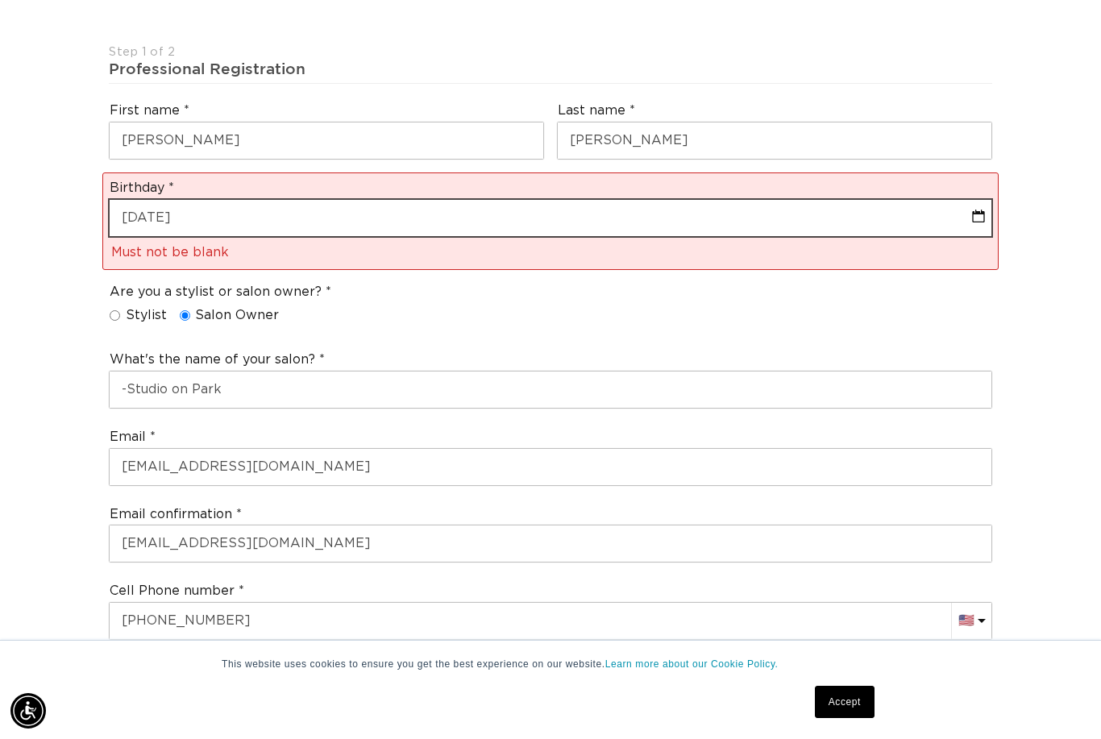
click at [241, 200] on input "[DATE]" at bounding box center [551, 218] width 882 height 36
select select "6"
select select "1972"
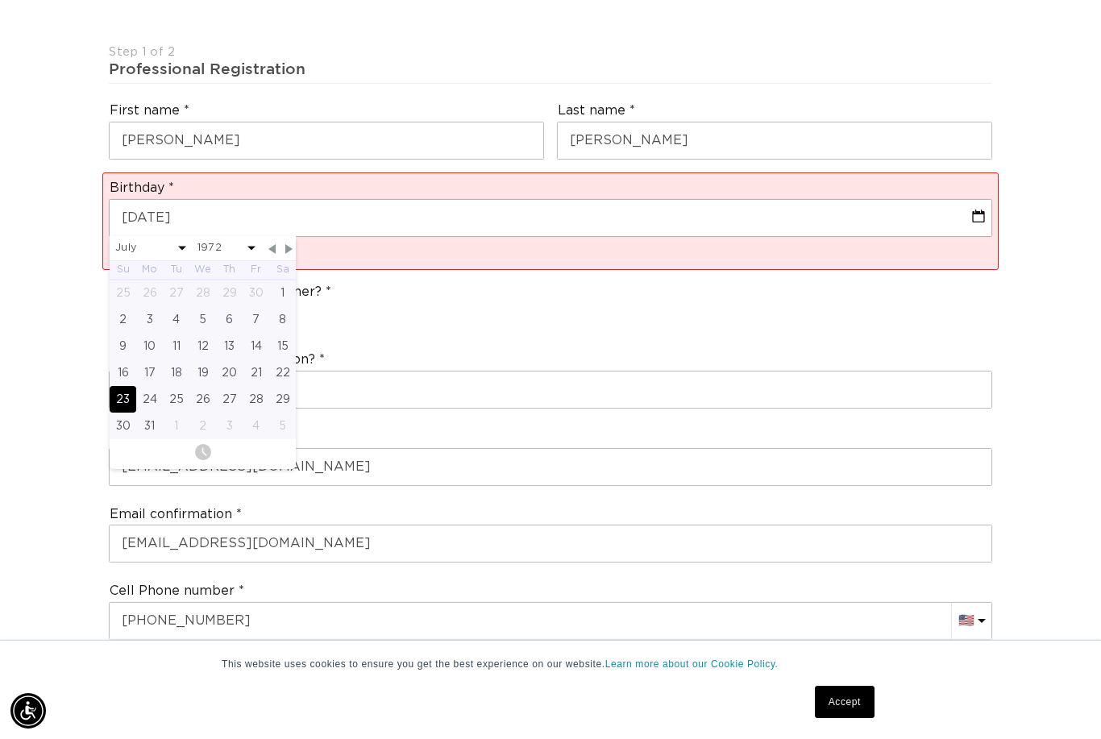
click at [121, 386] on div "23" at bounding box center [123, 399] width 27 height 27
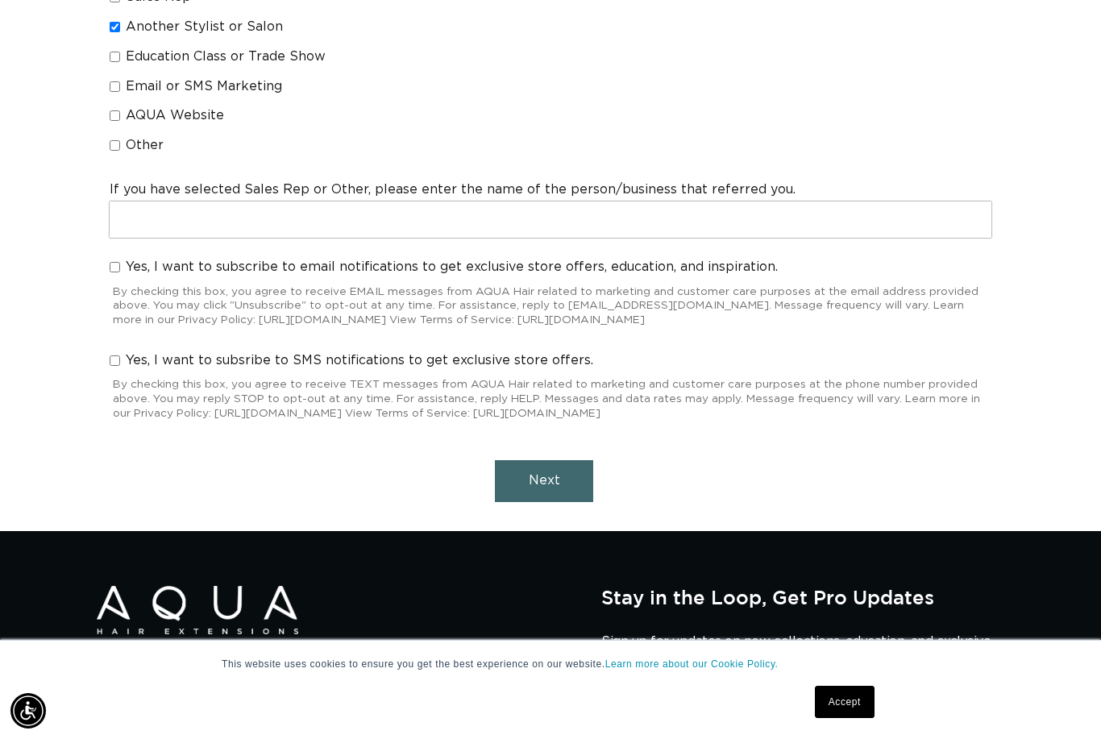
click at [537, 460] on button "Next" at bounding box center [544, 480] width 98 height 41
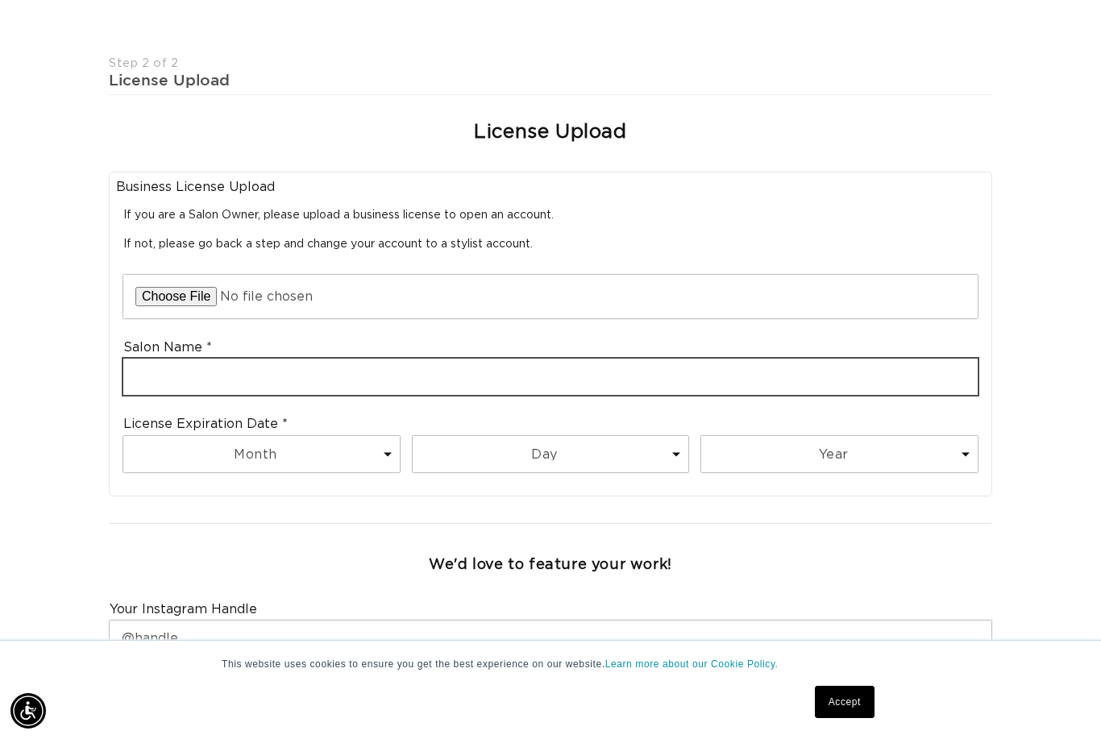
click at [246, 359] on input "text" at bounding box center [550, 377] width 854 height 36
type input "Studio on Park Salon & Spa"
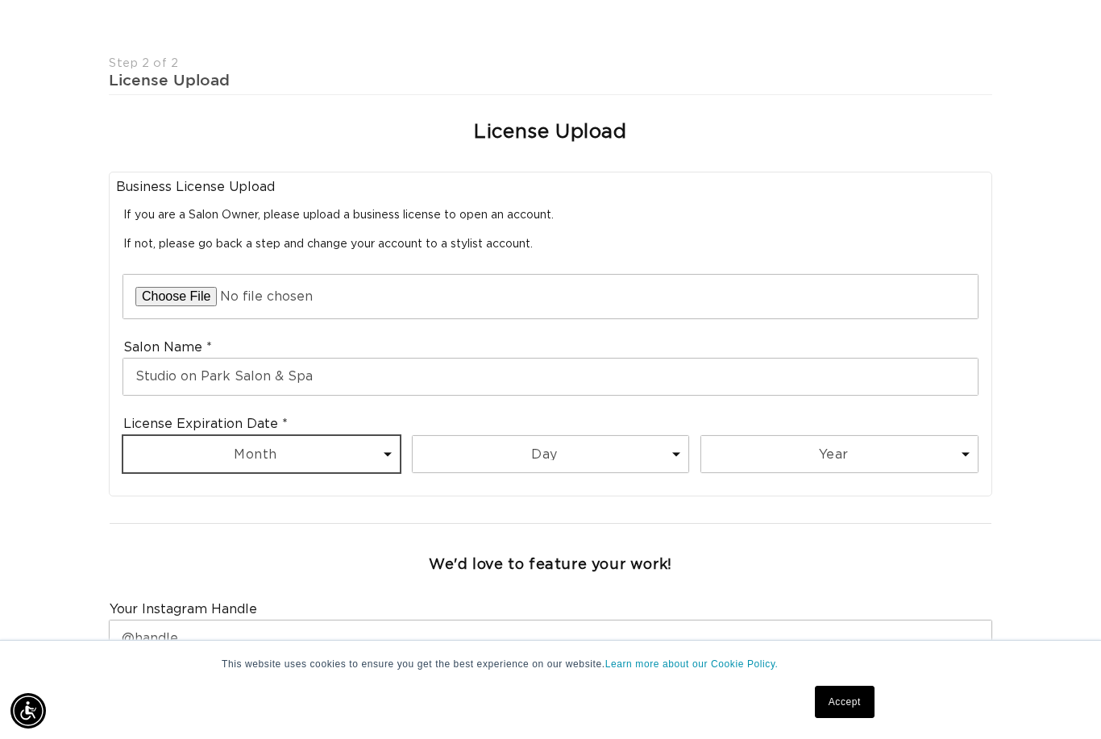
click at [282, 437] on select "Month 1 2 3 4 5 6 7 8 9 10 11 12" at bounding box center [261, 454] width 276 height 36
